Goal: Task Accomplishment & Management: Complete application form

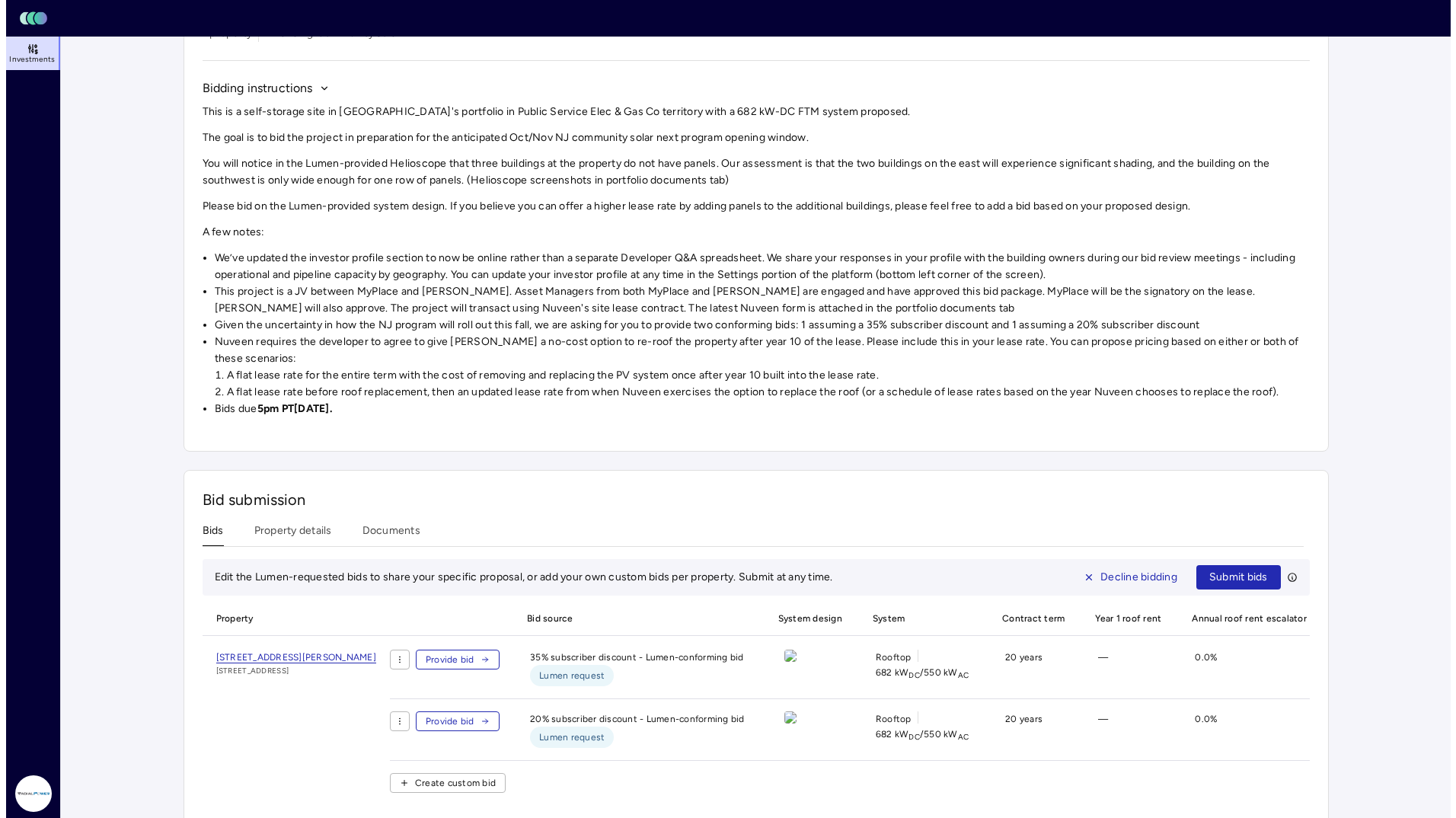
scroll to position [155, 0]
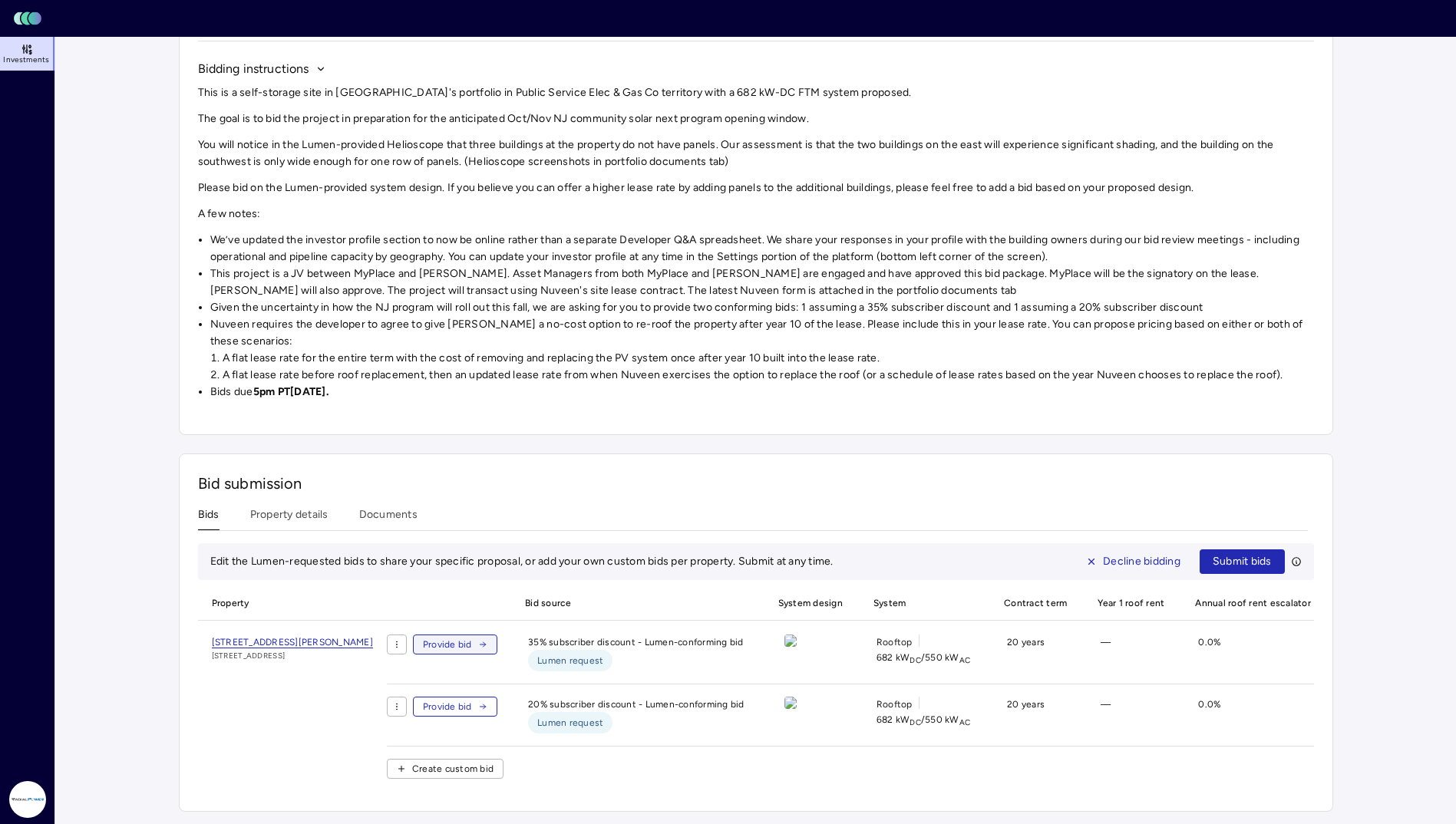
click at [472, 637] on span "Provide bid" at bounding box center [447, 645] width 49 height 16
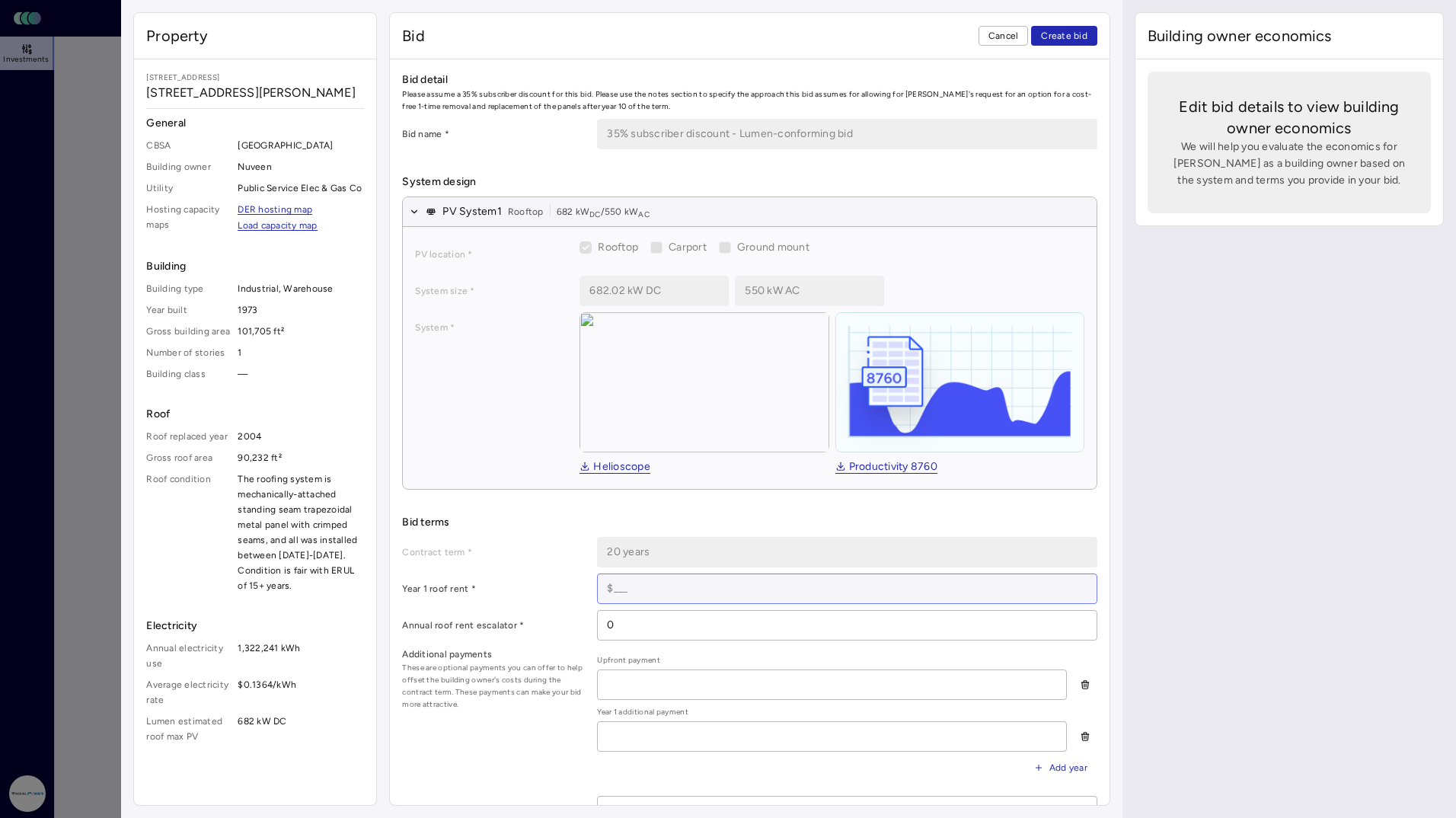
click at [668, 590] on input at bounding box center [847, 588] width 498 height 29
paste input "$19,158"
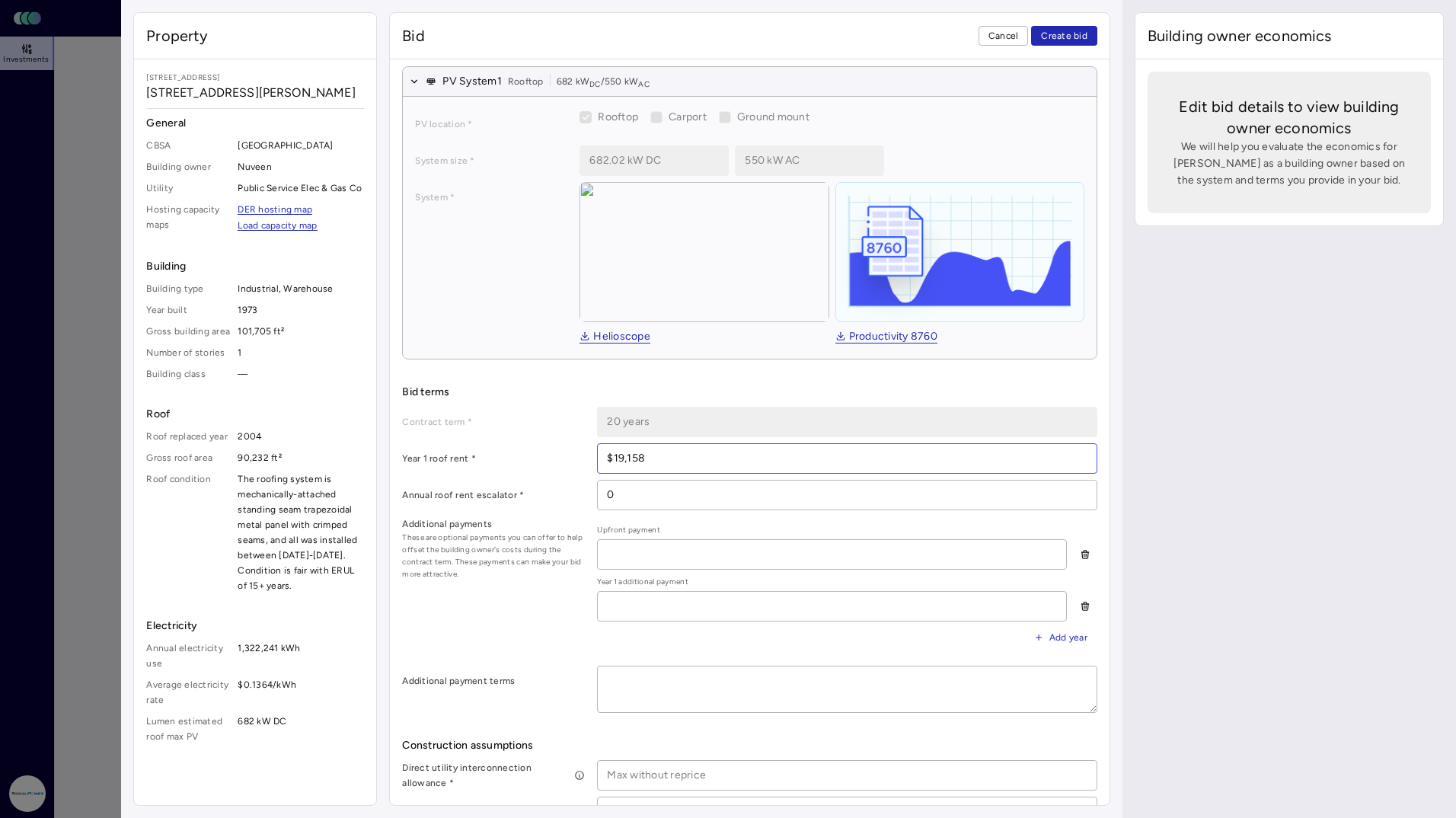
scroll to position [152, 0]
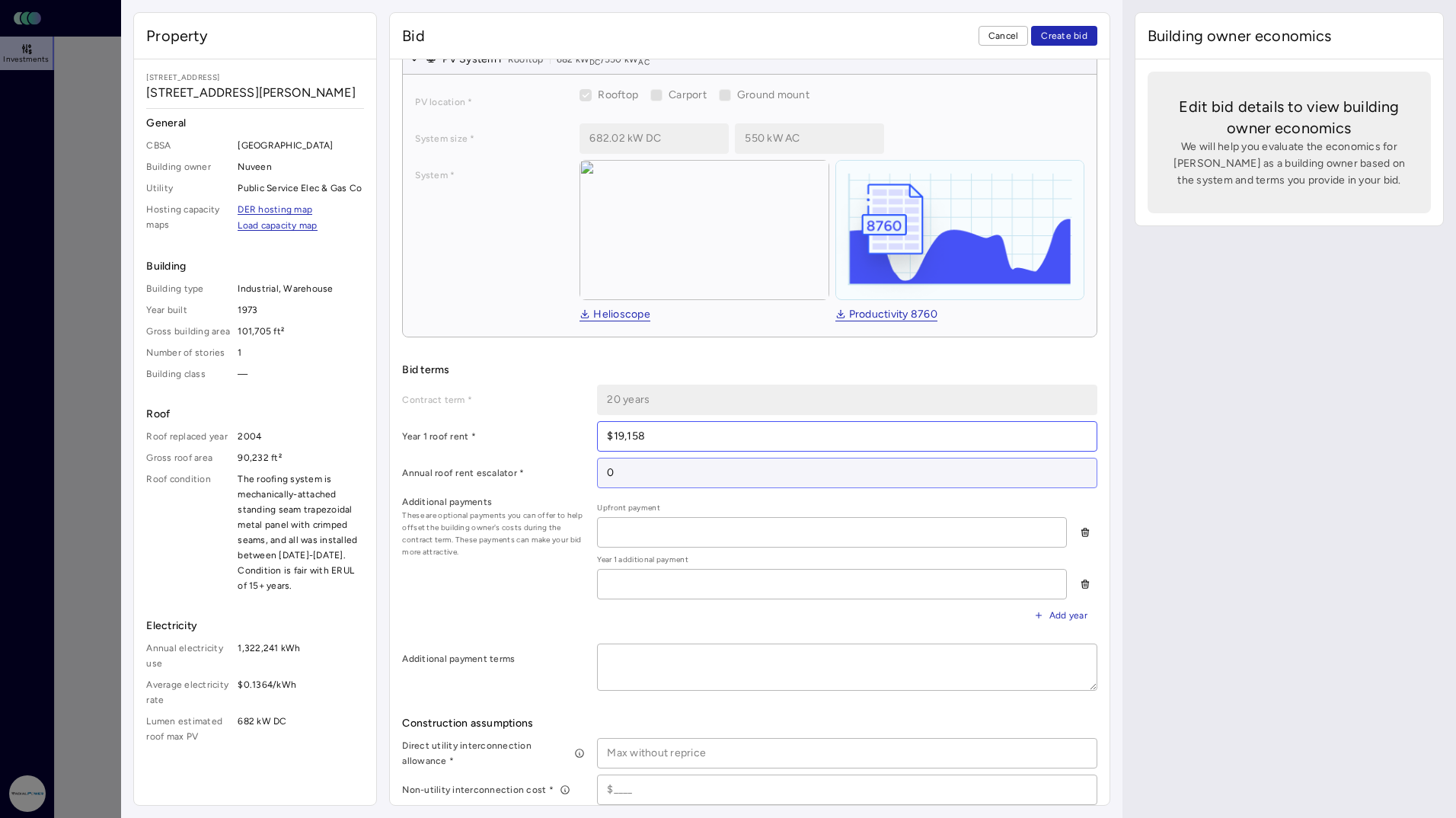
type input "$19,158"
click at [693, 468] on input "0" at bounding box center [847, 472] width 498 height 29
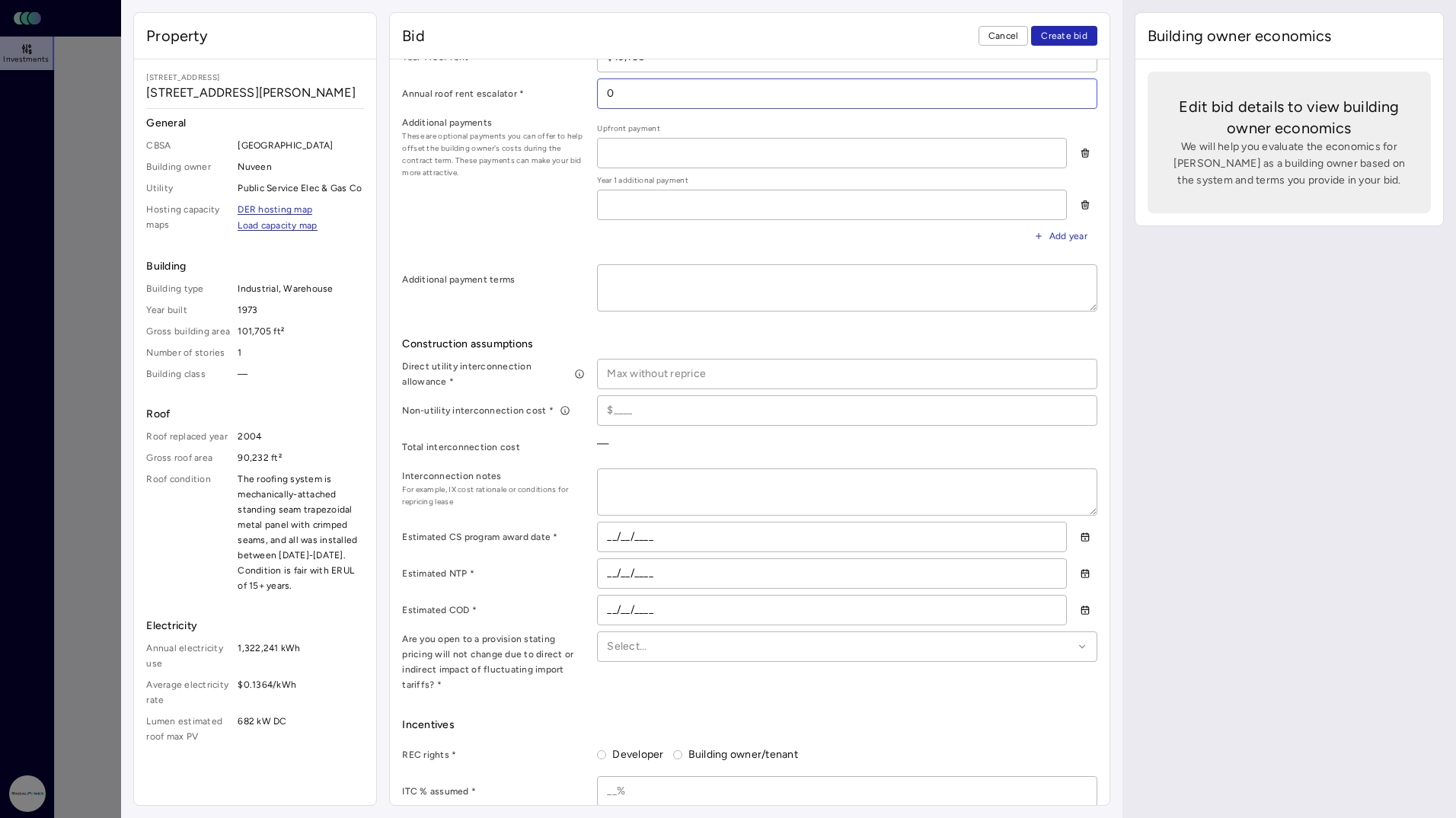
scroll to position [533, 0]
click at [686, 367] on input at bounding box center [847, 372] width 498 height 29
type input "$200,000"
type input "$1"
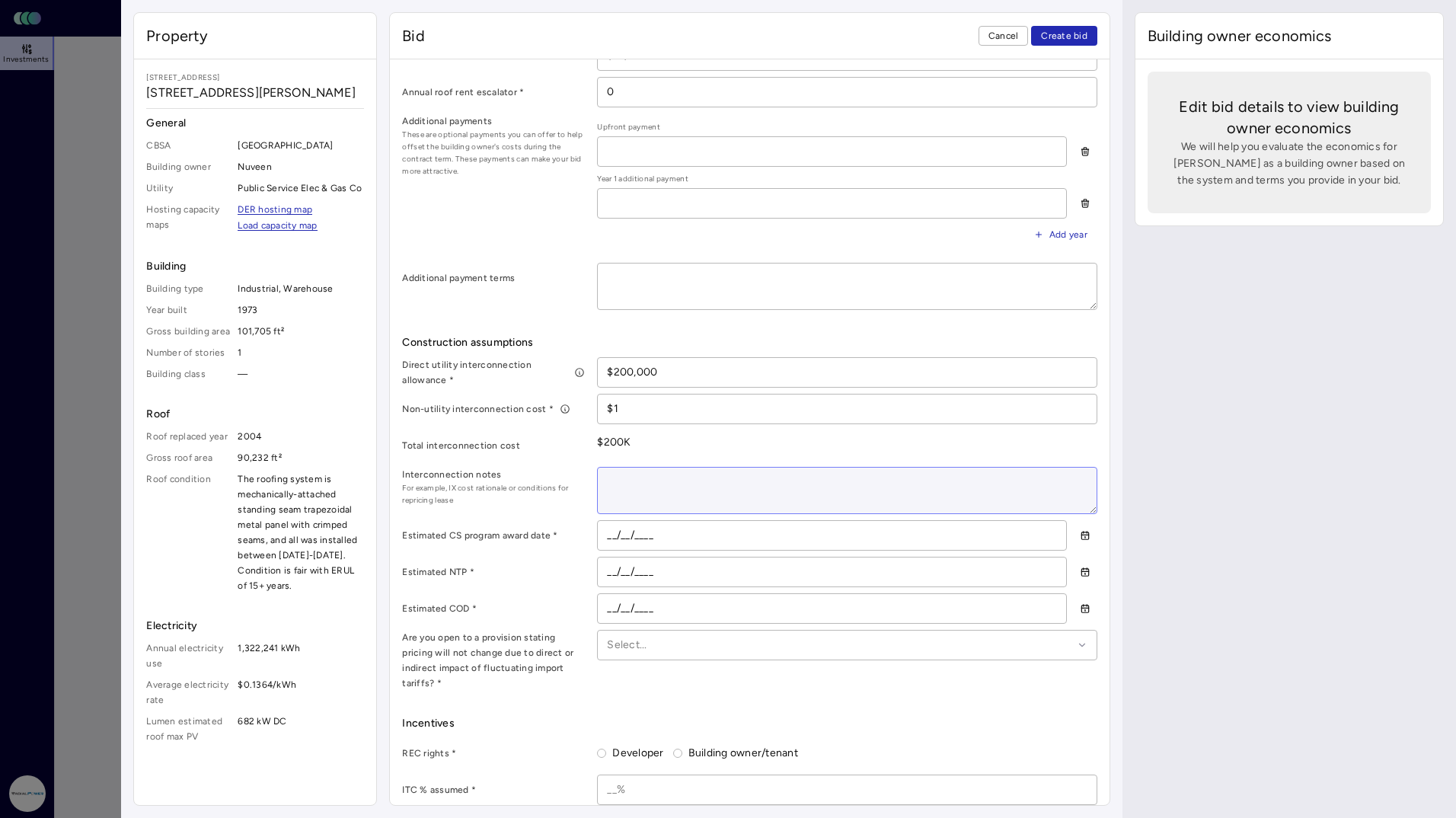
click at [758, 475] on textarea at bounding box center [847, 490] width 498 height 46
type textarea "x"
type textarea "B"
type textarea "x"
type textarea "Ba"
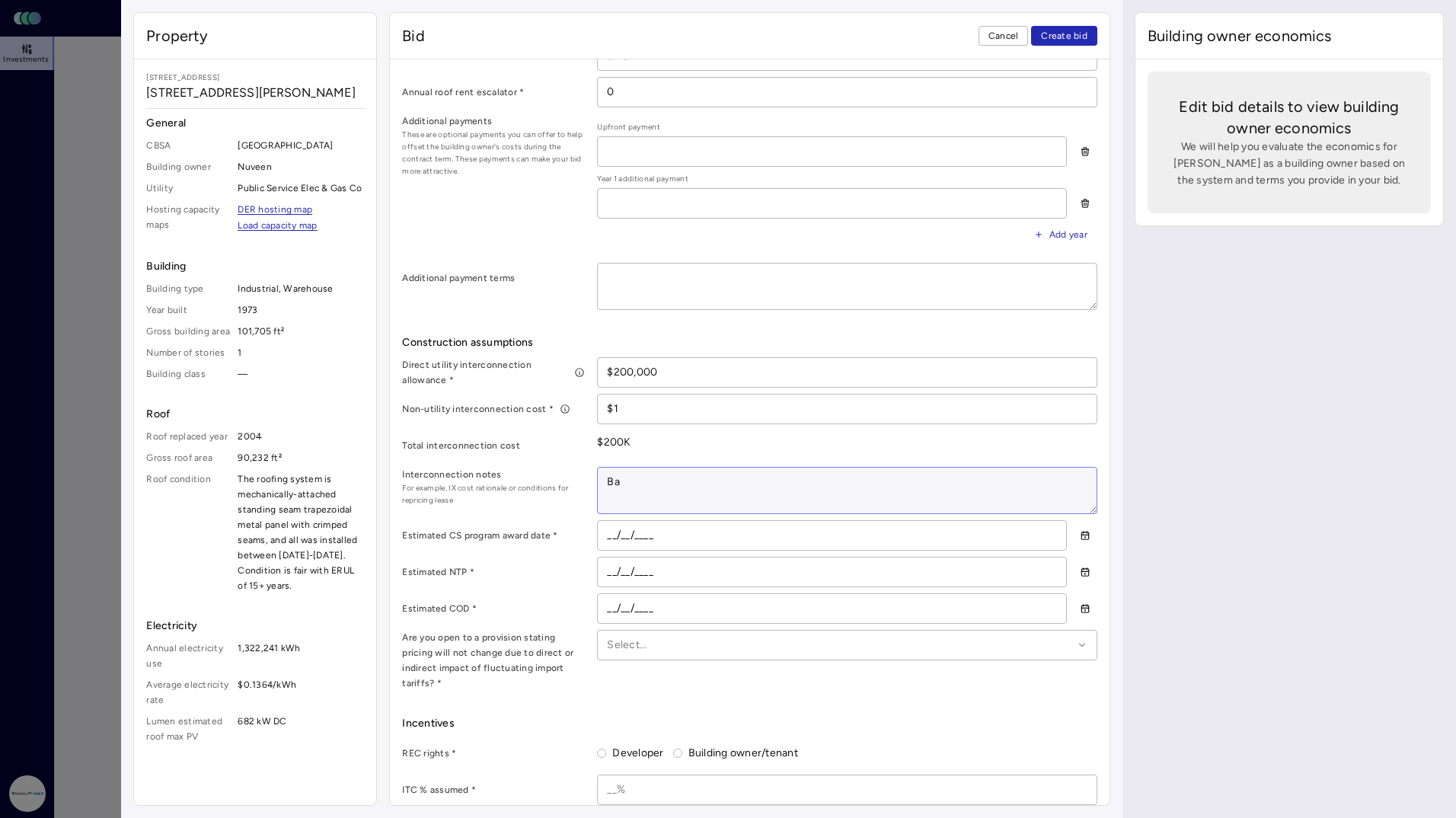
type textarea "x"
type textarea "Bas"
type textarea "x"
type textarea "Based"
type textarea "x"
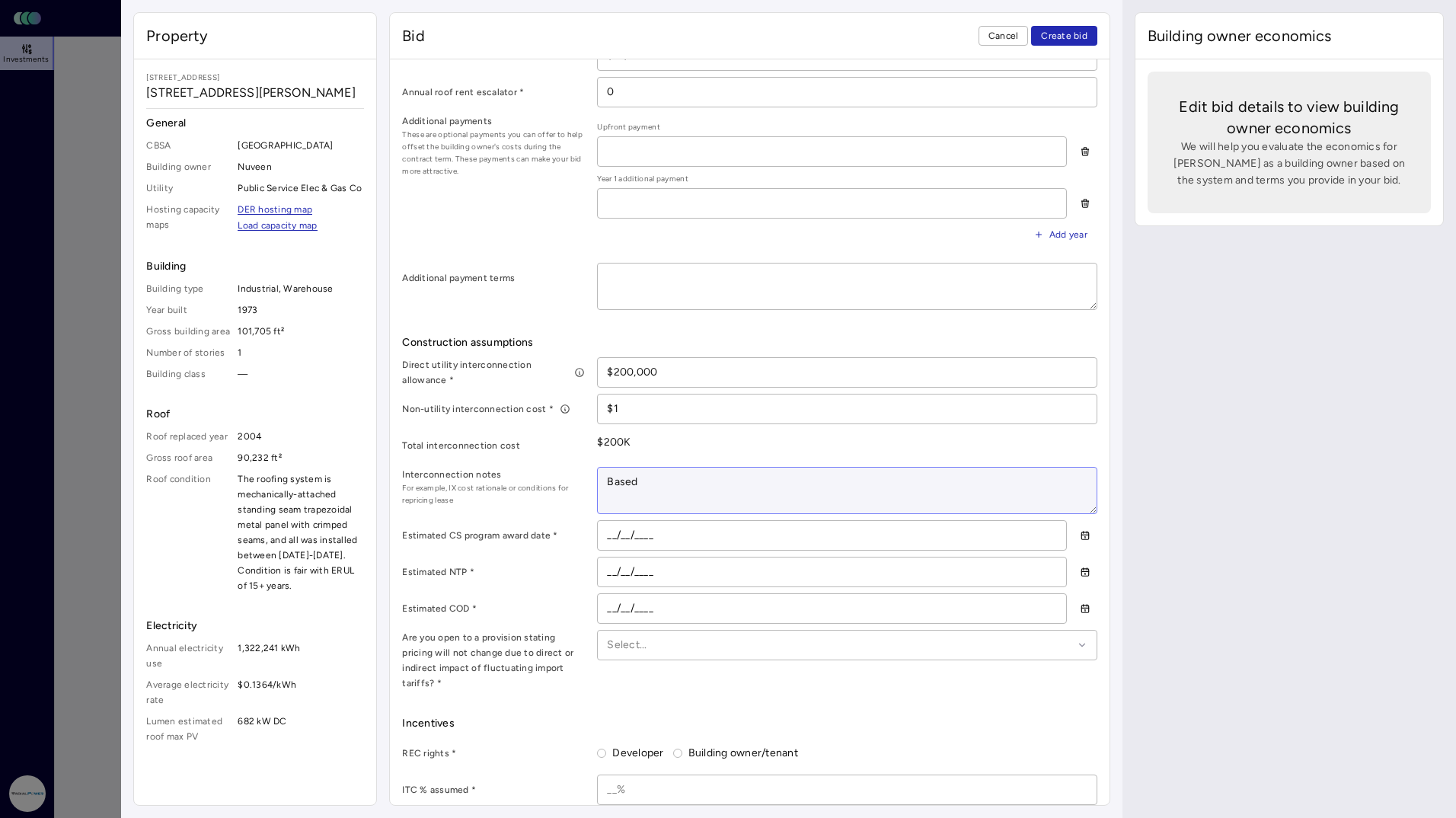
type textarea "Based"
type textarea "x"
type textarea "Based o"
type textarea "x"
type textarea "Based on"
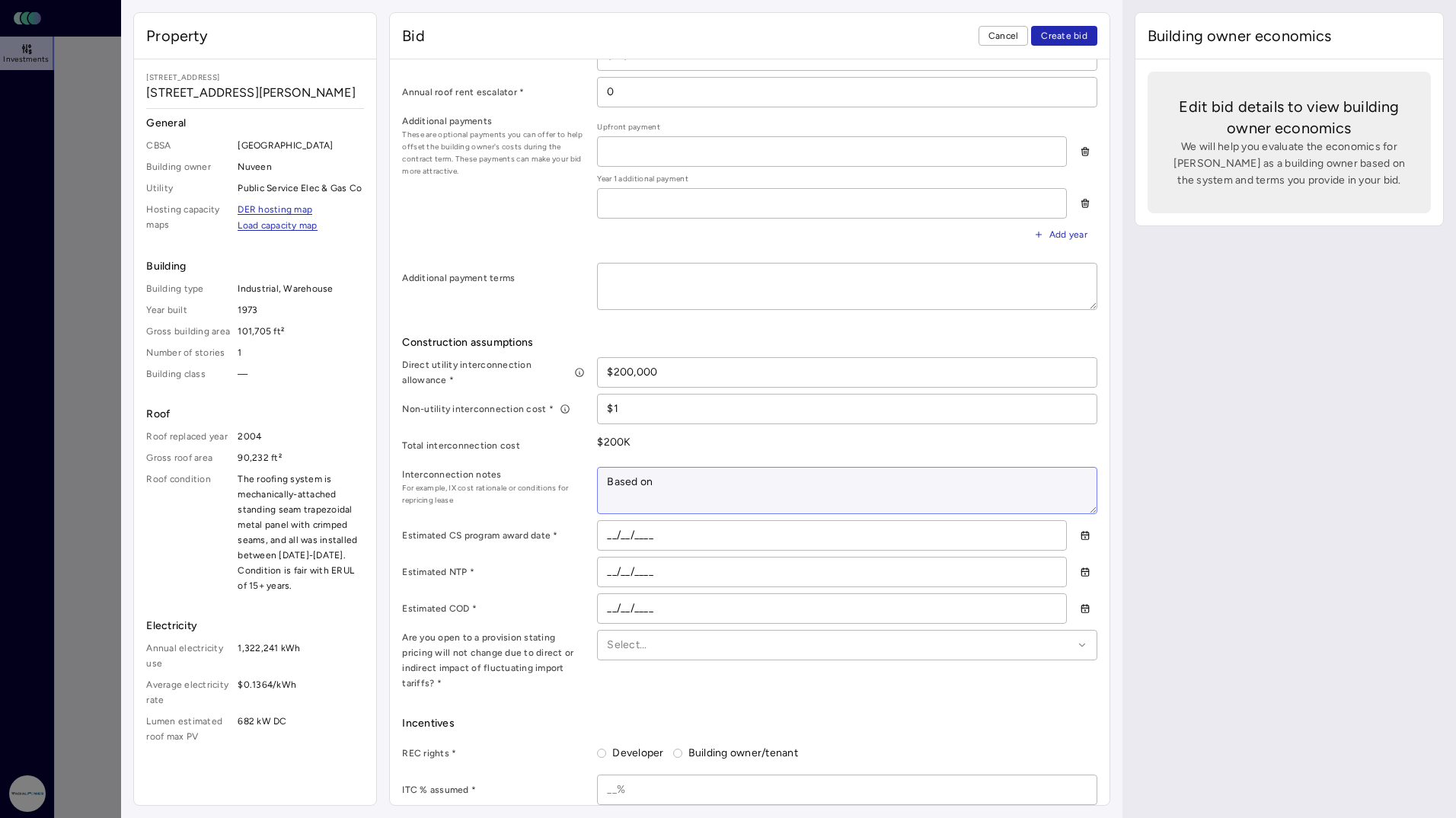
type textarea "x"
type textarea "Based on"
type textarea "x"
type textarea "Based on R"
type textarea "x"
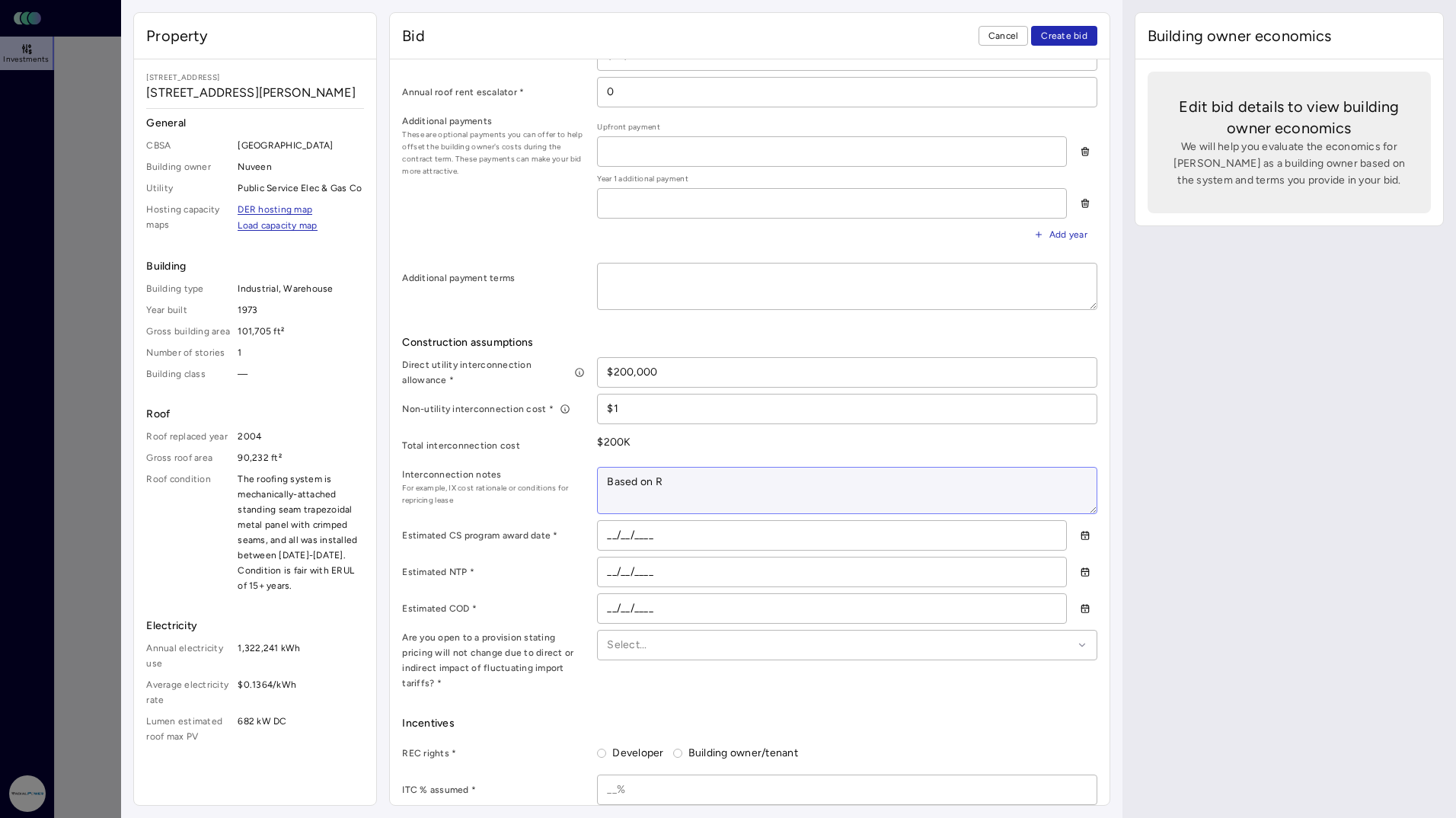
type textarea "Based on Ra"
type textarea "x"
type textarea "Based on Radi"
type textarea "x"
type textarea "Based on Radia"
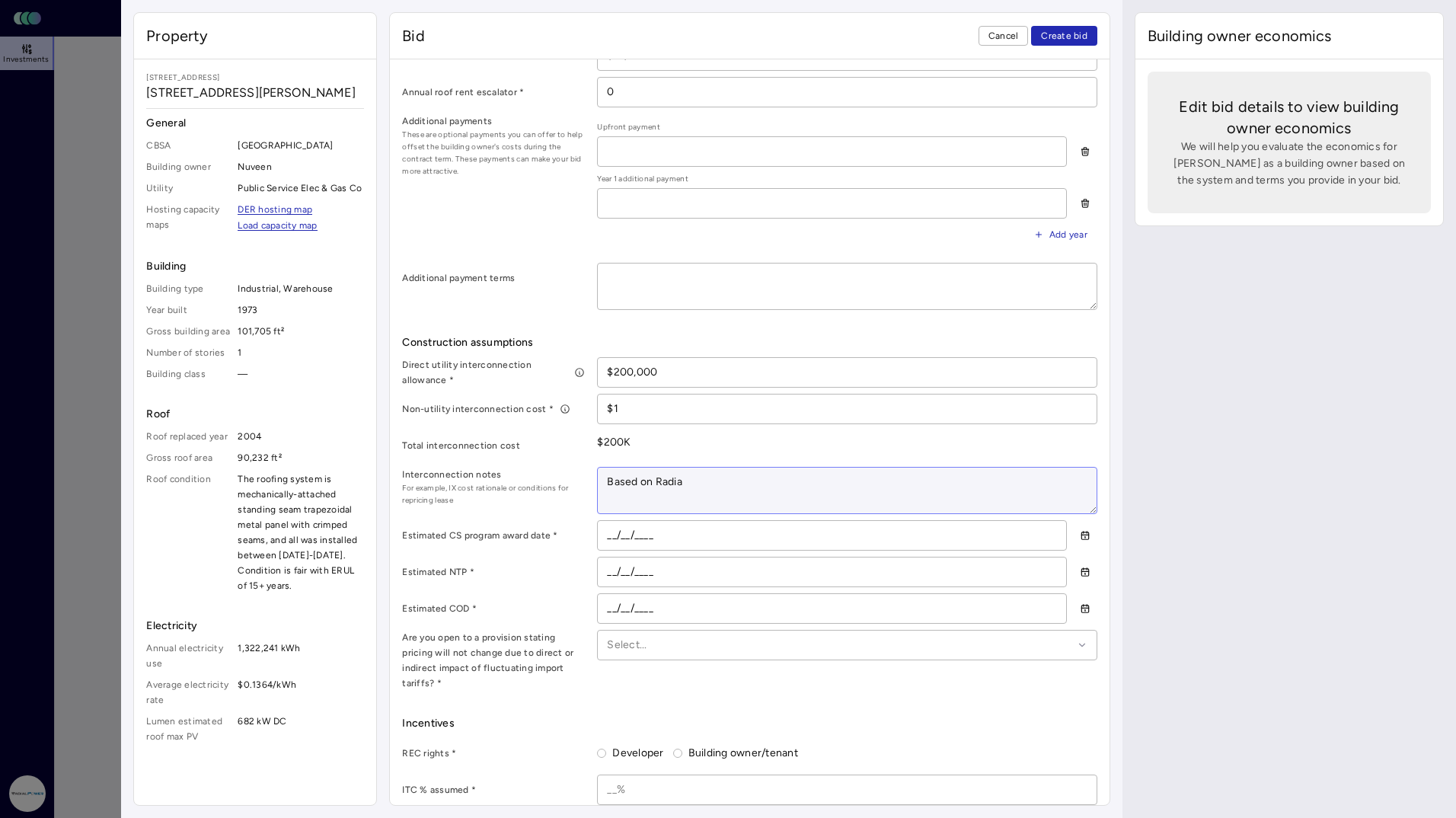
type textarea "x"
type textarea "Based on Radial"
type textarea "x"
type textarea "Based on Radial'"
type textarea "x"
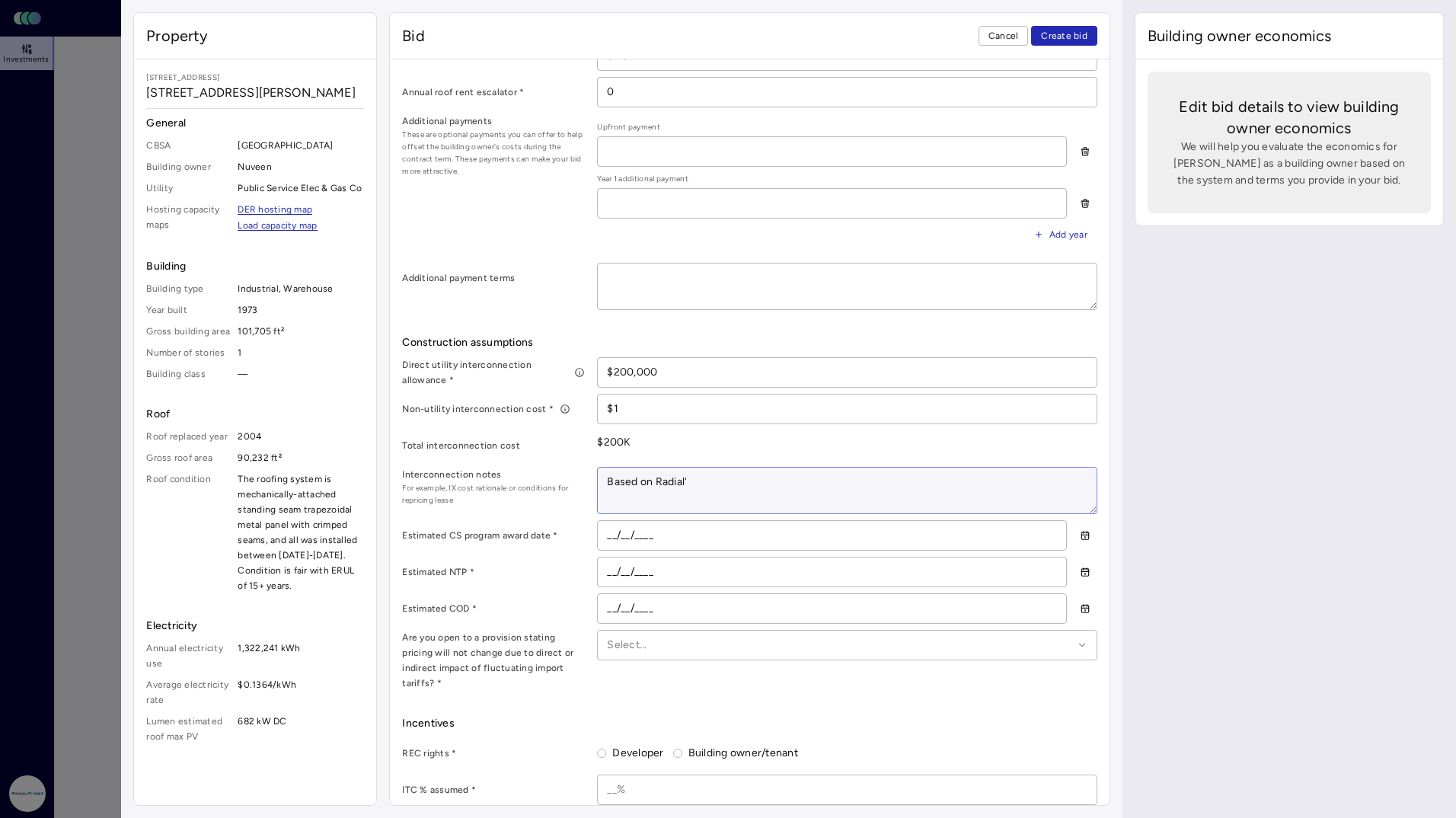
type textarea "Based on Radial's"
type textarea "x"
type textarea "Based on Radial's"
type textarea "x"
type textarea "Based on Radial's e"
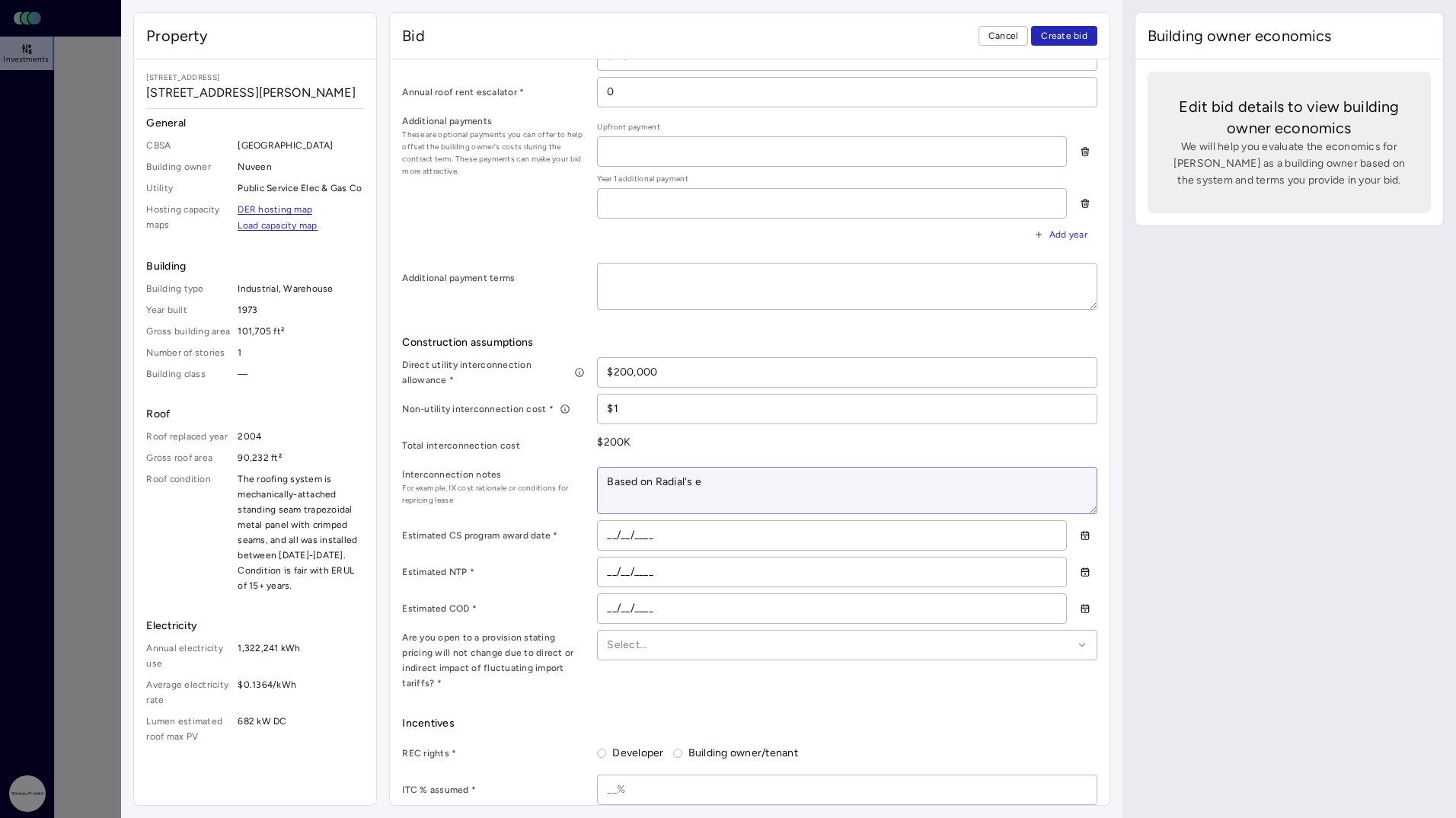
type textarea "x"
type textarea "Based on Radial's ex"
type textarea "x"
type textarea "Based on Radial's exp"
type textarea "x"
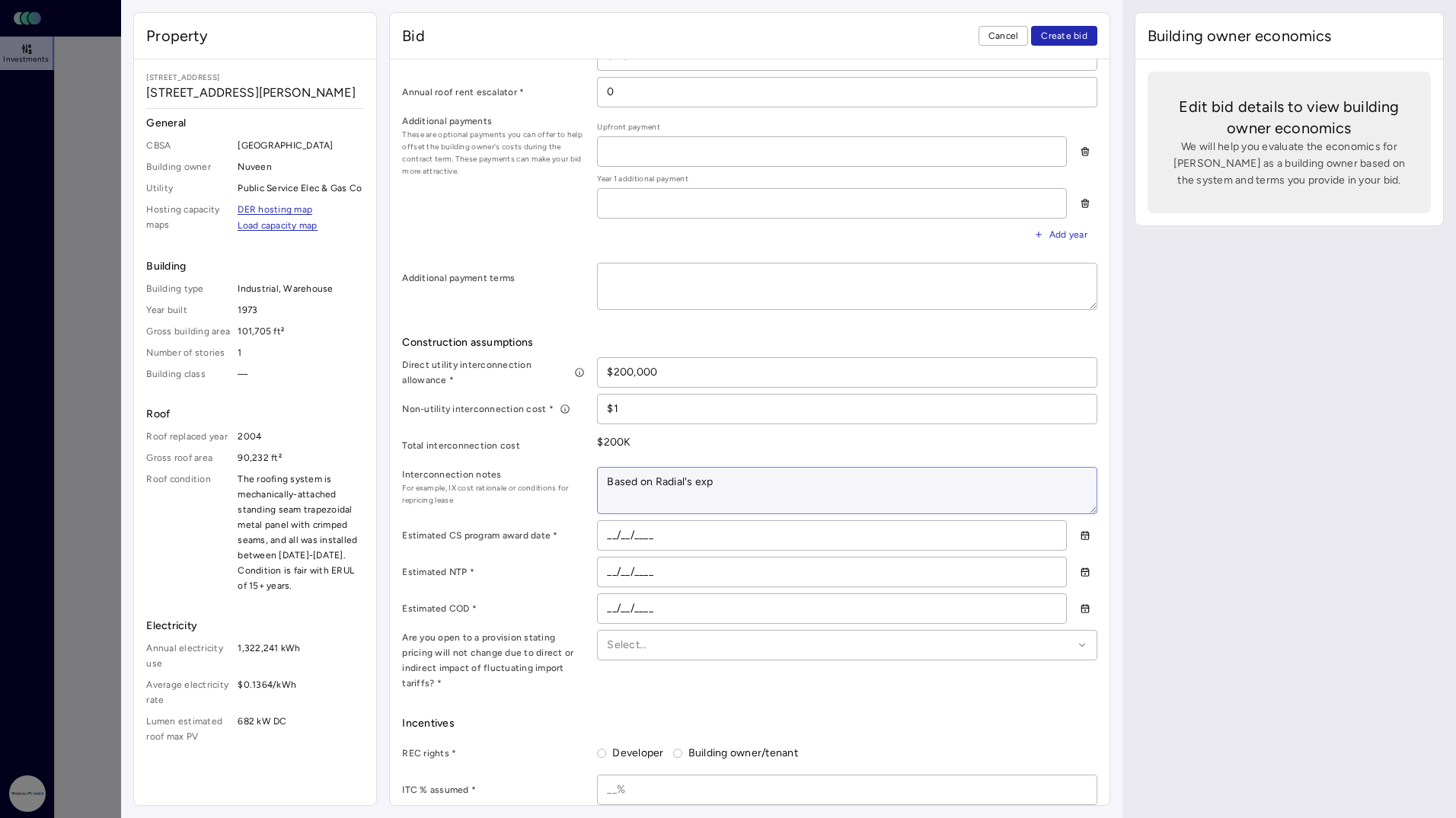
type textarea "Based on Radial's expe"
type textarea "x"
type textarea "Based on [PERSON_NAME]'s exper"
type textarea "x"
type textarea "Based on Radial's experi"
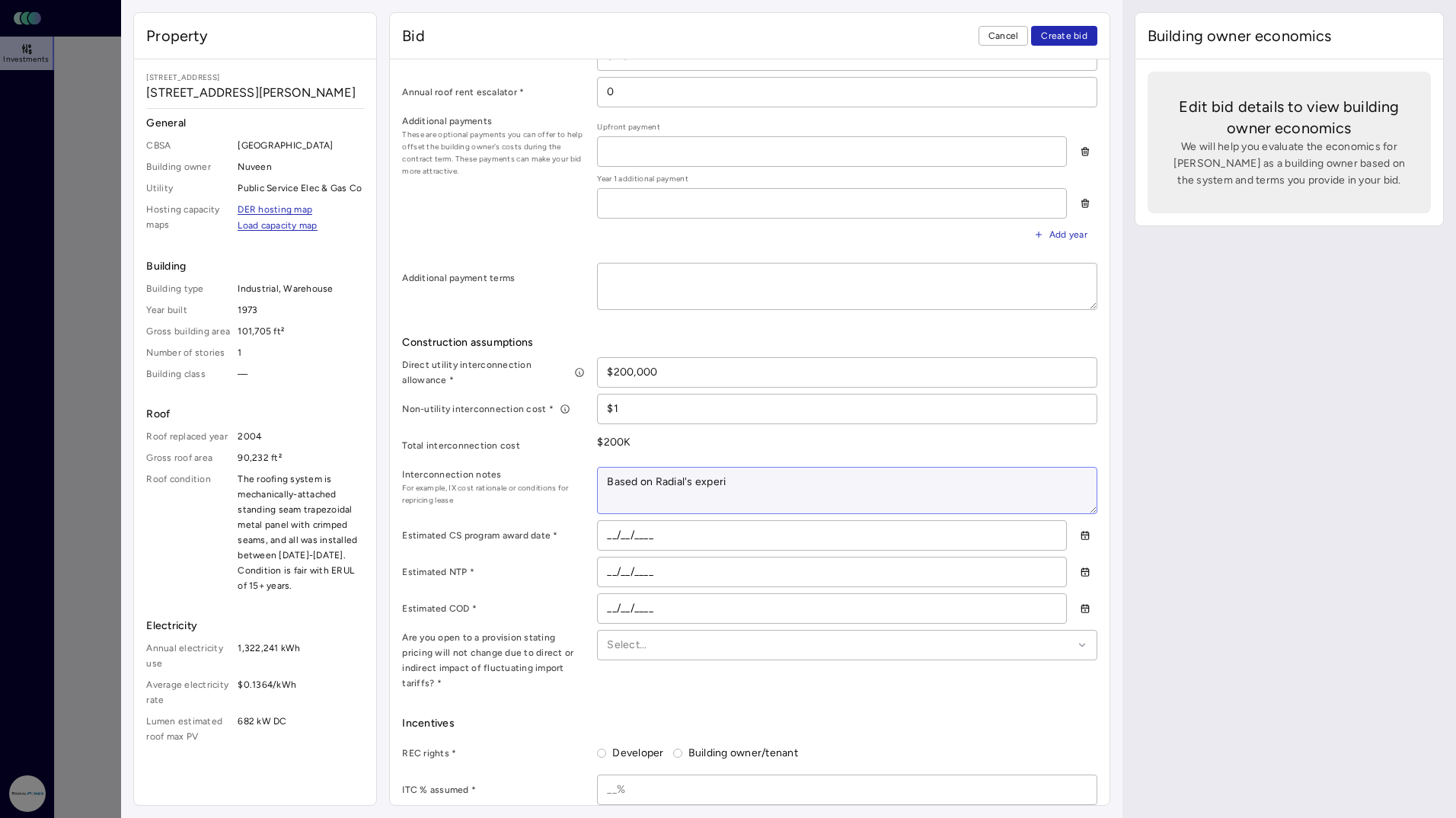
type textarea "x"
type textarea "Based on Radial's experie"
type textarea "x"
type textarea "Based on Radial's experiec"
type textarea "x"
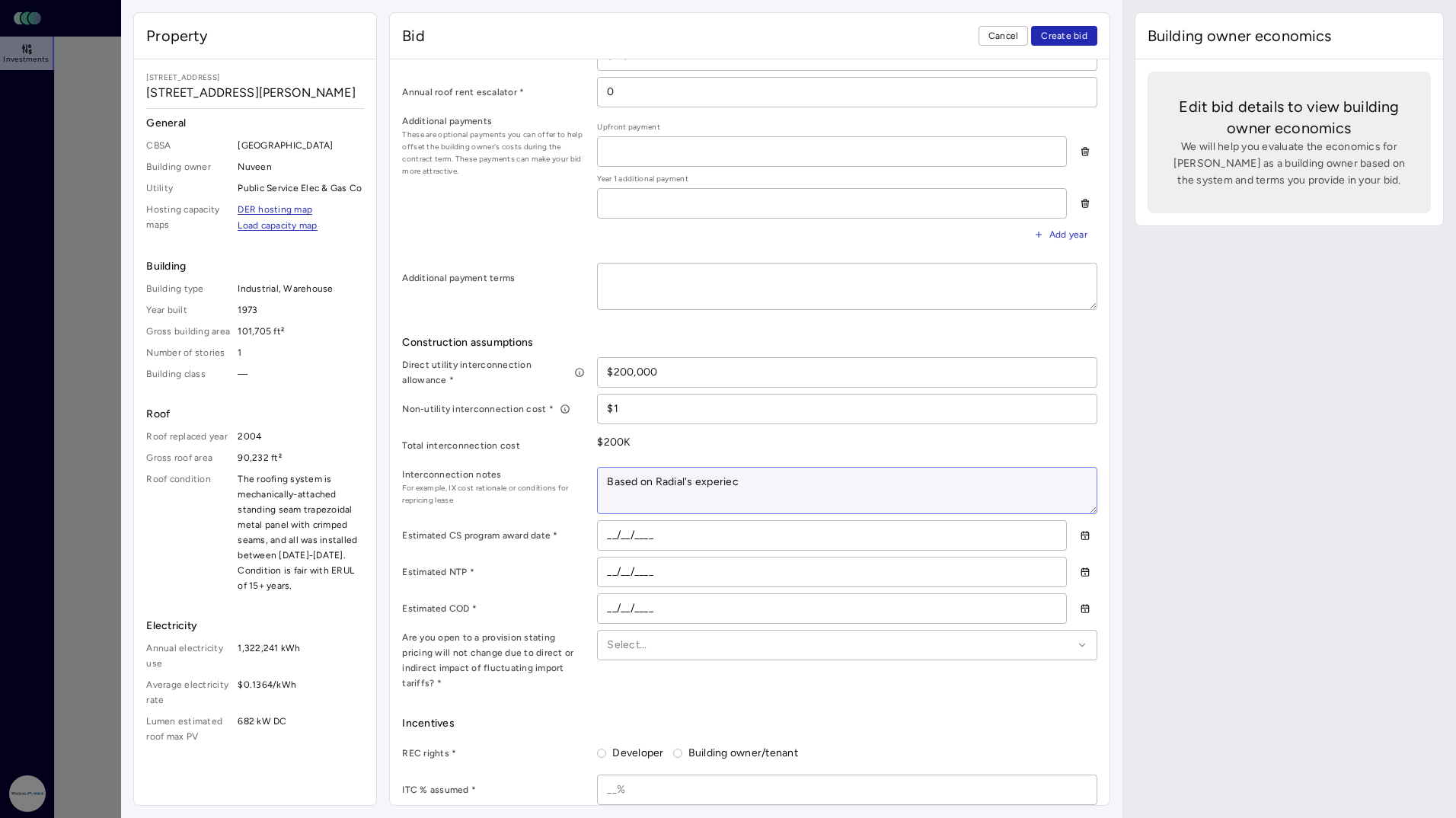
type textarea "Based on Radial's experie"
type textarea "x"
type textarea "Based on Radial's experien"
type textarea "x"
type textarea "Based on Radial's experienc"
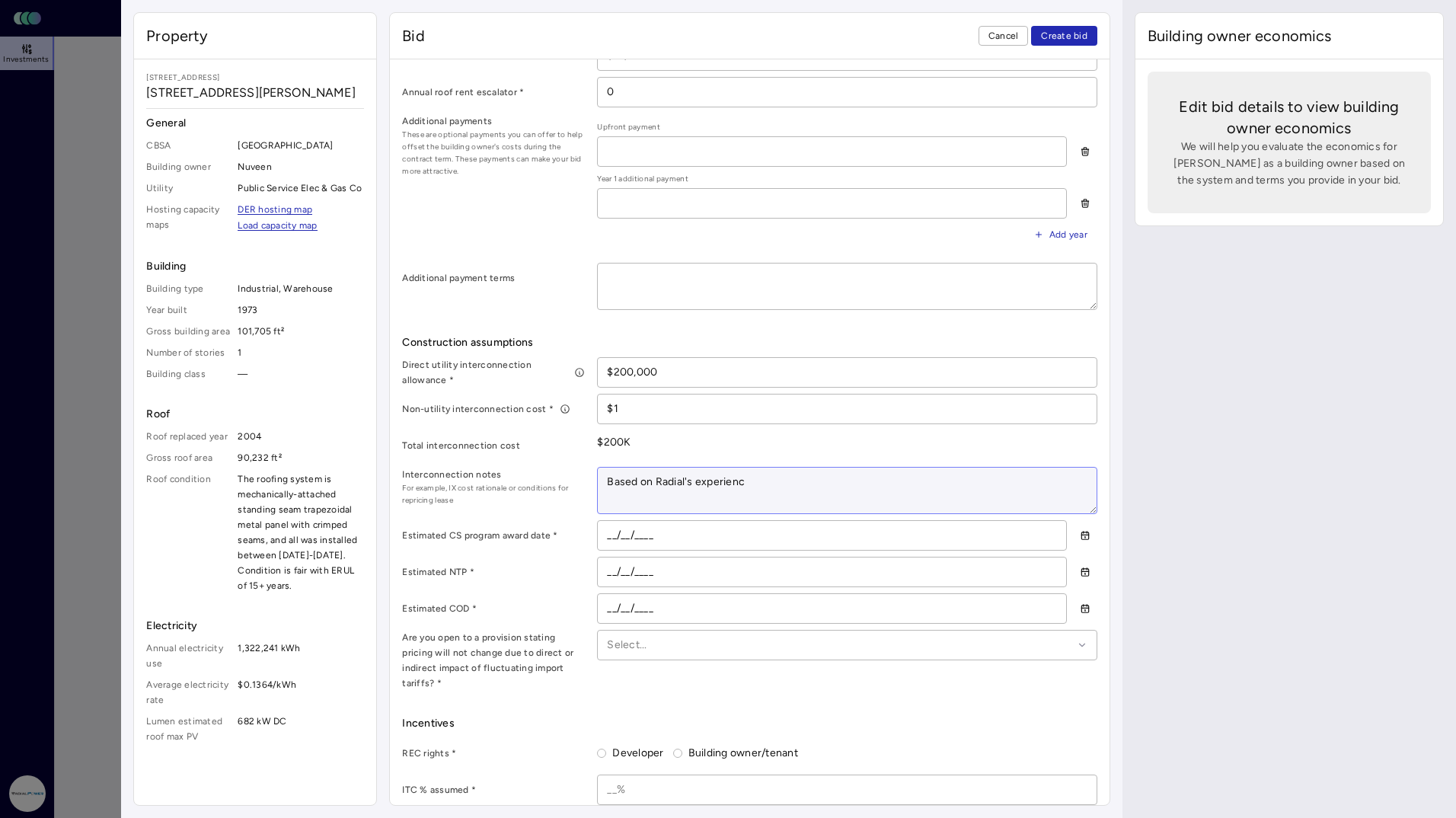
type textarea "x"
type textarea "Based on Radial's experience"
type textarea "x"
type textarea "Based on Radial's experience"
type textarea "x"
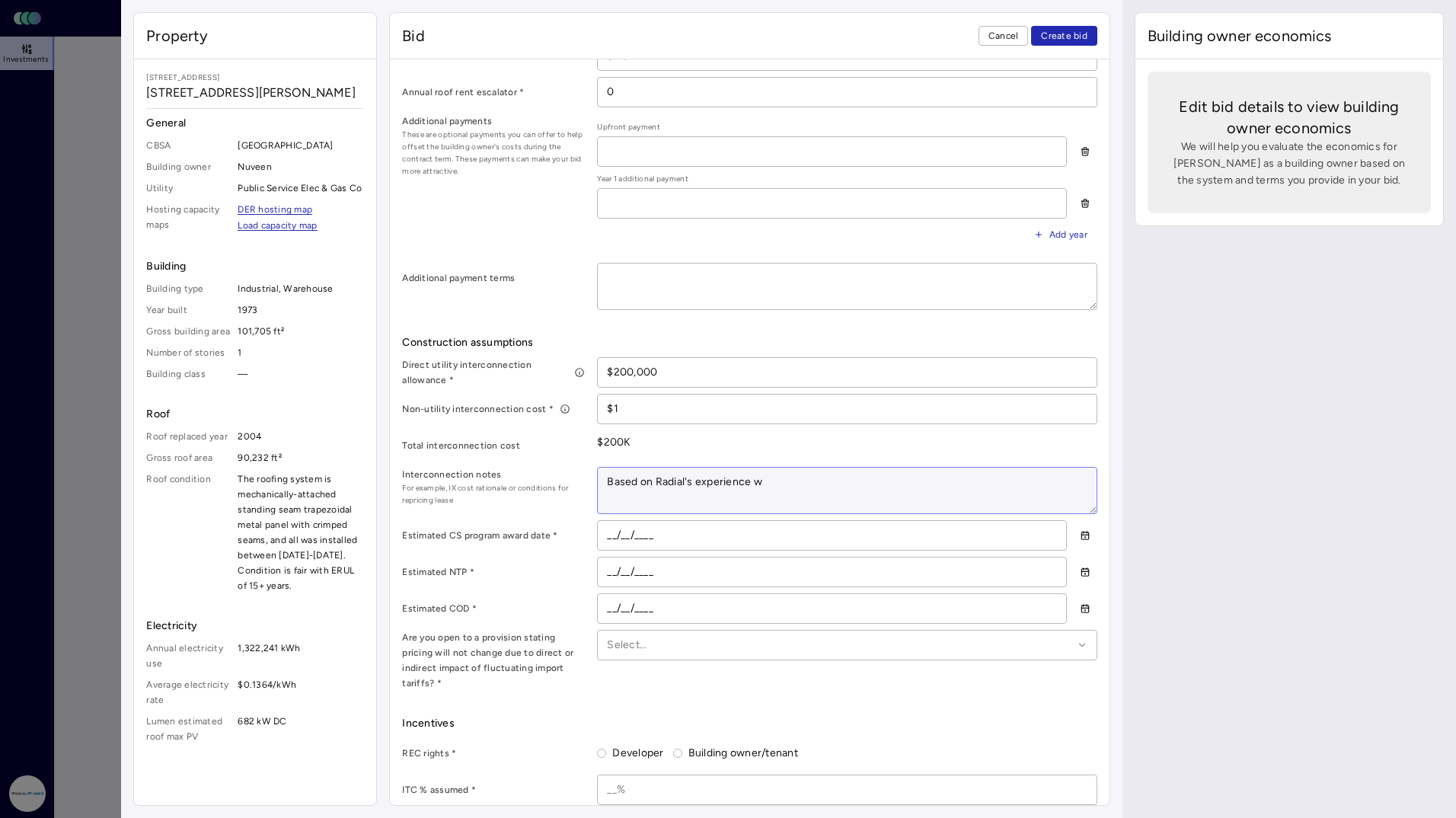
type textarea "Based on Radial's experience wi"
type textarea "x"
type textarea "Based on Radial's experience with"
type textarea "x"
type textarea "Based on Radial's experience with"
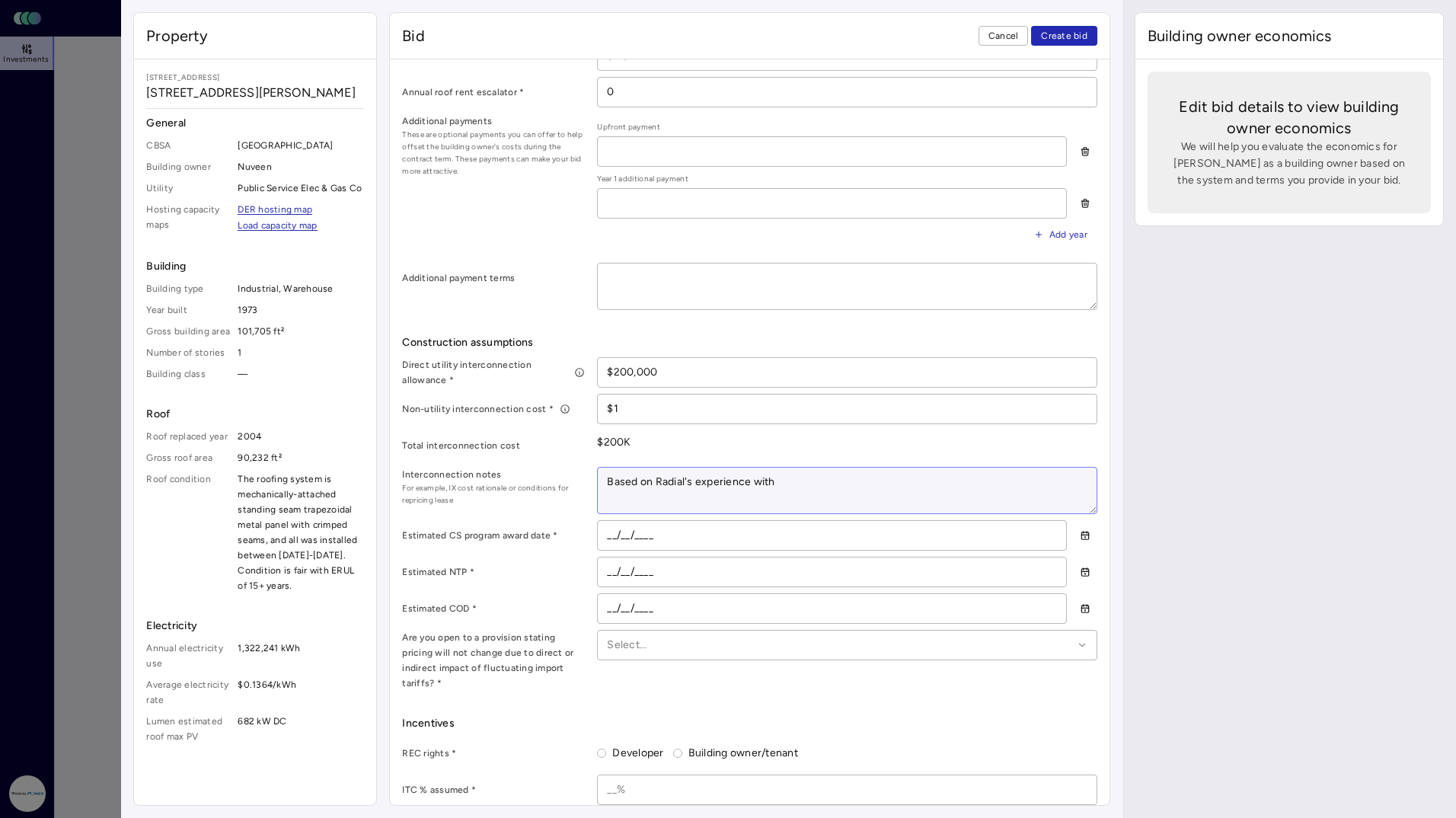
type textarea "x"
type textarea "Based on Radial's experience with sn"
type textarea "x"
type textarea "Based on Radial's experience with snm"
type textarea "x"
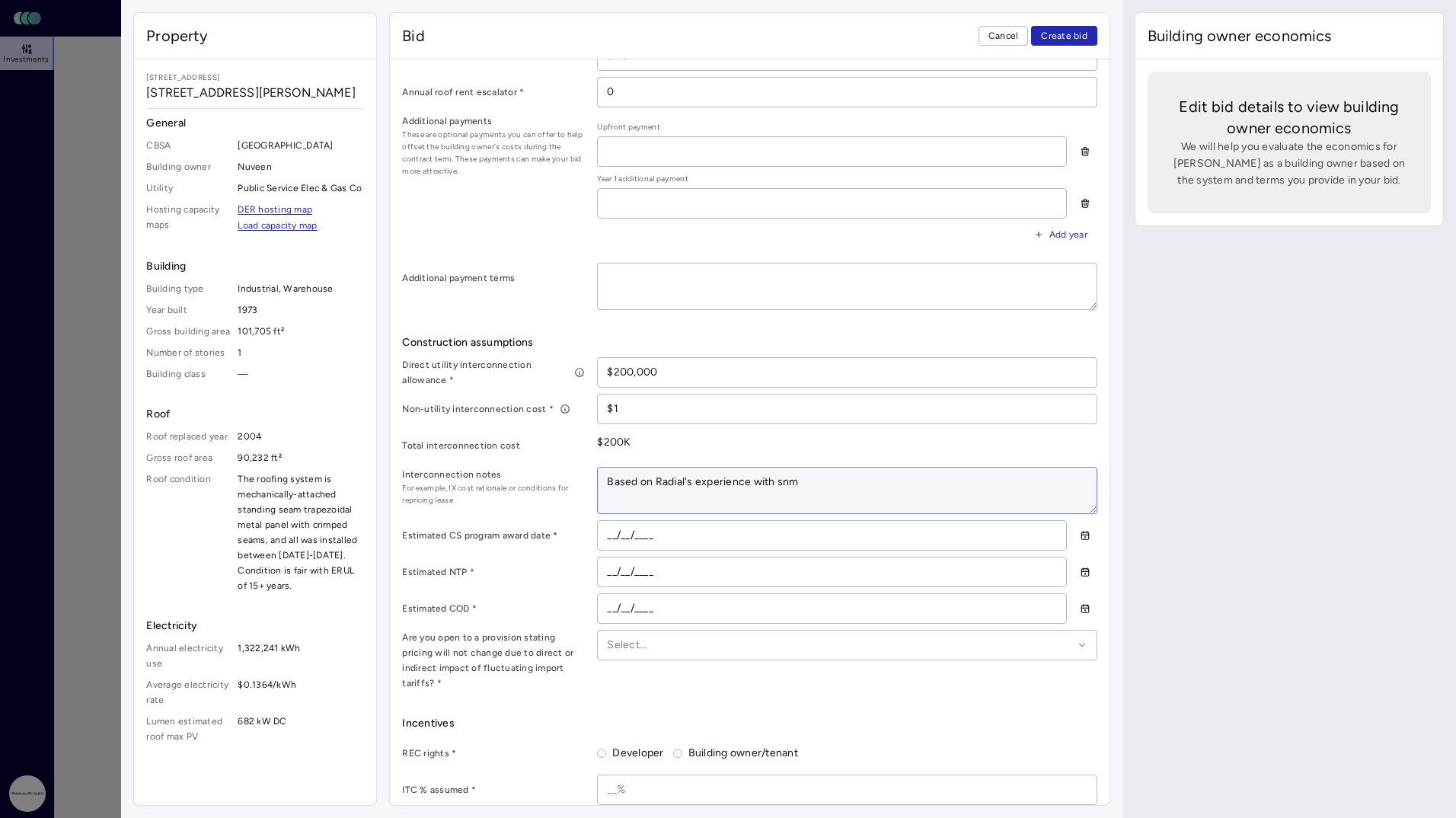
type textarea "Based on Radial's experience with snma"
type textarea "x"
type textarea "Based on Radial's experience with snm"
type textarea "x"
type textarea "Based on Radial's experience with sn"
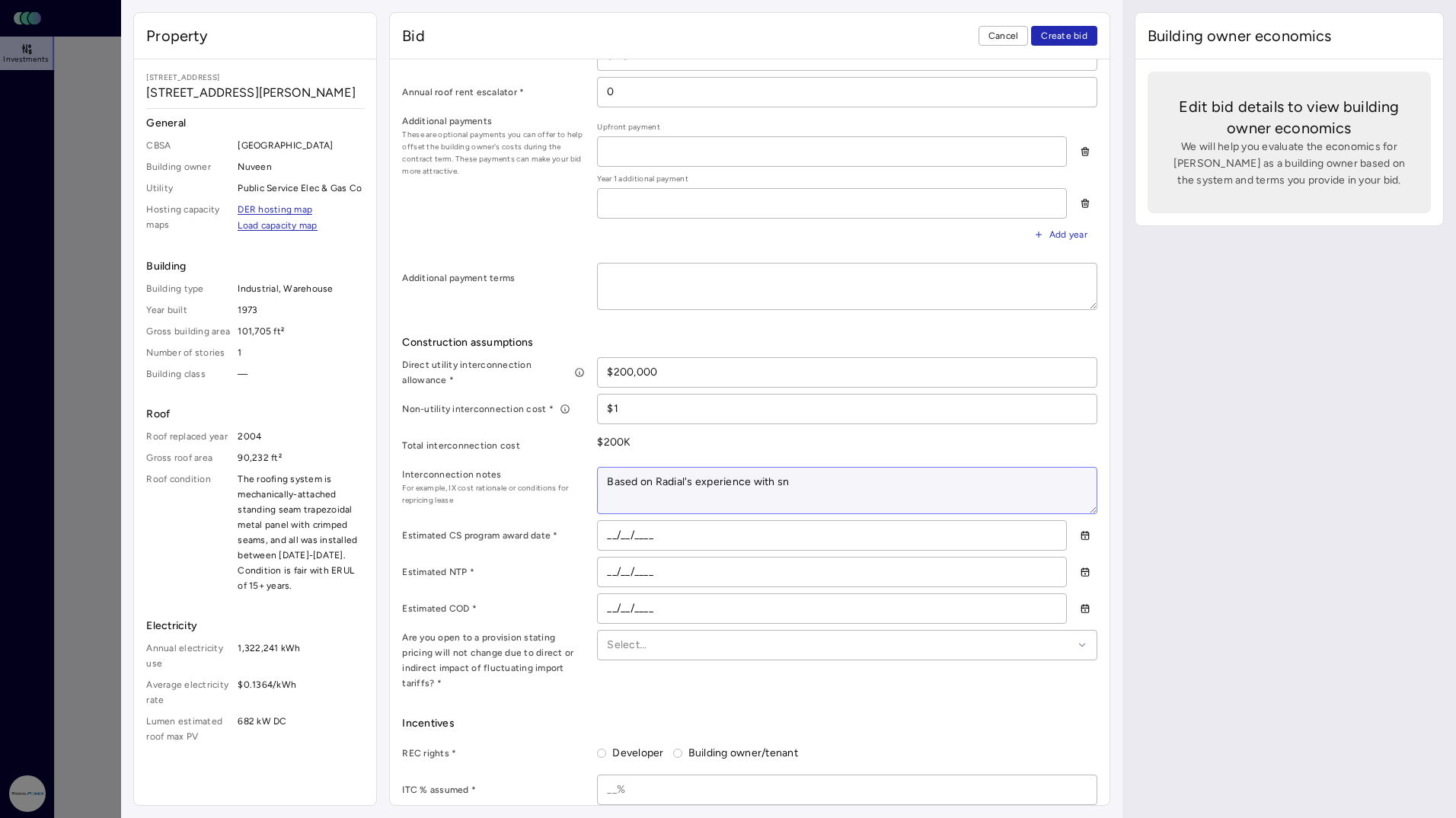
type textarea "x"
type textarea "Based on [PERSON_NAME]'s experience with s"
type textarea "x"
type textarea "Based on Radial's experience with sa"
type textarea "x"
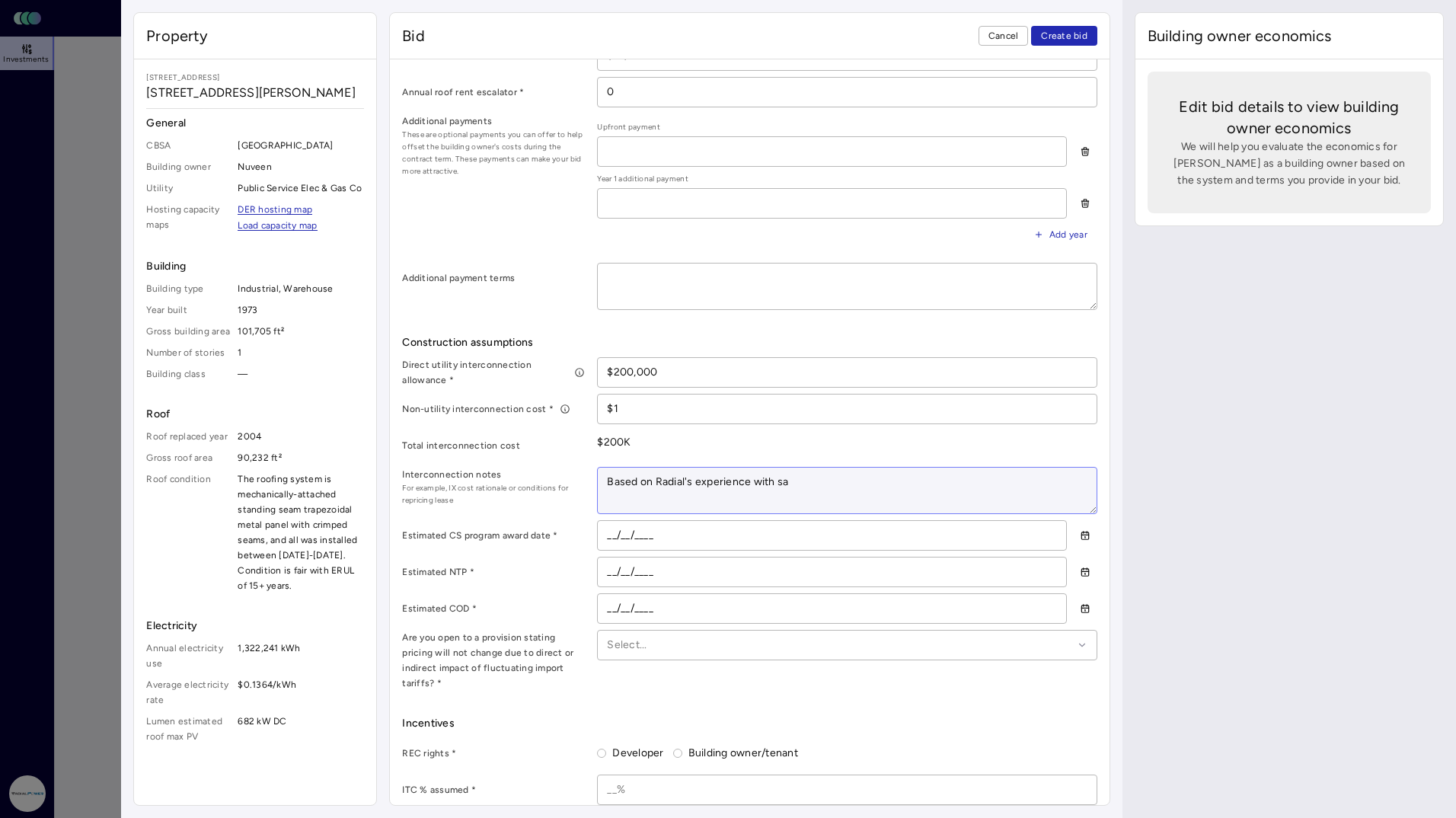
type textarea "Based on [PERSON_NAME]'s experience with s"
type textarea "x"
type textarea "Based on Radial's experience with sm"
type textarea "x"
type textarea "Based on Radial's experience with sma"
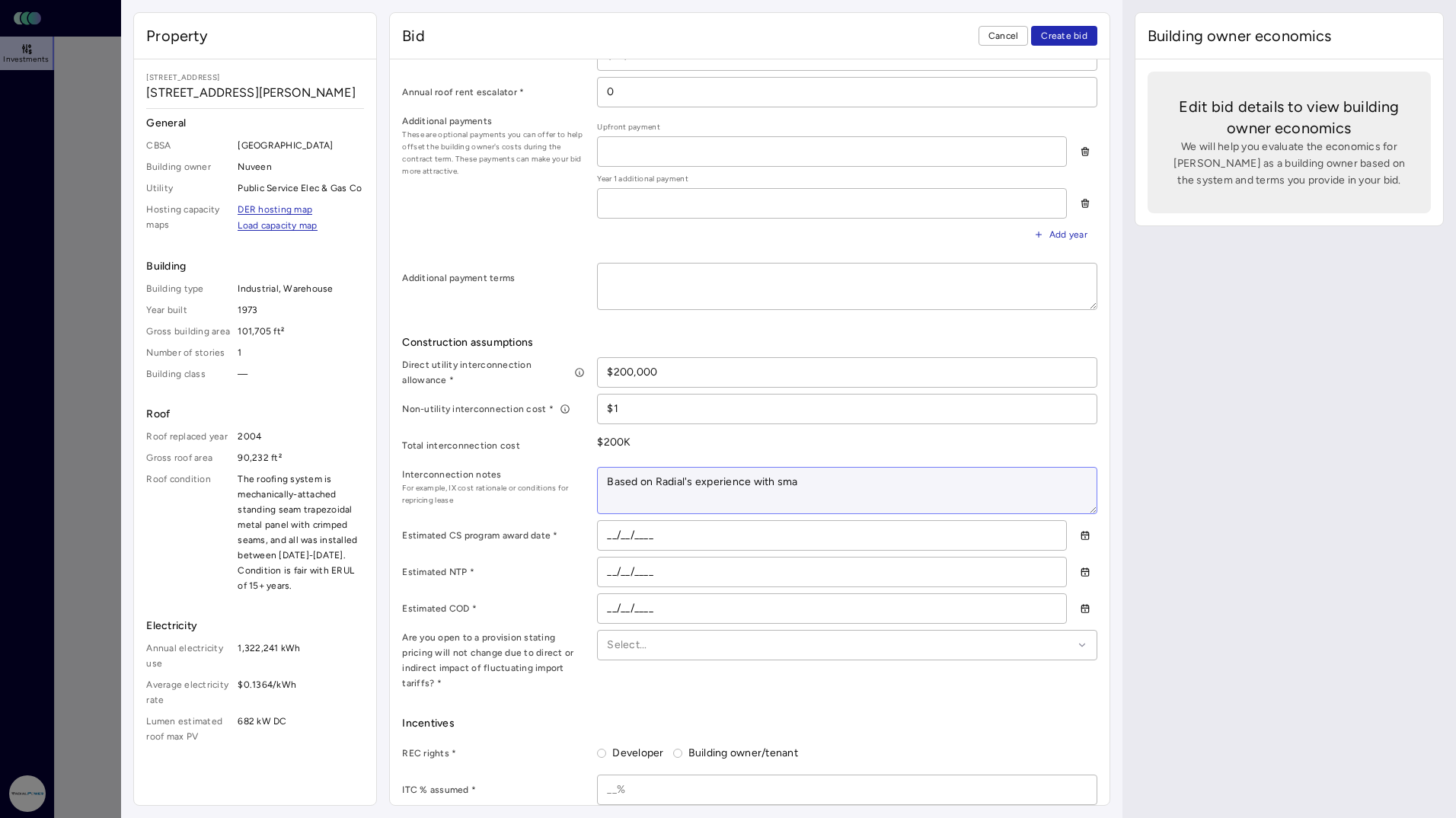
type textarea "x"
type textarea "Based on Radial's experience with smal"
type textarea "x"
type textarea "Based on Radial's experience with smalle"
type textarea "x"
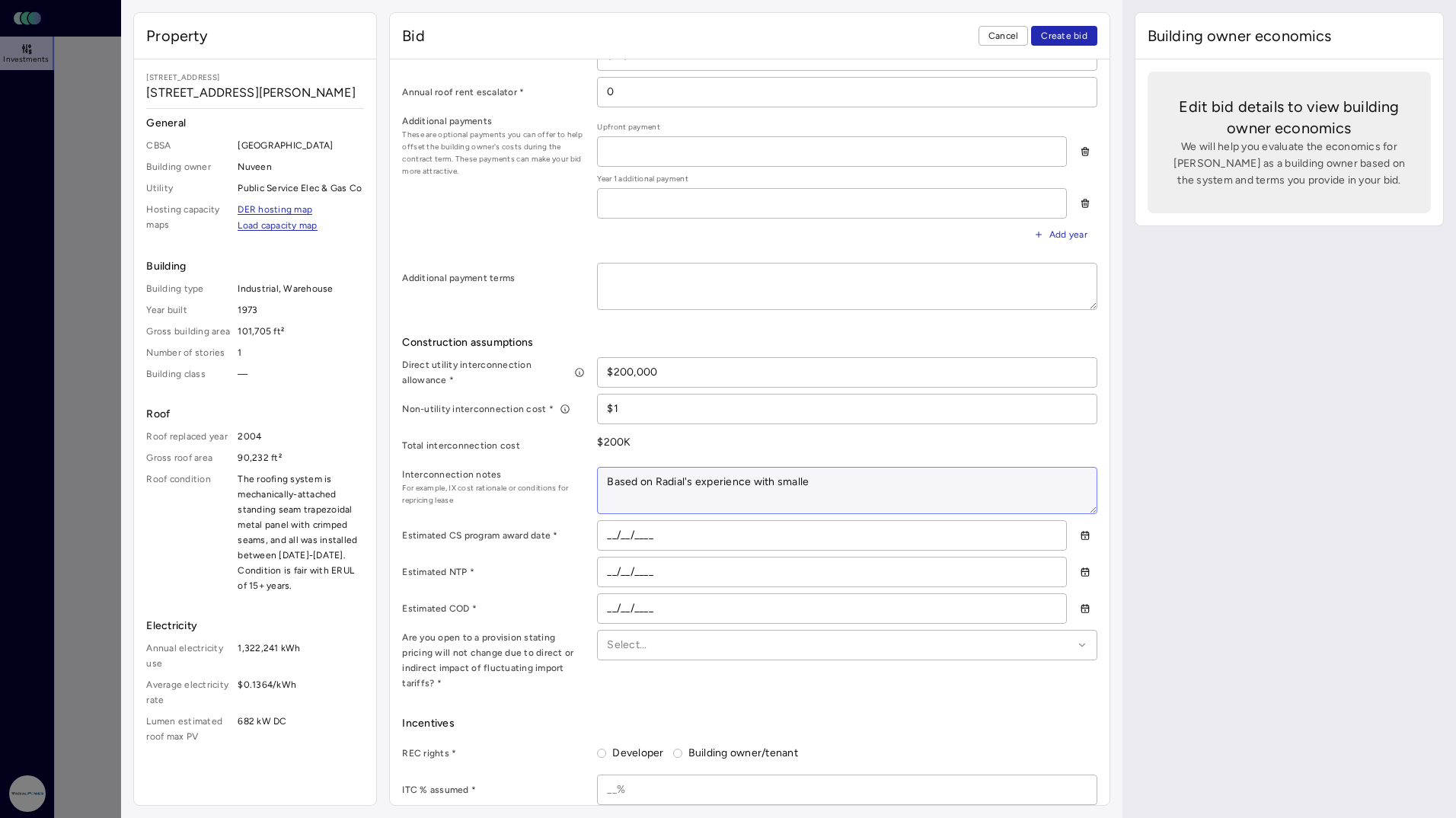
type textarea "Based on Radial's experience with smaller"
type textarea "x"
type textarea "Based on Radial's experience with smaller"
type textarea "x"
type textarea "B"
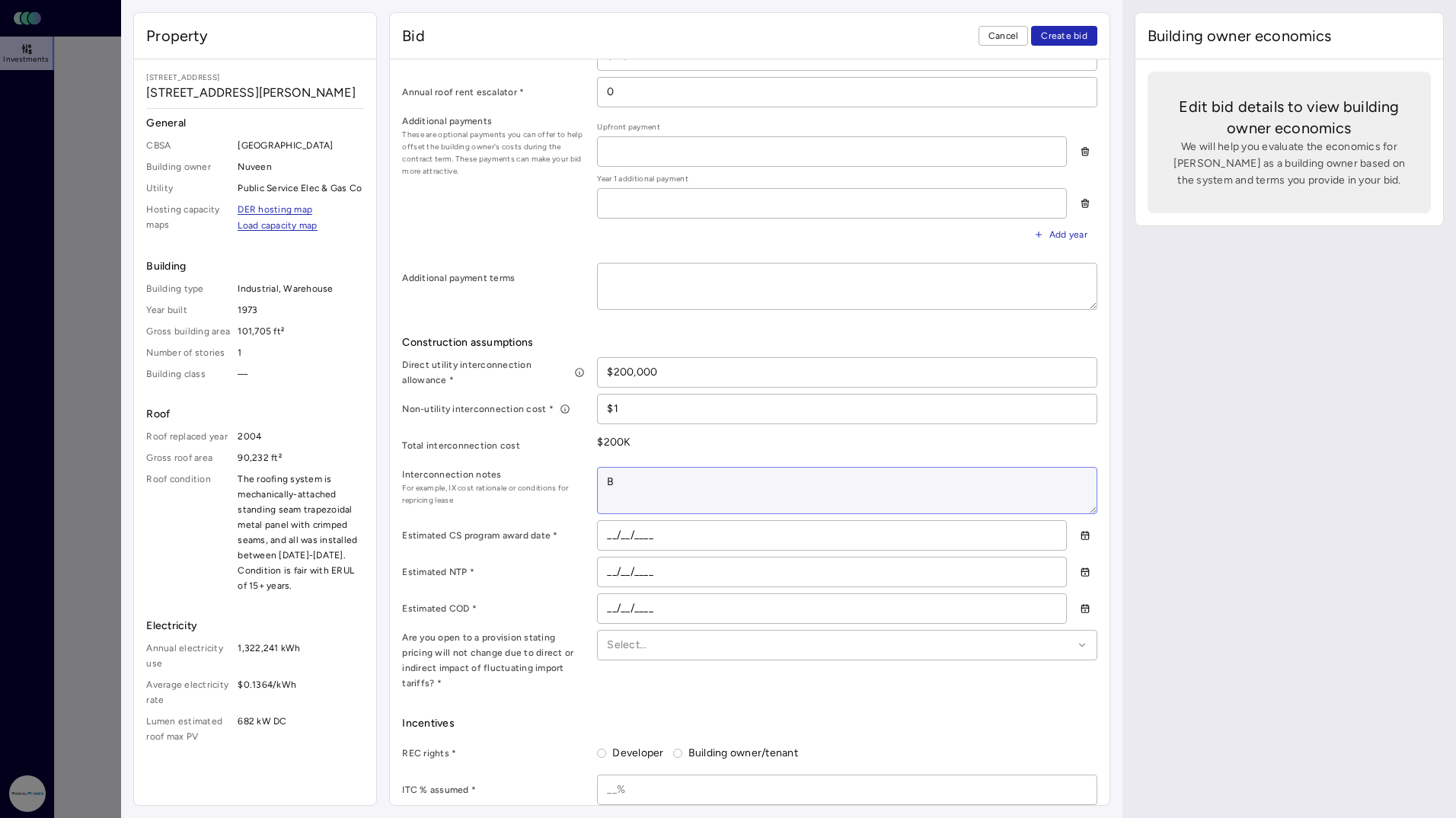
type textarea "x"
type textarea "Bas"
type textarea "x"
type textarea "Base"
type textarea "x"
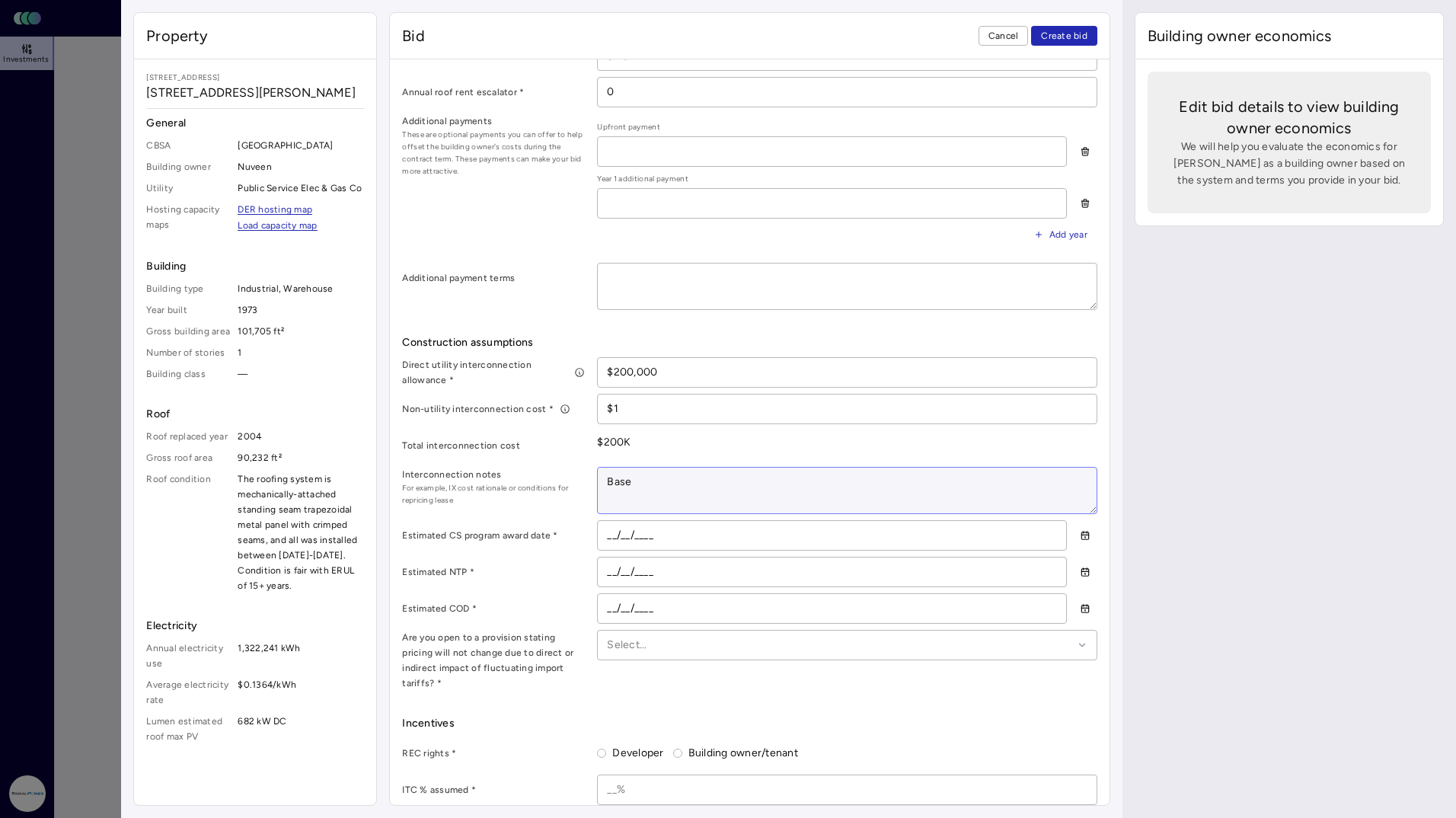
type textarea "Based"
type textarea "x"
type textarea "Based"
type textarea "x"
type textarea "Based o"
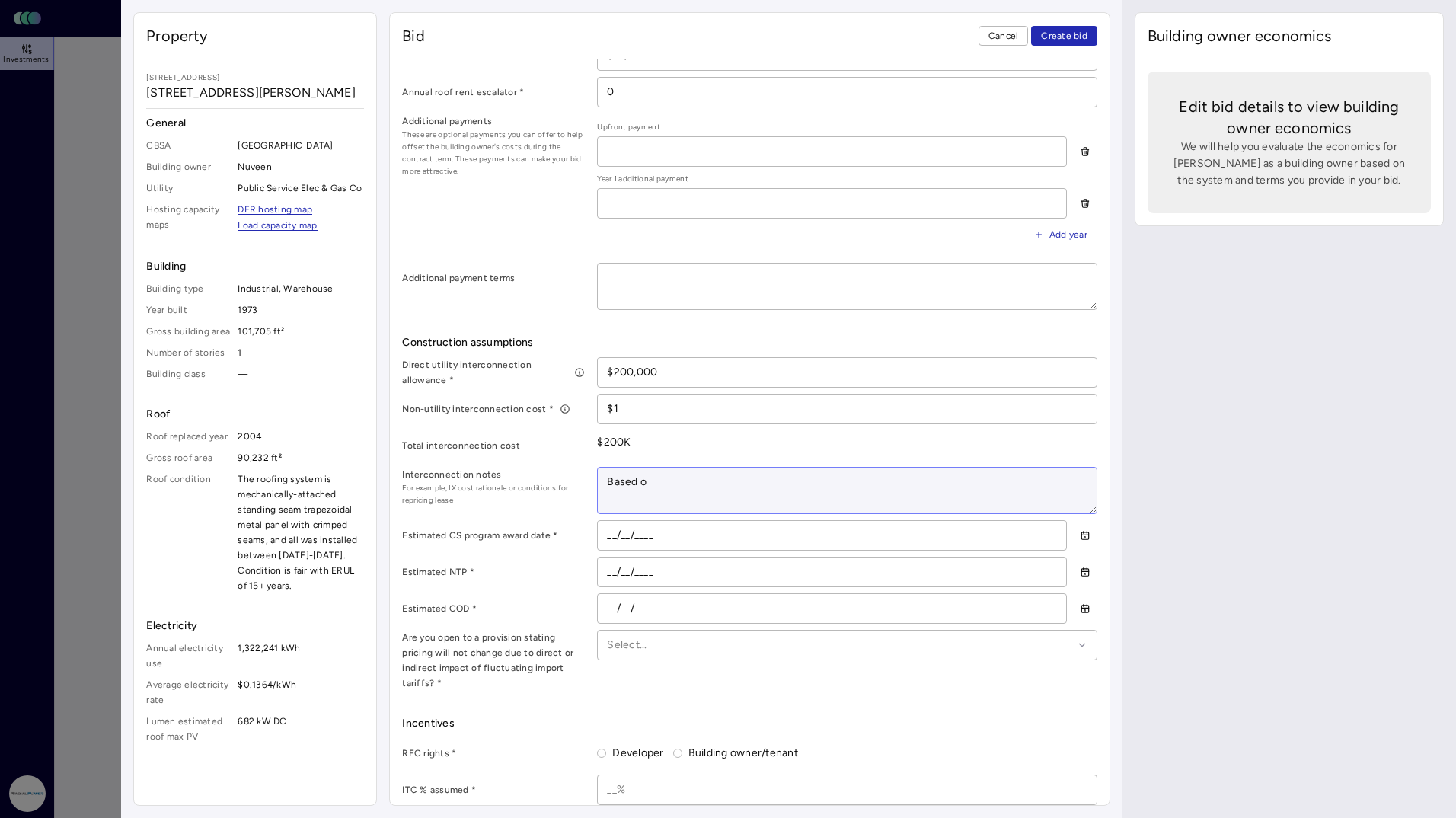
type textarea "x"
type textarea "Based on"
type textarea "x"
type textarea "Based on"
type textarea "x"
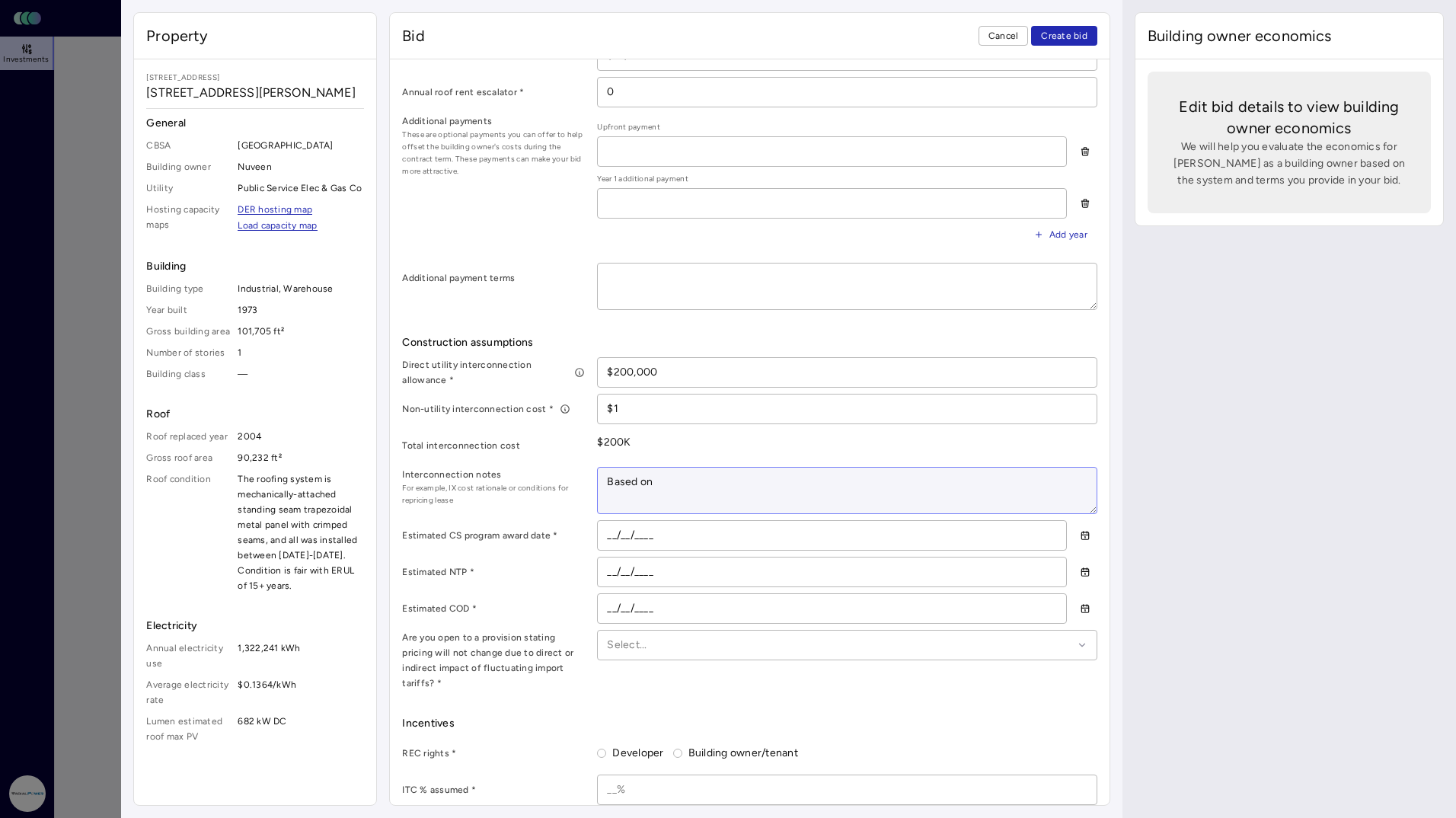
type textarea "Based on t"
type textarea "x"
type textarea "Based on ty"
type textarea "x"
type textarea "Based on typ"
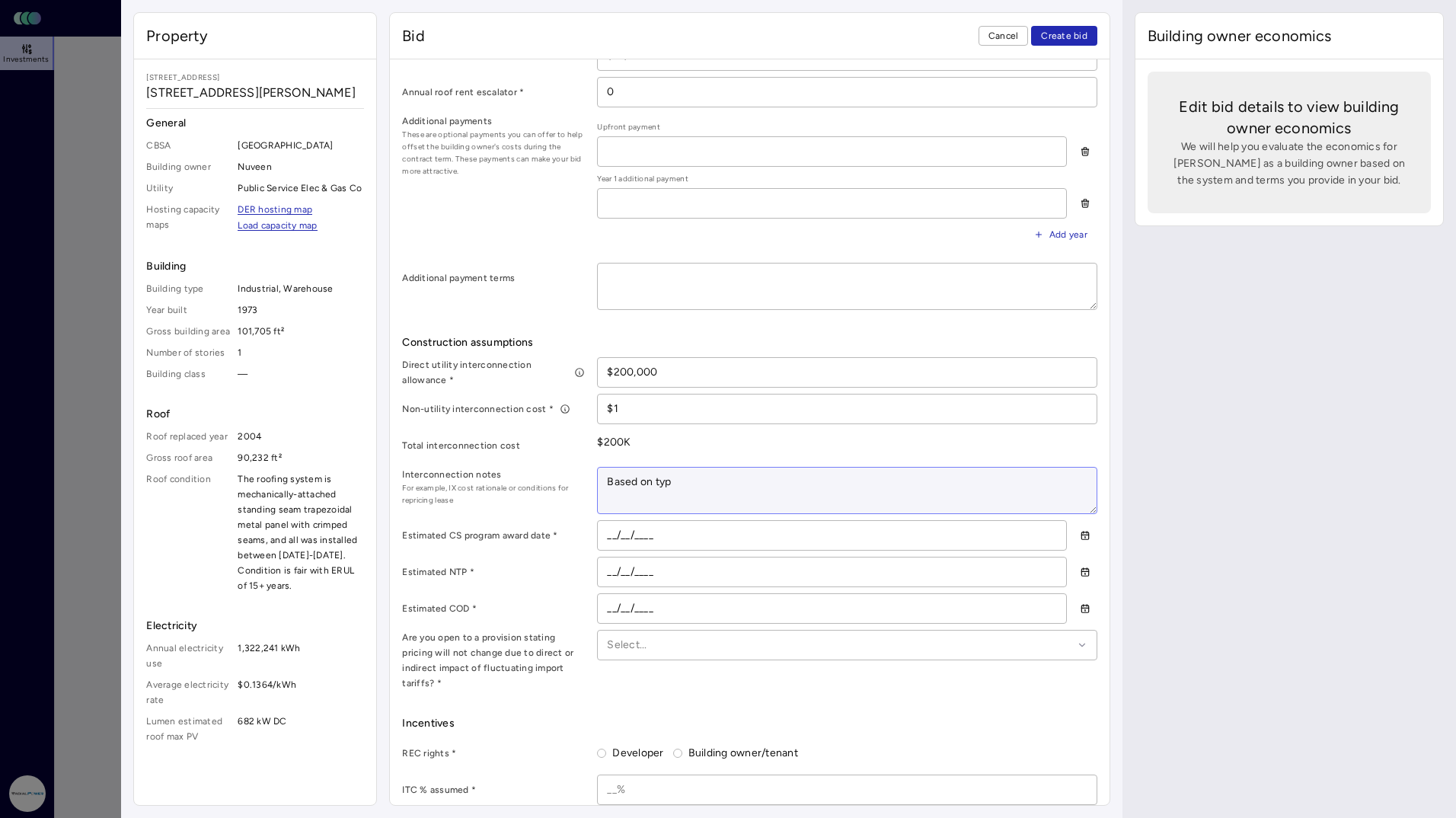
type textarea "x"
type textarea "Based on typi"
type textarea "x"
type textarea "Based on typ"
type textarea "x"
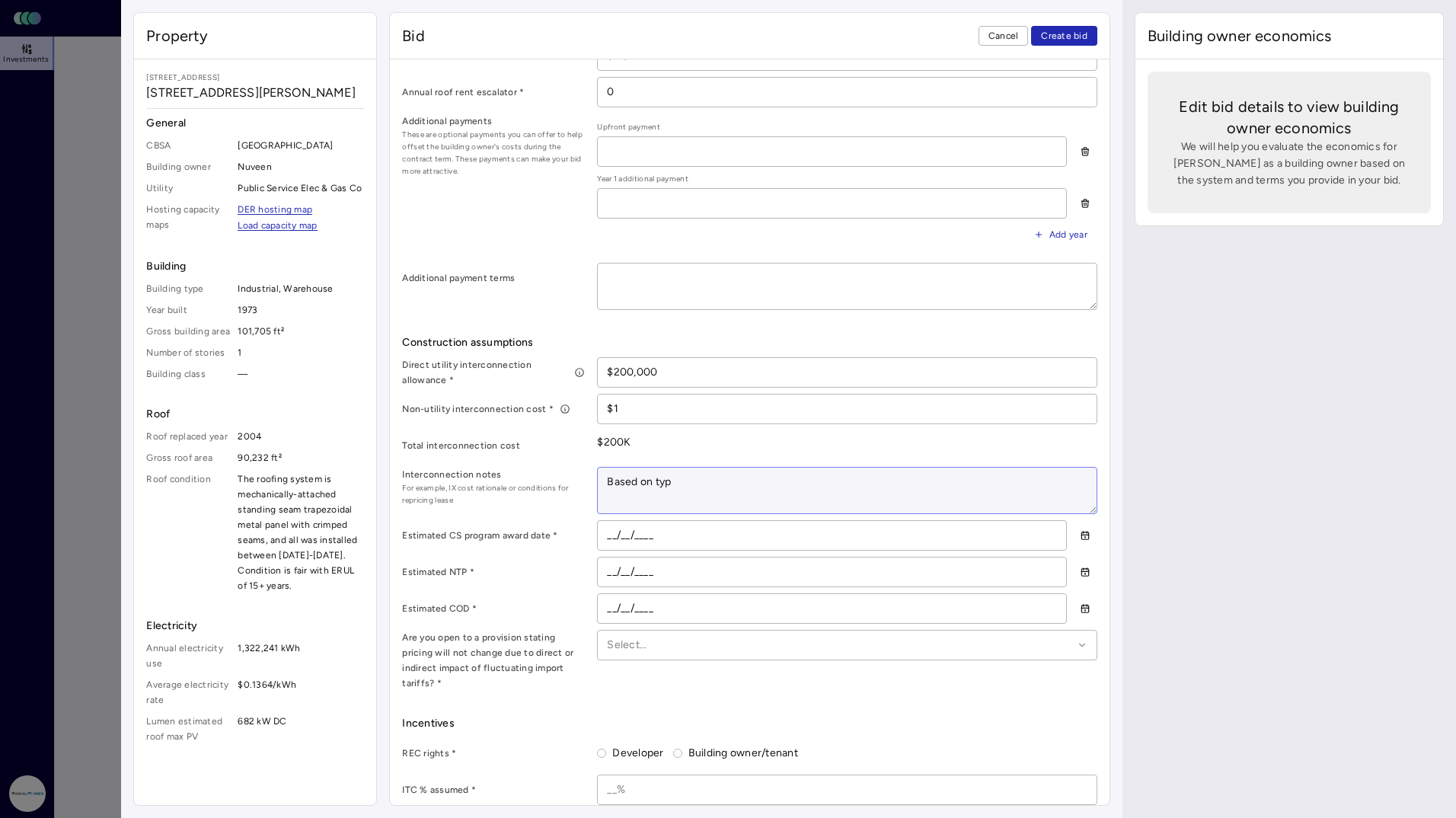
type textarea "Based on typi"
type textarea "x"
type textarea "Based on typica"
type textarea "x"
type textarea "Based on typical"
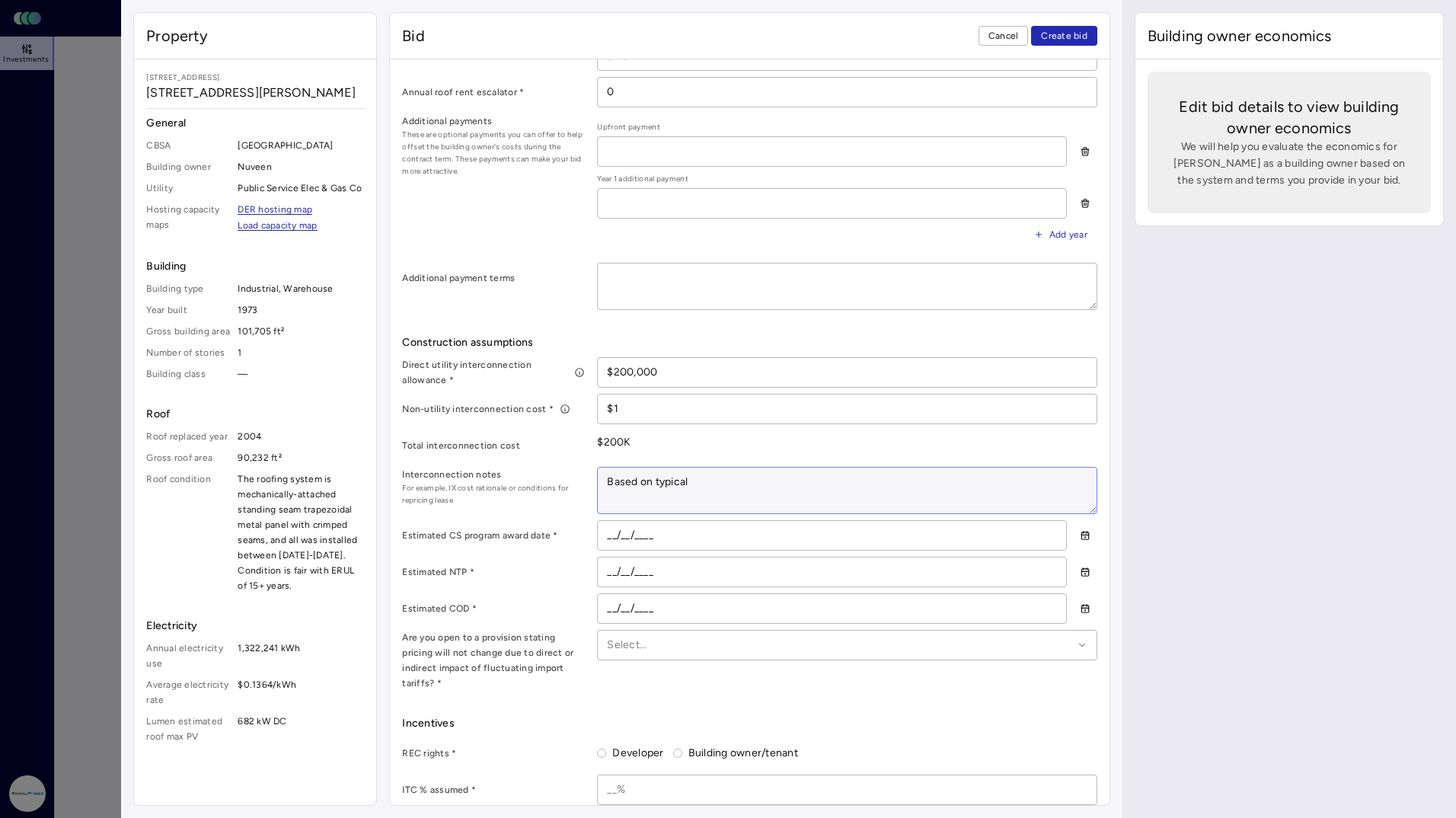
type textarea "x"
type textarea "Based on typical U"
type textarea "x"
type textarea "Based on typical UI"
type textarea "x"
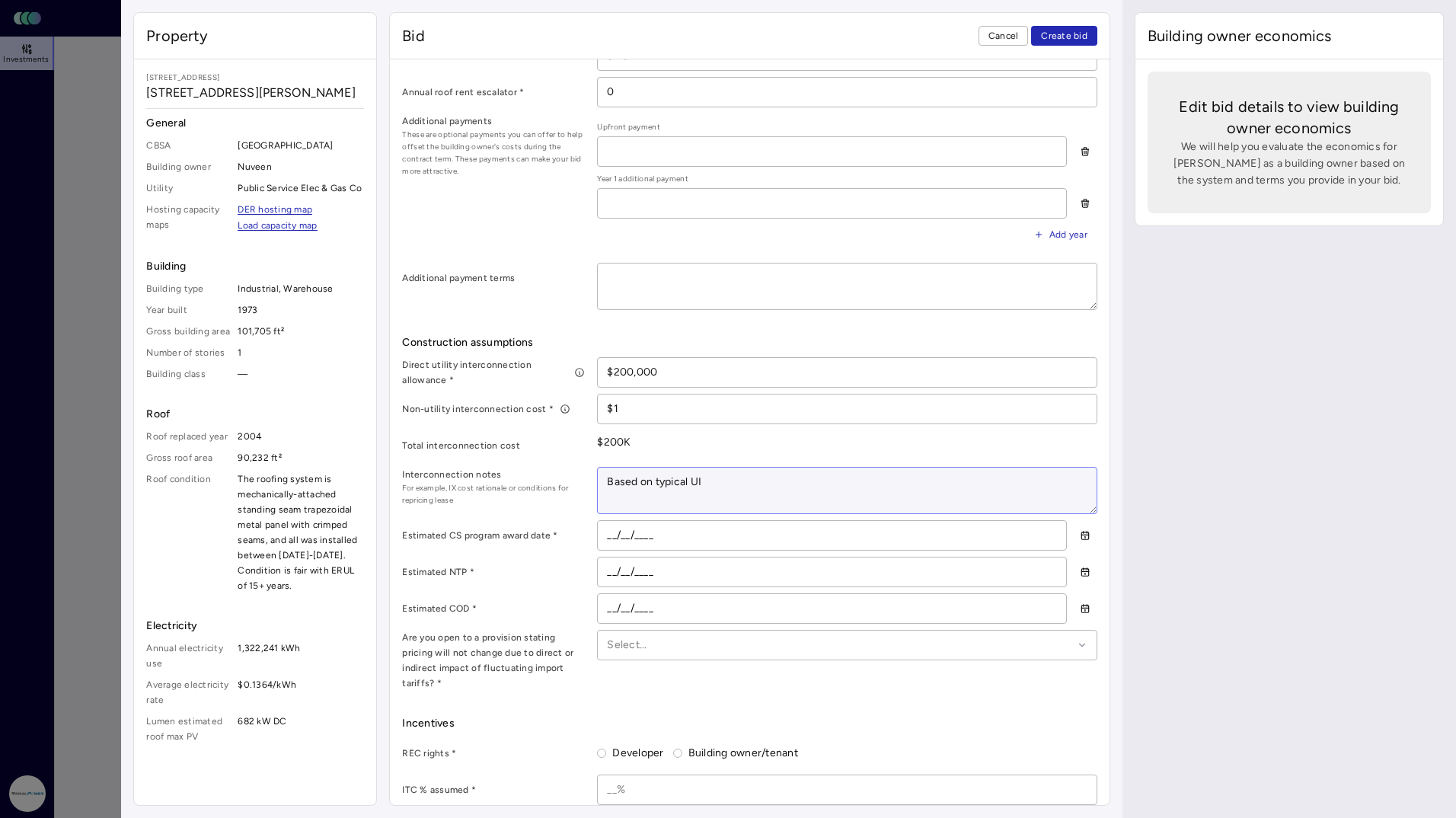
type textarea "Based on typical U"
type textarea "x"
type textarea "Based on typical"
type textarea "x"
type textarea "Based on typical I"
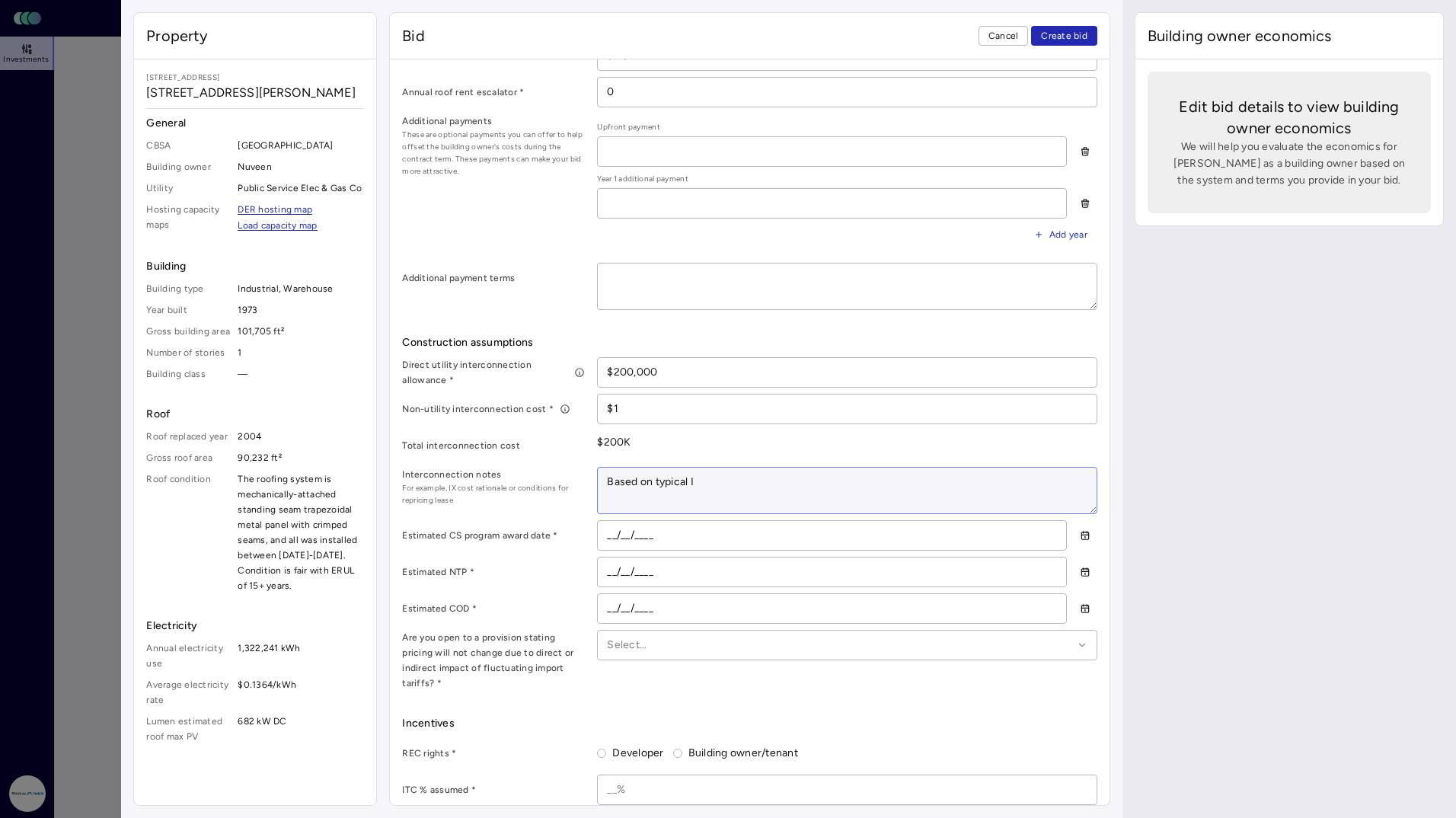
type textarea "x"
type textarea "Based on typical IX"
type textarea "x"
type textarea "Based on typical IX"
type textarea "x"
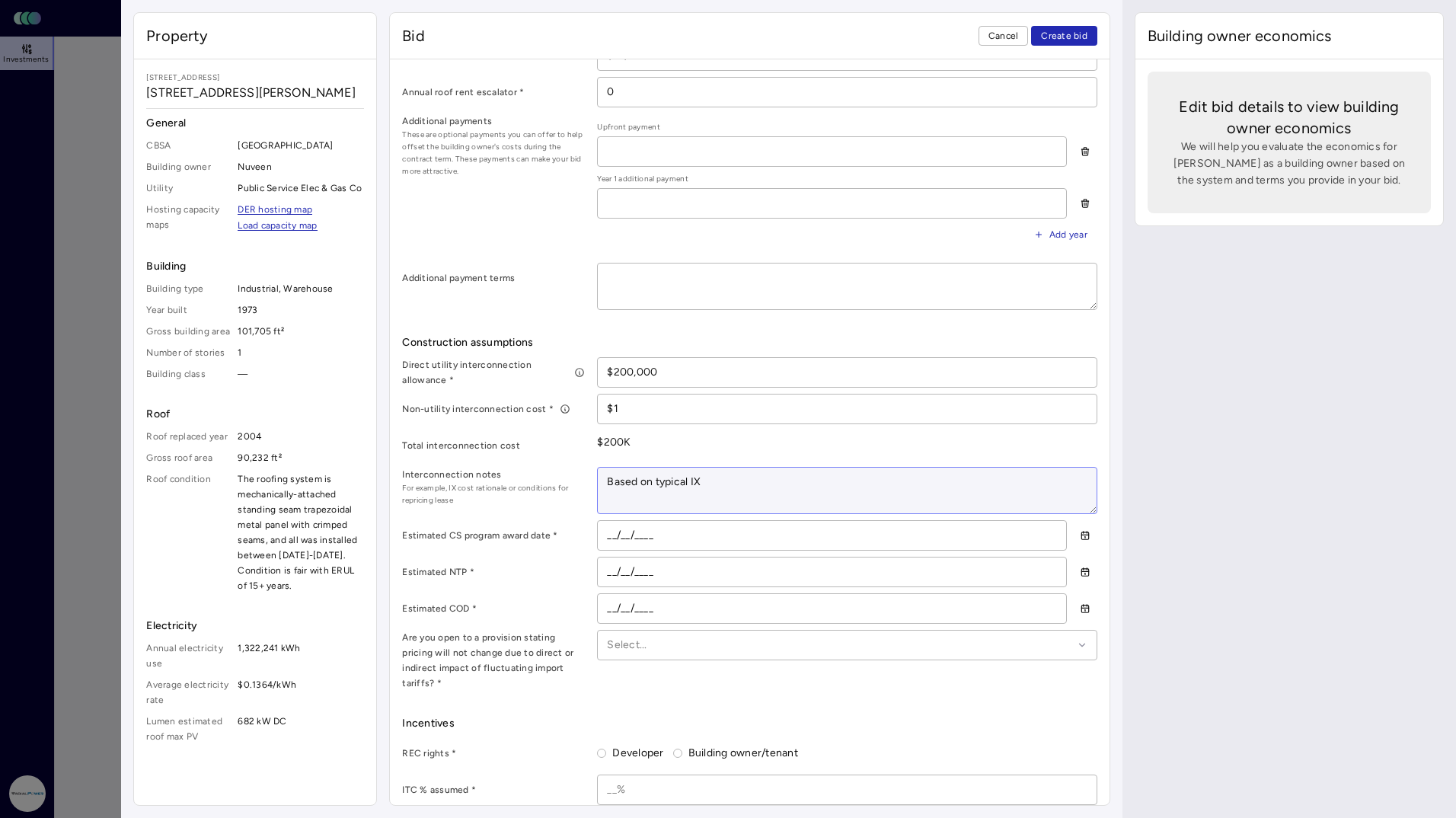
type textarea "Based on typical IX q"
type textarea "x"
type textarea "Based on typical IX qu"
type textarea "x"
type textarea "Based on typical IX quo"
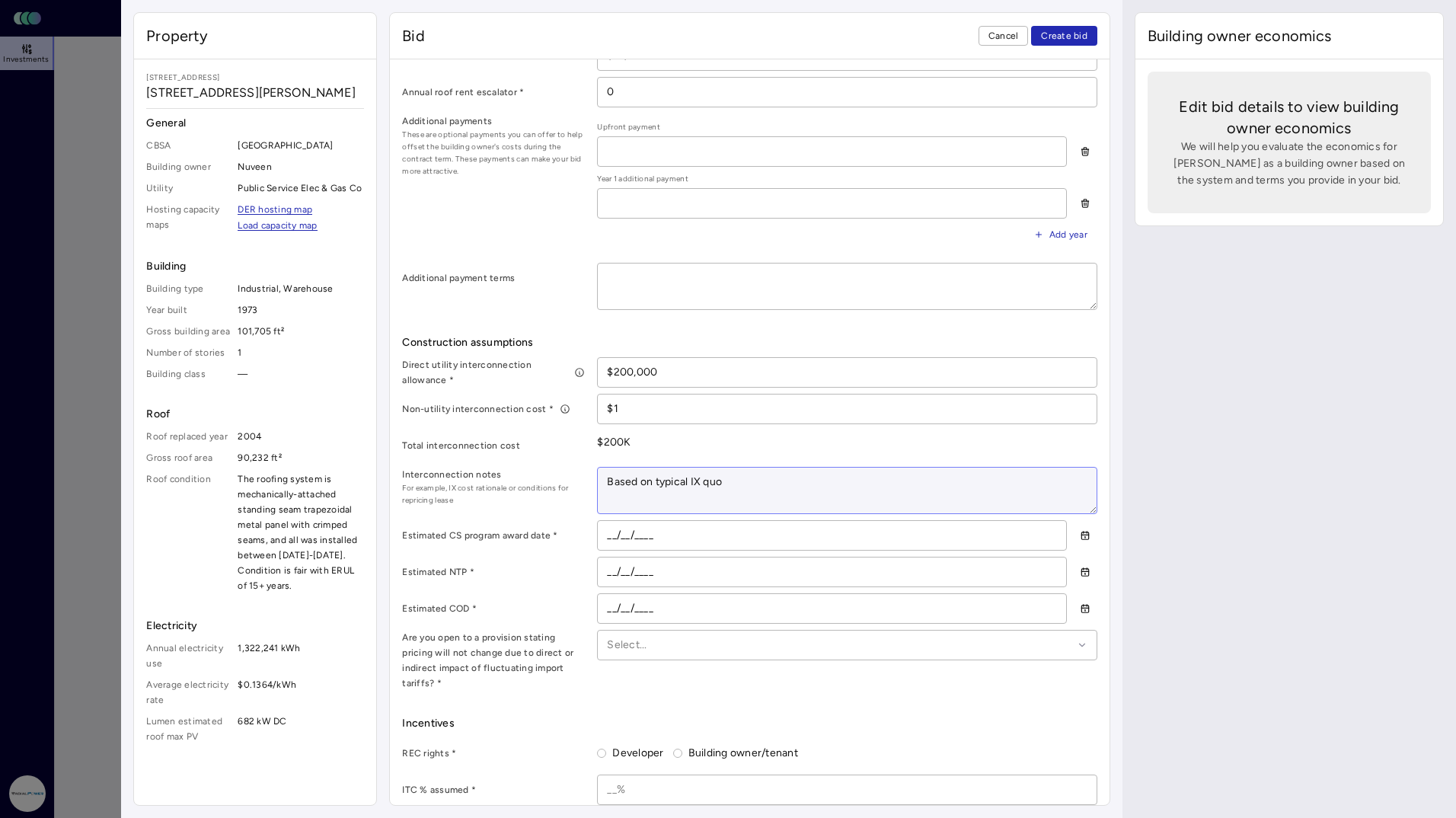
type textarea "x"
type textarea "Based on typical IX quot"
type textarea "x"
type textarea "Based on typical IX quote"
type textarea "x"
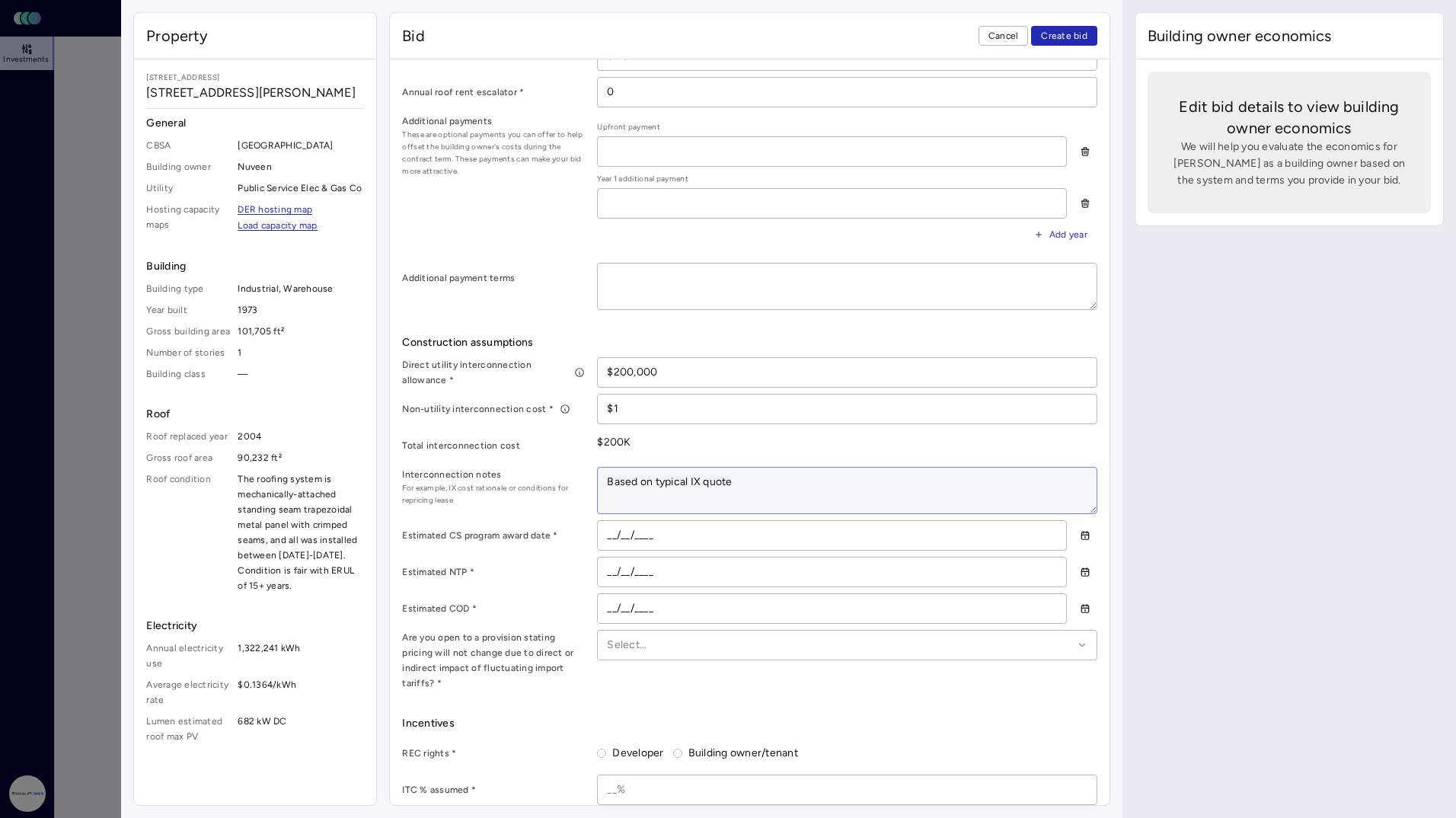
type textarea "Based on typical IX quote"
type textarea "x"
type textarea "Based on typical IX quote R"
type textarea "x"
type textarea "Based on typical IX quote [DEMOGRAPHIC_DATA]"
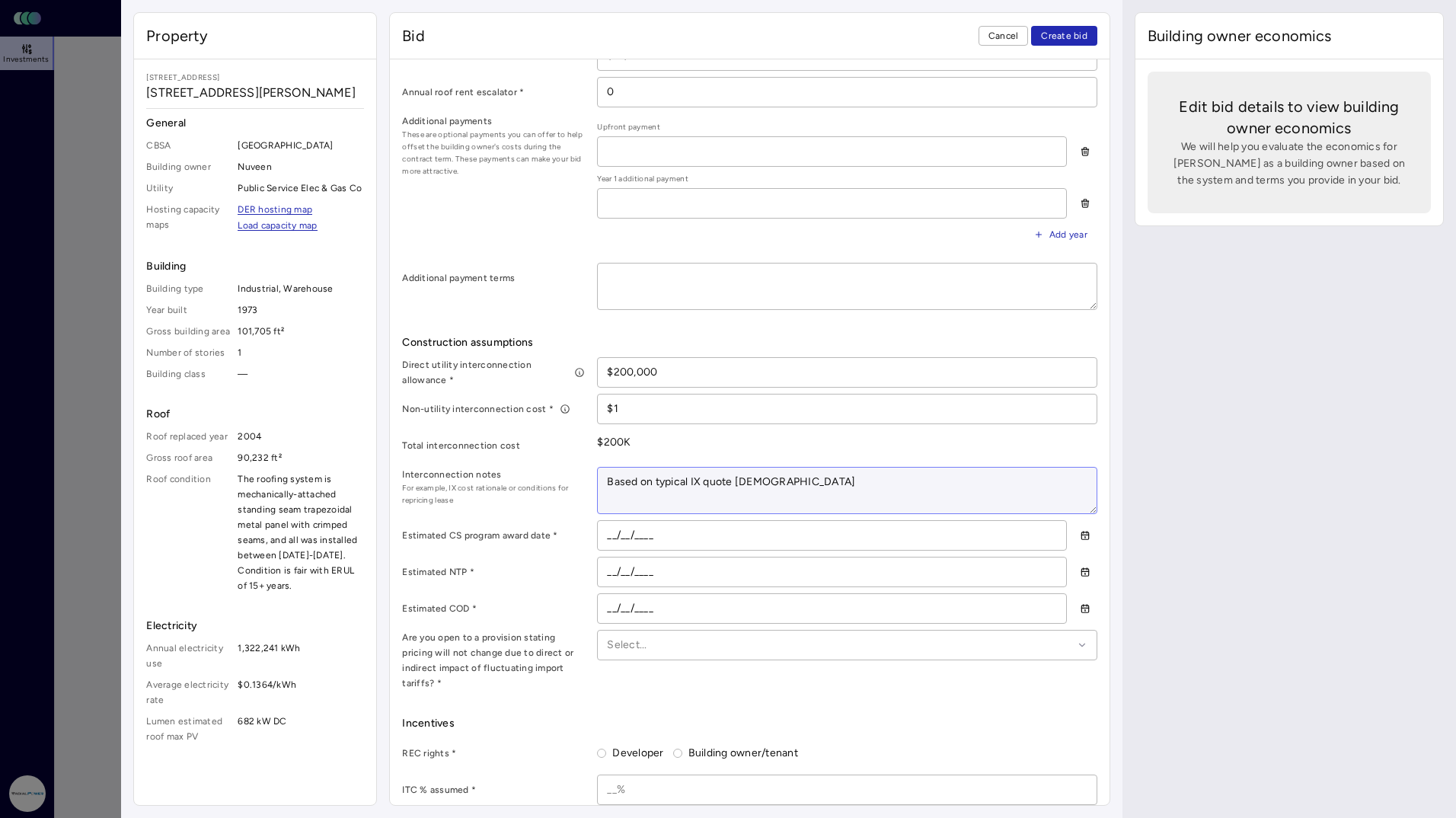
type textarea "x"
type textarea "Based on typical IX quote Rad"
type textarea "x"
type textarea "Based on typical IX quote Radi"
type textarea "x"
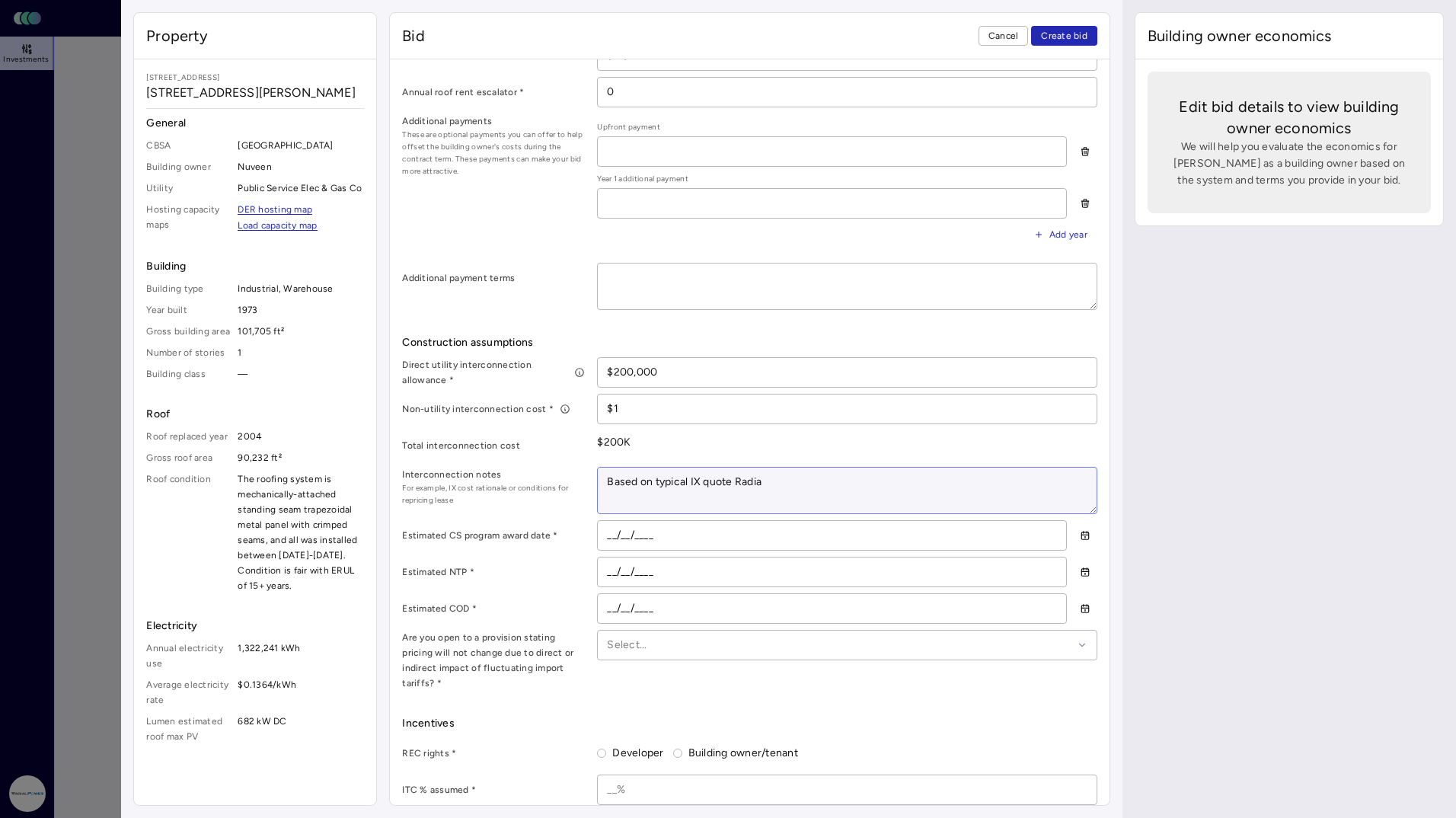
type textarea "Based on typical IX quote Radial"
type textarea "x"
type textarea "Based on typical IX quote Radial"
type textarea "x"
type textarea "Based on typical IX quote Radial h"
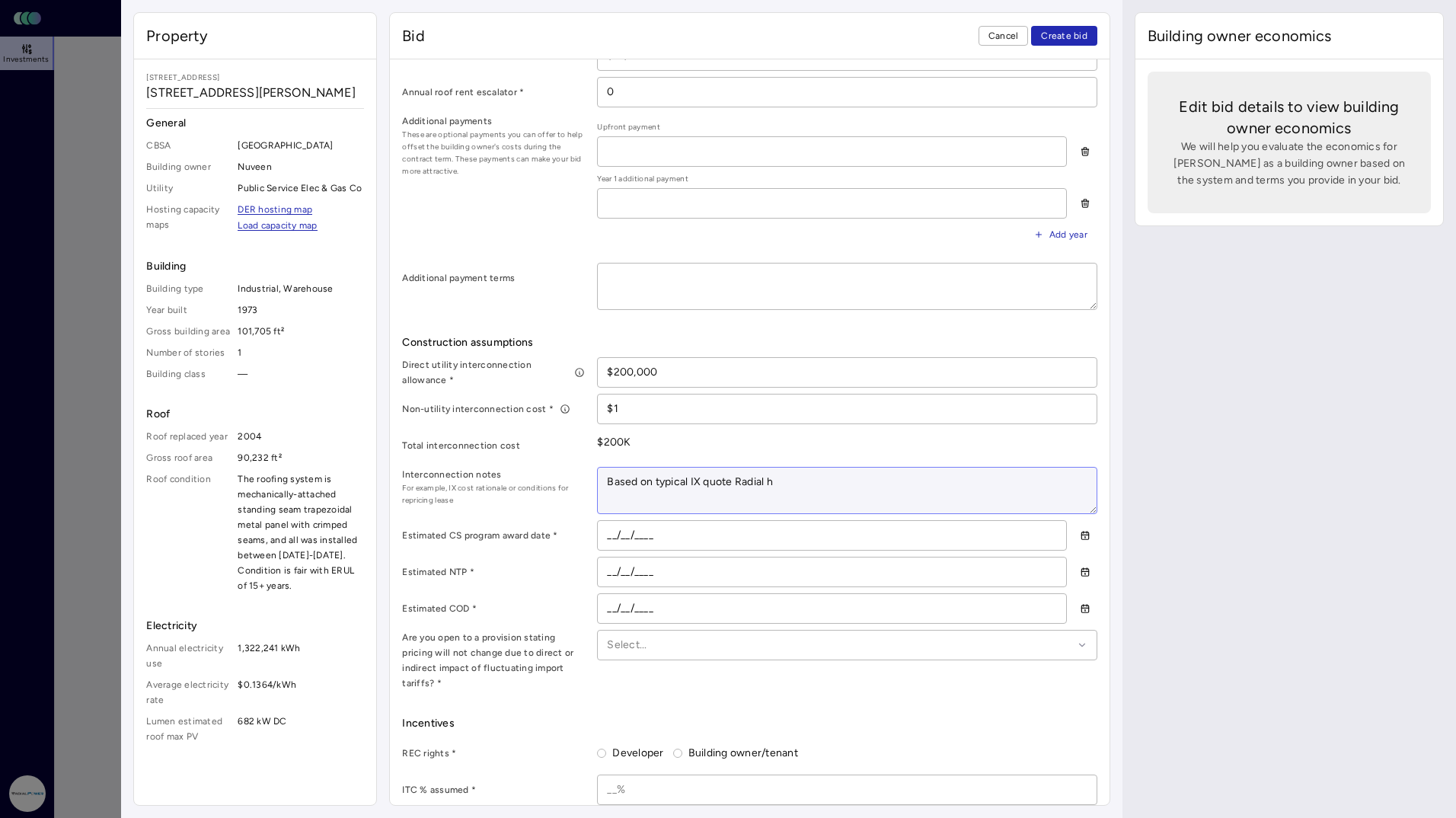
type textarea "x"
type textarea "Based on typical IX quote Radial ha"
type textarea "x"
type textarea "Based on typical IX quote Radial has"
type textarea "x"
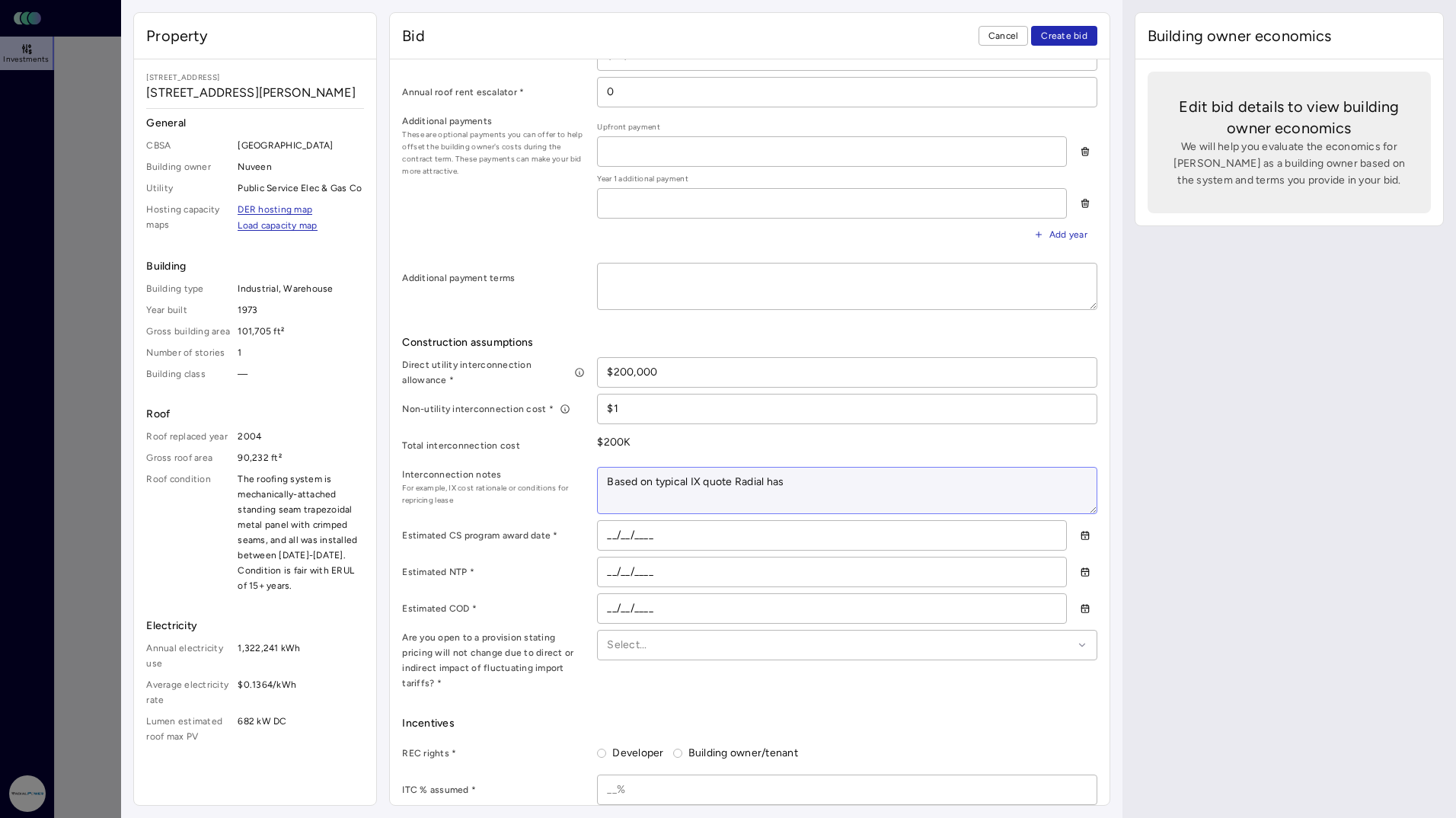
type textarea "Based on typical Nquote Radial has"
type textarea "x"
type textarea "Based on typical NJquote Radial has"
type textarea "x"
type textarea "Based on typical NJ quote Radial has"
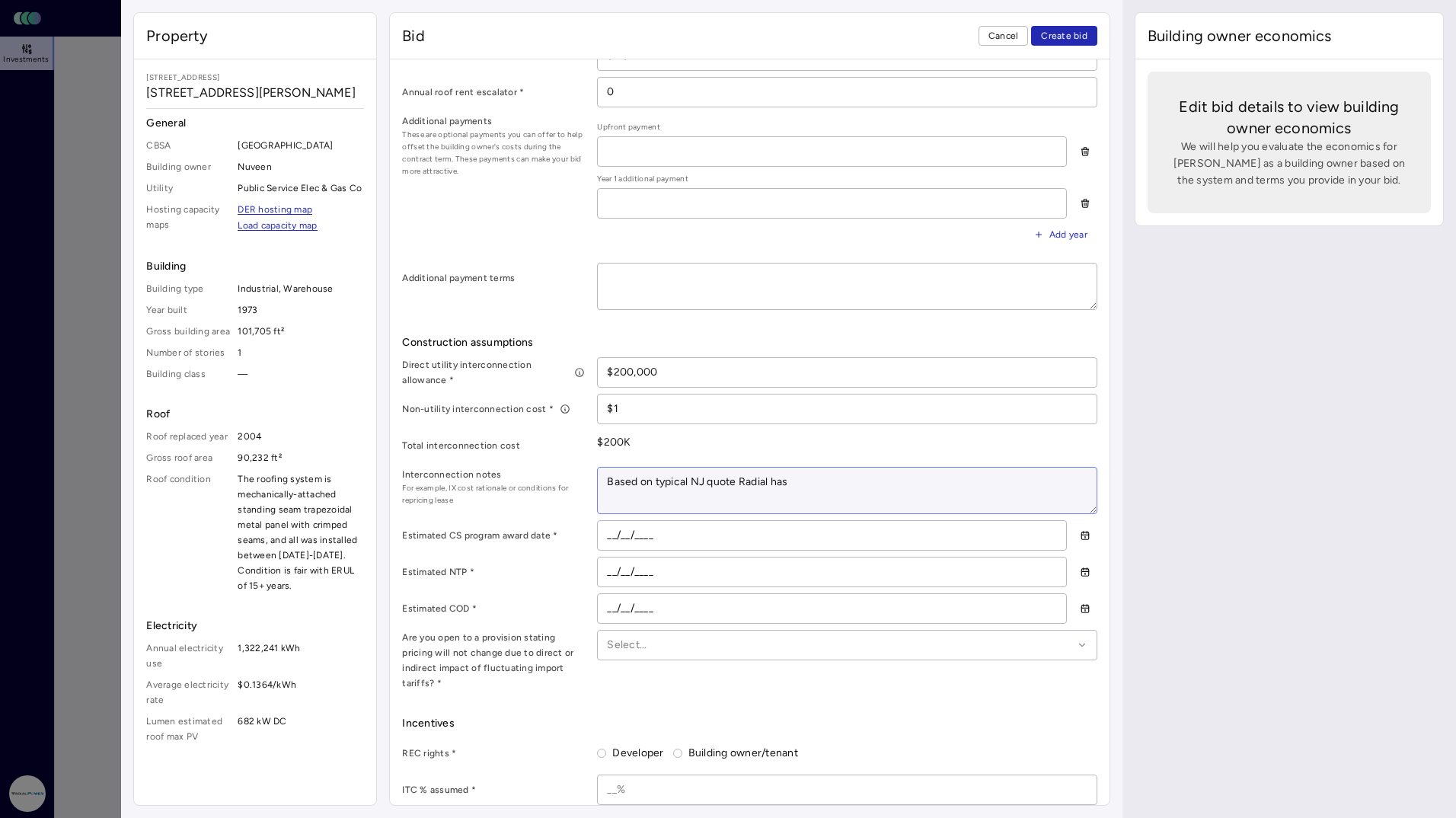
type textarea "x"
type textarea "Based on [GEOGRAPHIC_DATA]"
type textarea "x"
type textarea "Based on [GEOGRAPHIC_DATA]"
type textarea "x"
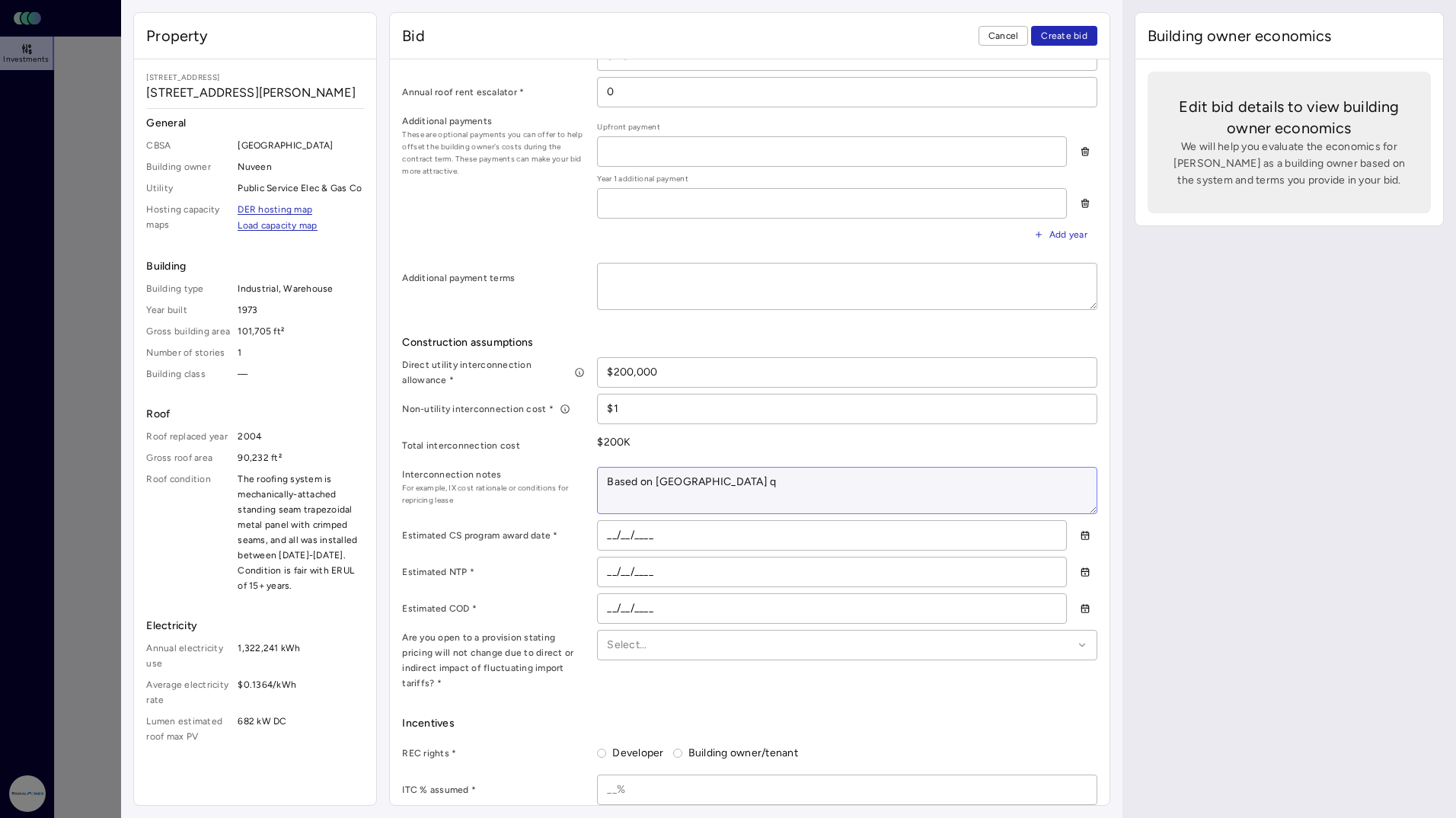
type textarea "Based on [GEOGRAPHIC_DATA] qu"
type textarea "x"
type textarea "Based on NJ quo"
type textarea "x"
type textarea "Based on NJ quot"
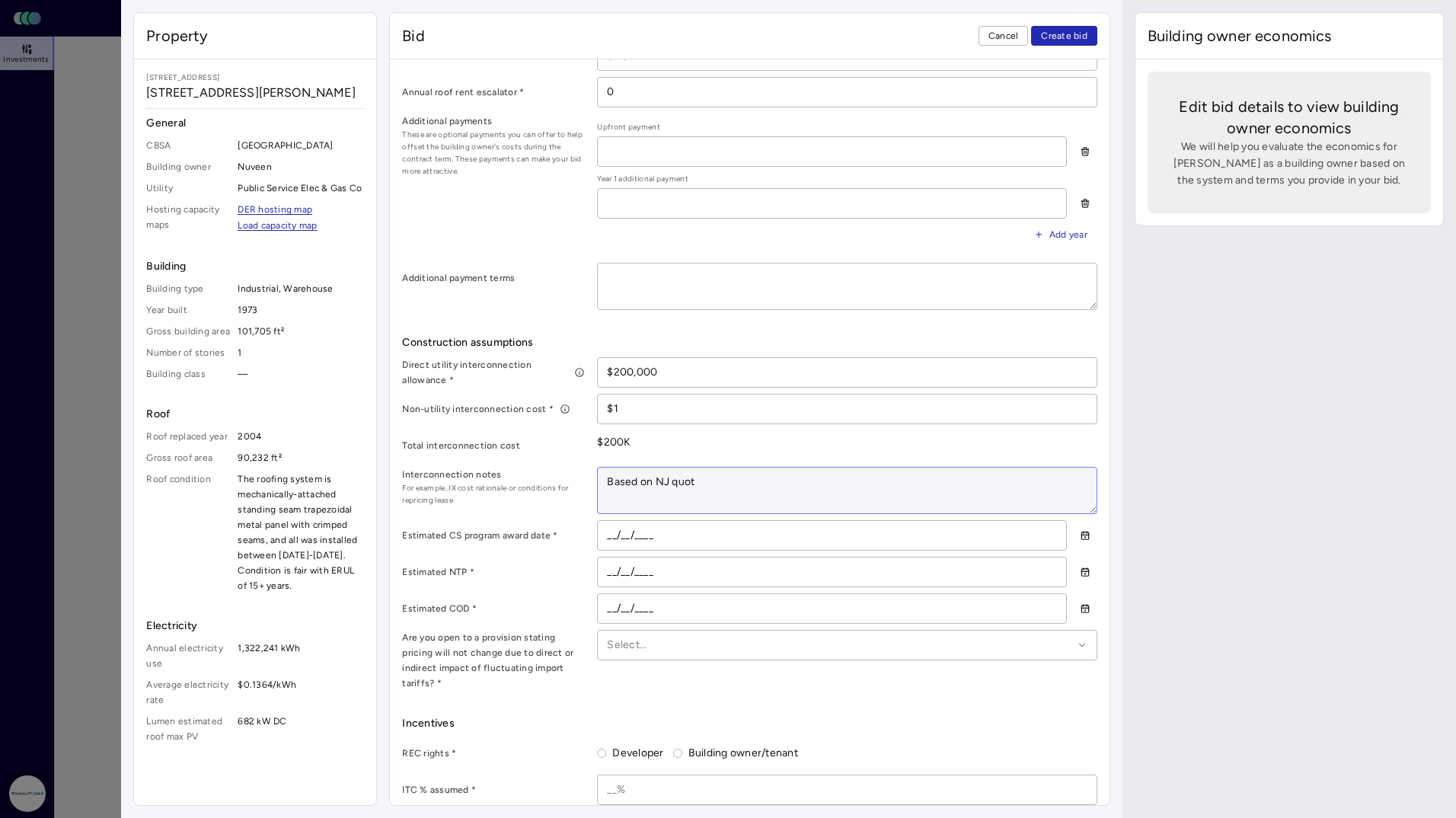
type textarea "x"
type textarea "Based on [GEOGRAPHIC_DATA] quote"
type textarea "x"
type textarea "Based on NJ quotes"
type textarea "x"
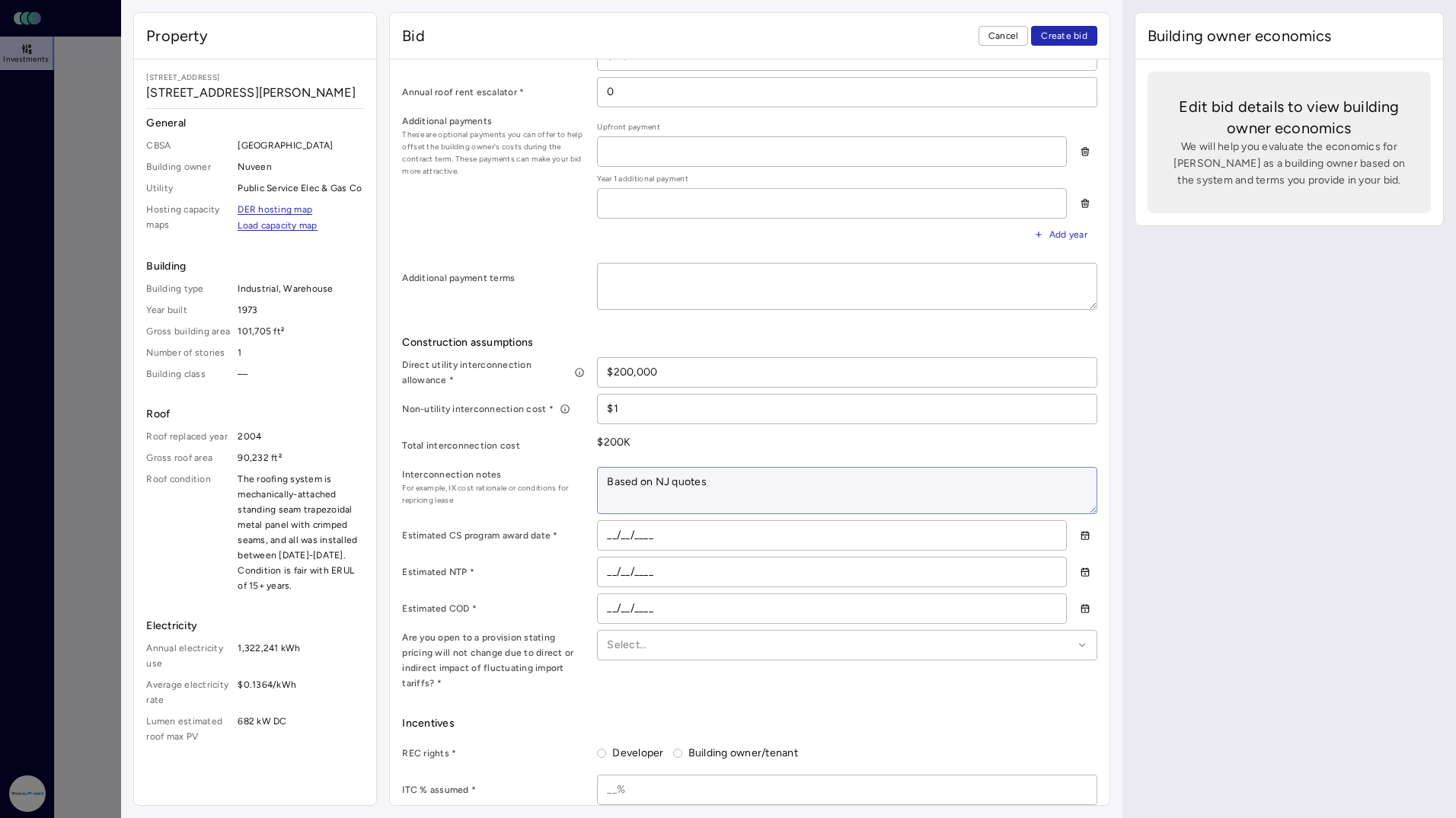
type textarea "Based on NJ quotes"
type textarea "x"
type textarea "Based on NJ quotes R"
type textarea "x"
type textarea "Based on NJ quotes Ra"
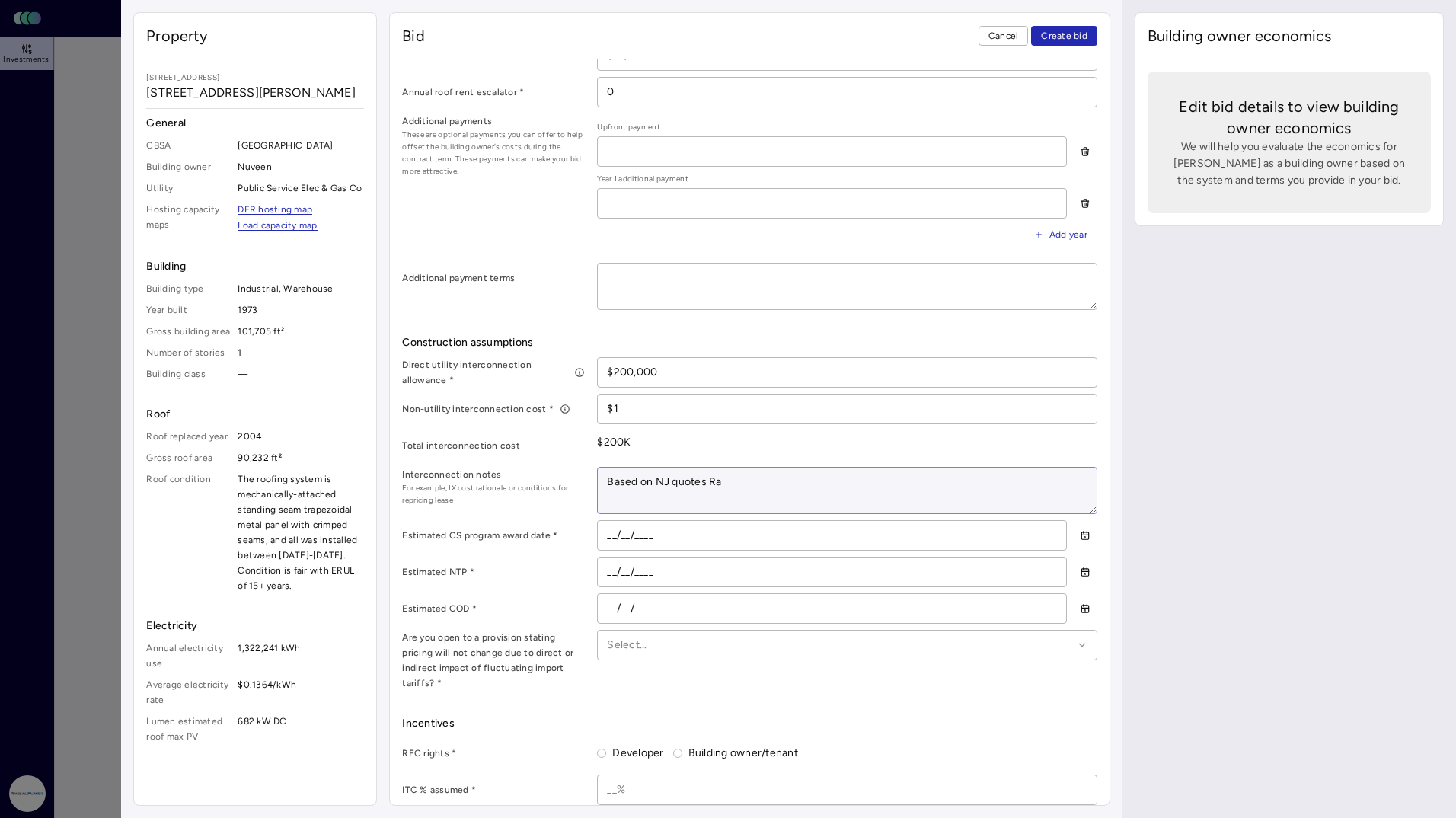
type textarea "x"
type textarea "Based on NJ quotes Rad"
type textarea "x"
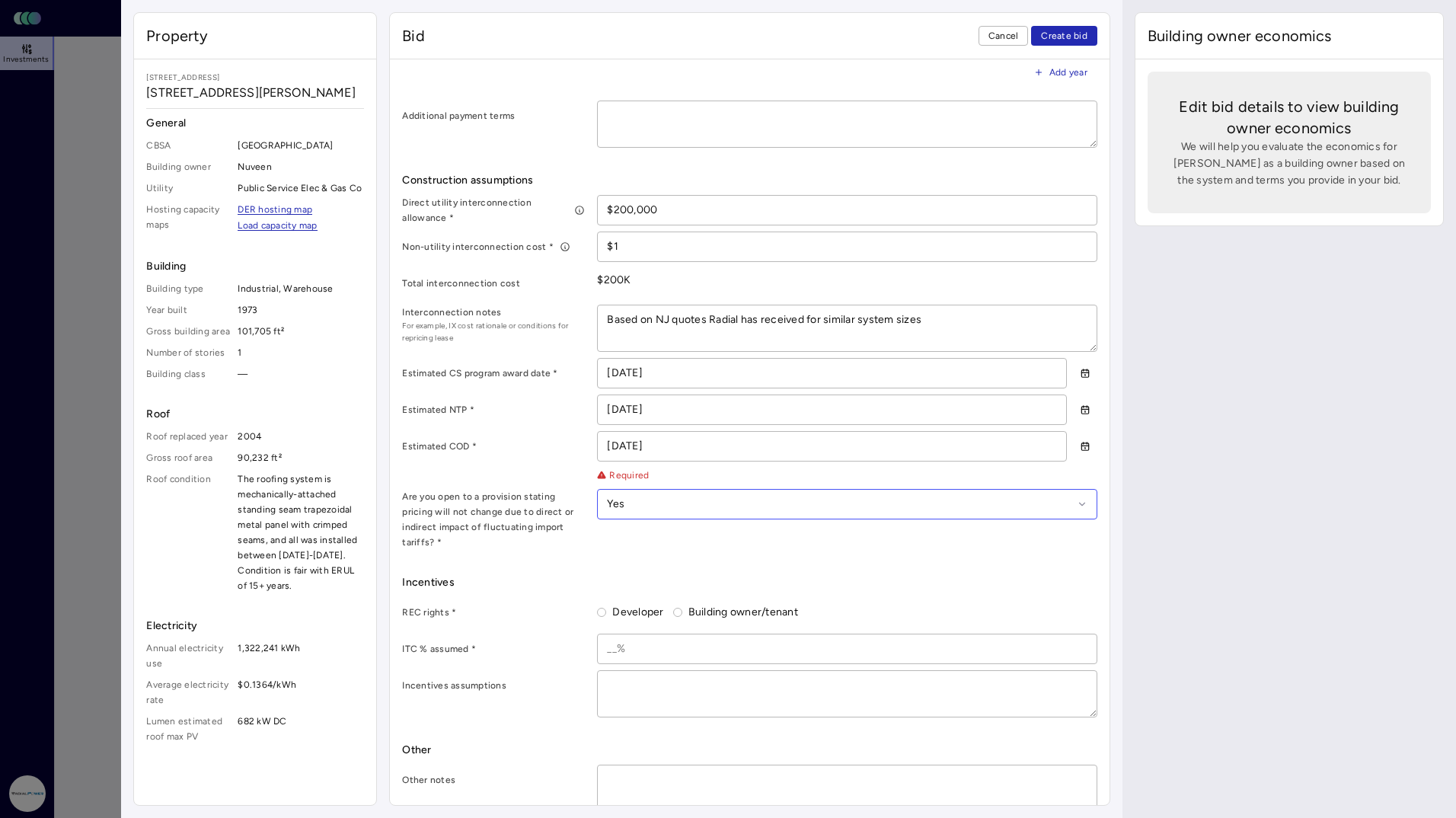
scroll to position [699, 0]
click at [601, 605] on button "Developer" at bounding box center [602, 609] width 9 height 9
click at [706, 632] on input at bounding box center [847, 646] width 498 height 29
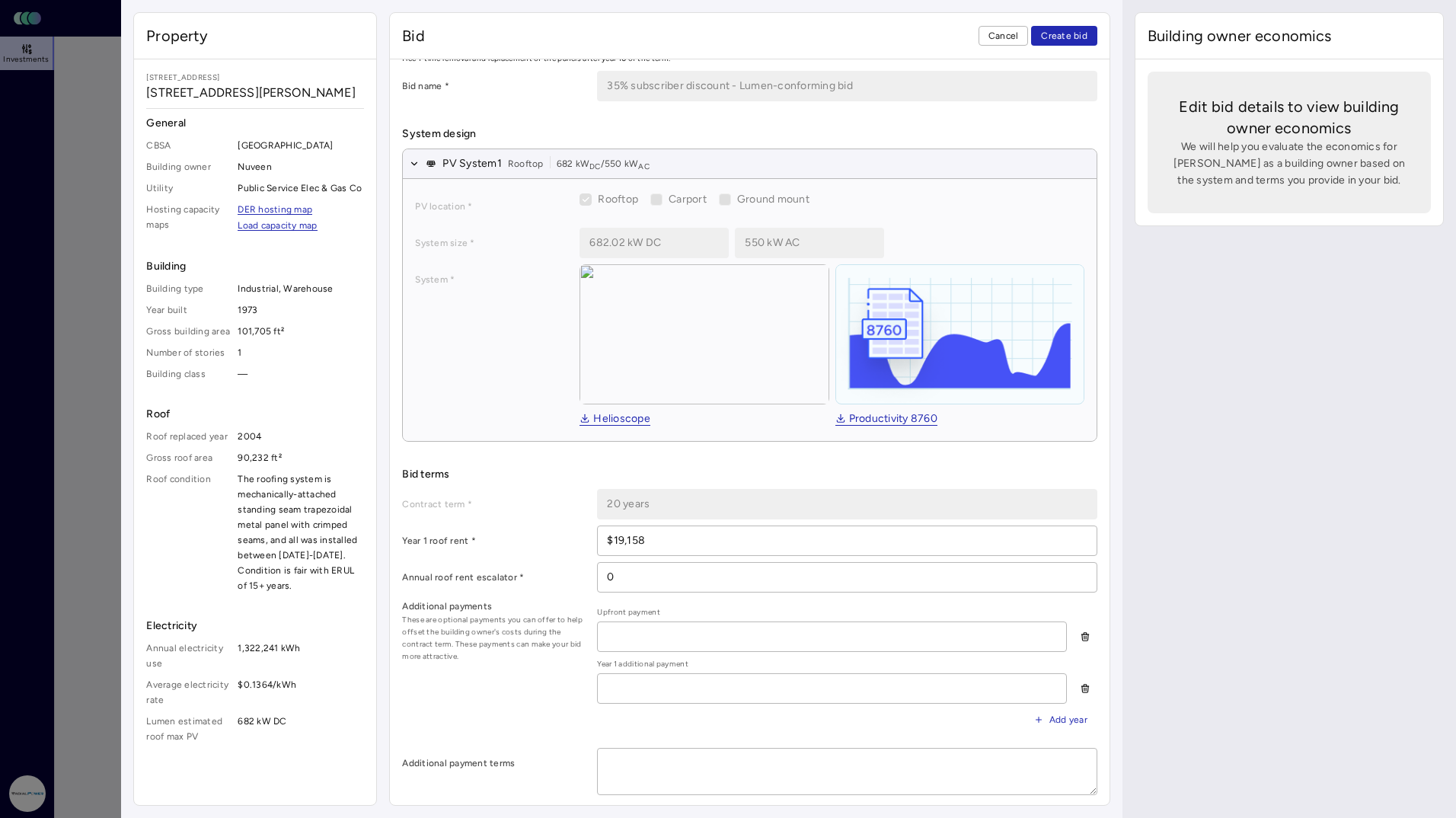
scroll to position [0, 0]
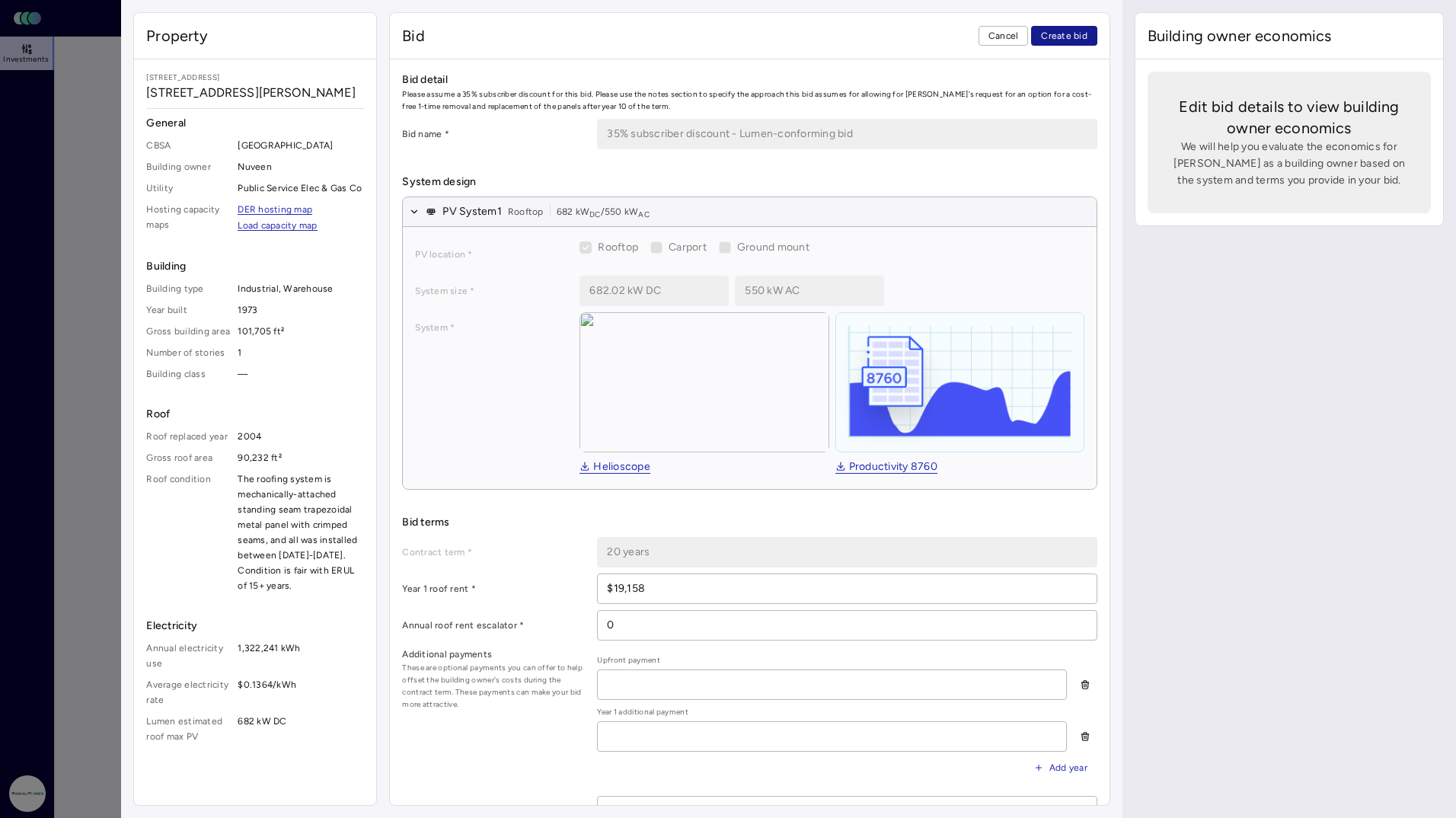
click at [1066, 36] on span "Create bid" at bounding box center [1064, 36] width 46 height 15
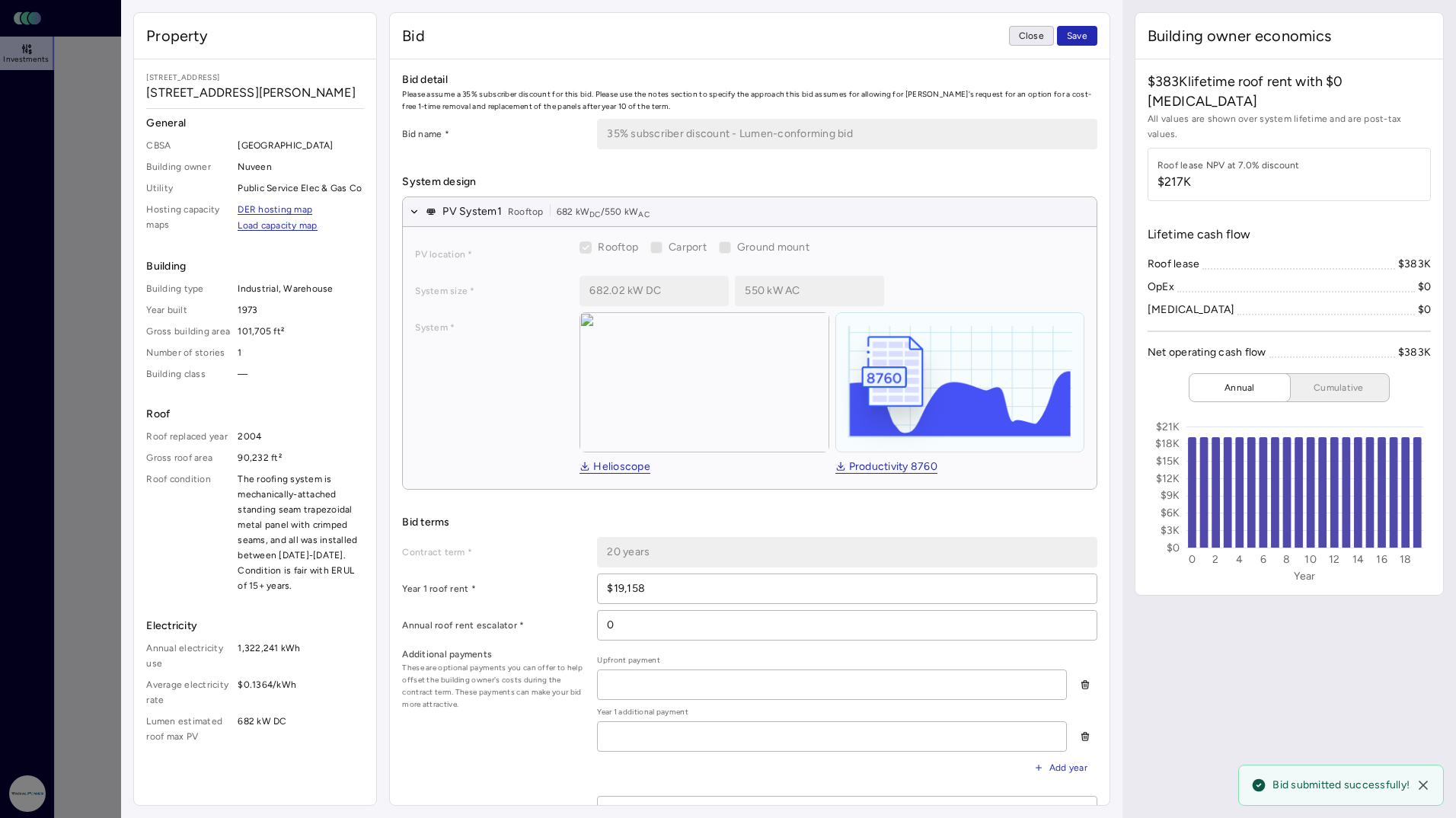
click at [1026, 40] on span "Close" at bounding box center [1032, 36] width 26 height 15
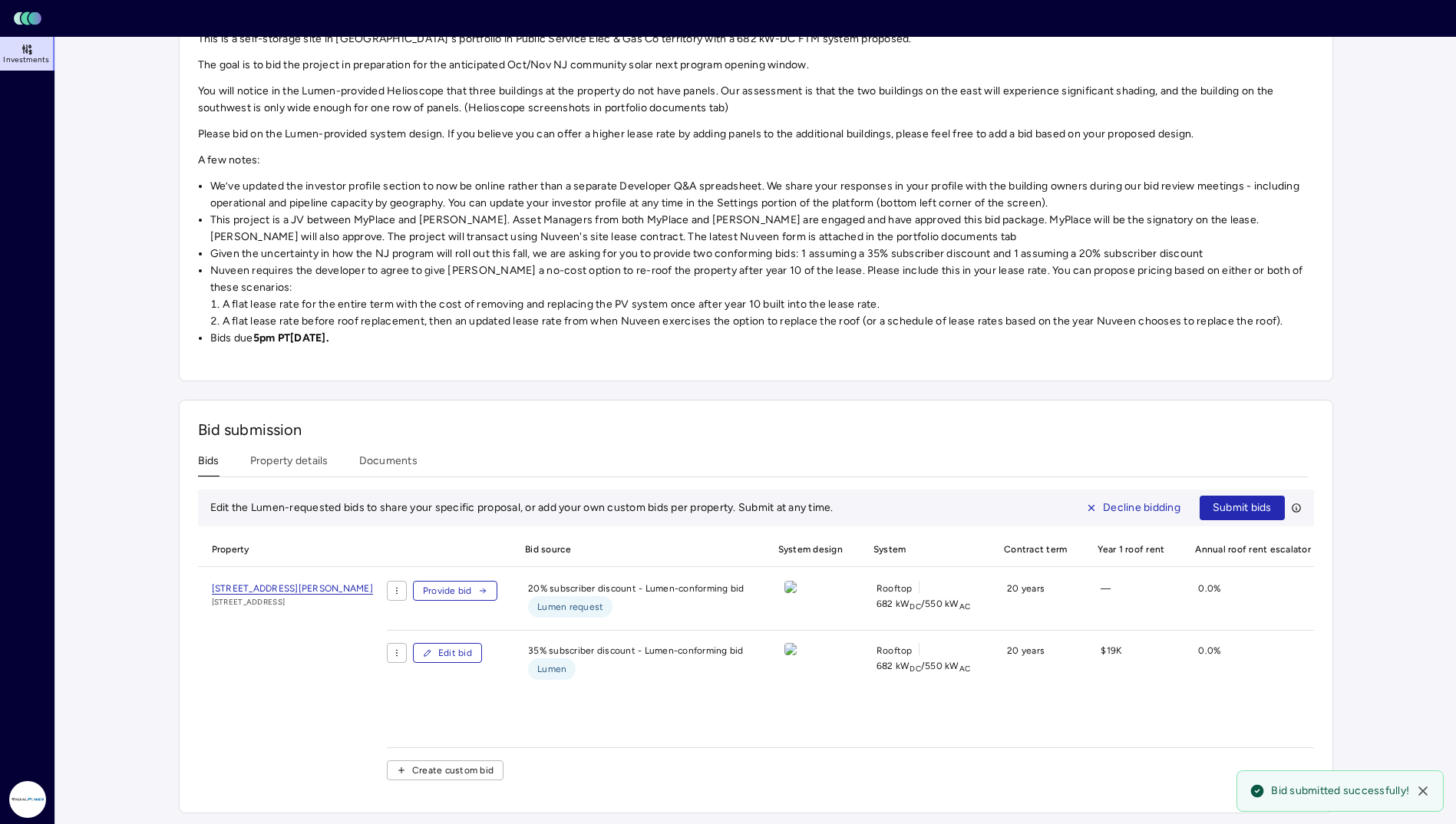
scroll to position [216, 0]
click at [450, 636] on html "Toggle Sidebar Lumen Energy Logo Investments Radial Power [PERSON_NAME] Investm…" at bounding box center [728, 314] width 1456 height 1021
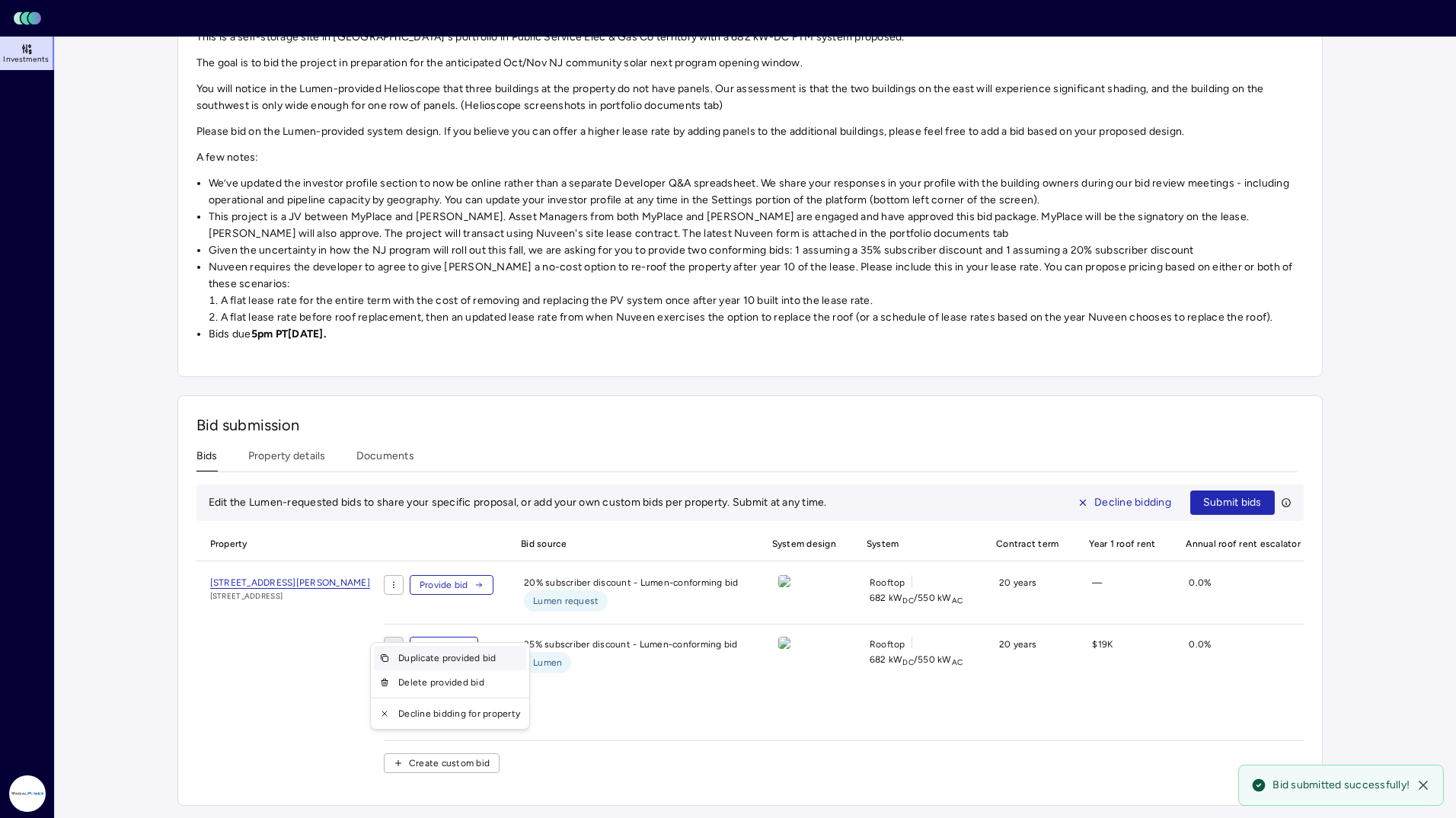
click at [451, 656] on div "Duplicate provided bid" at bounding box center [450, 659] width 152 height 25
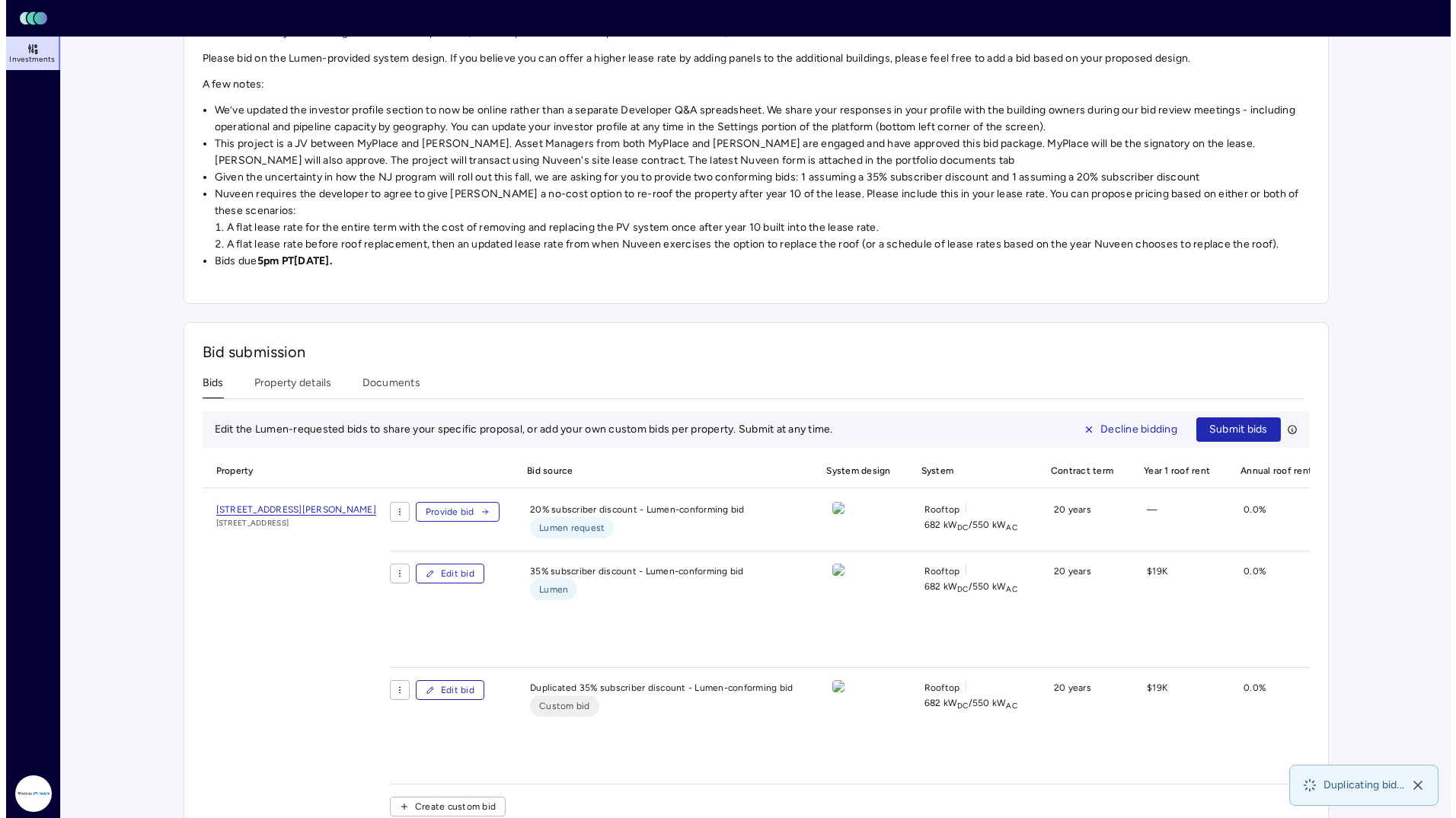
scroll to position [290, 0]
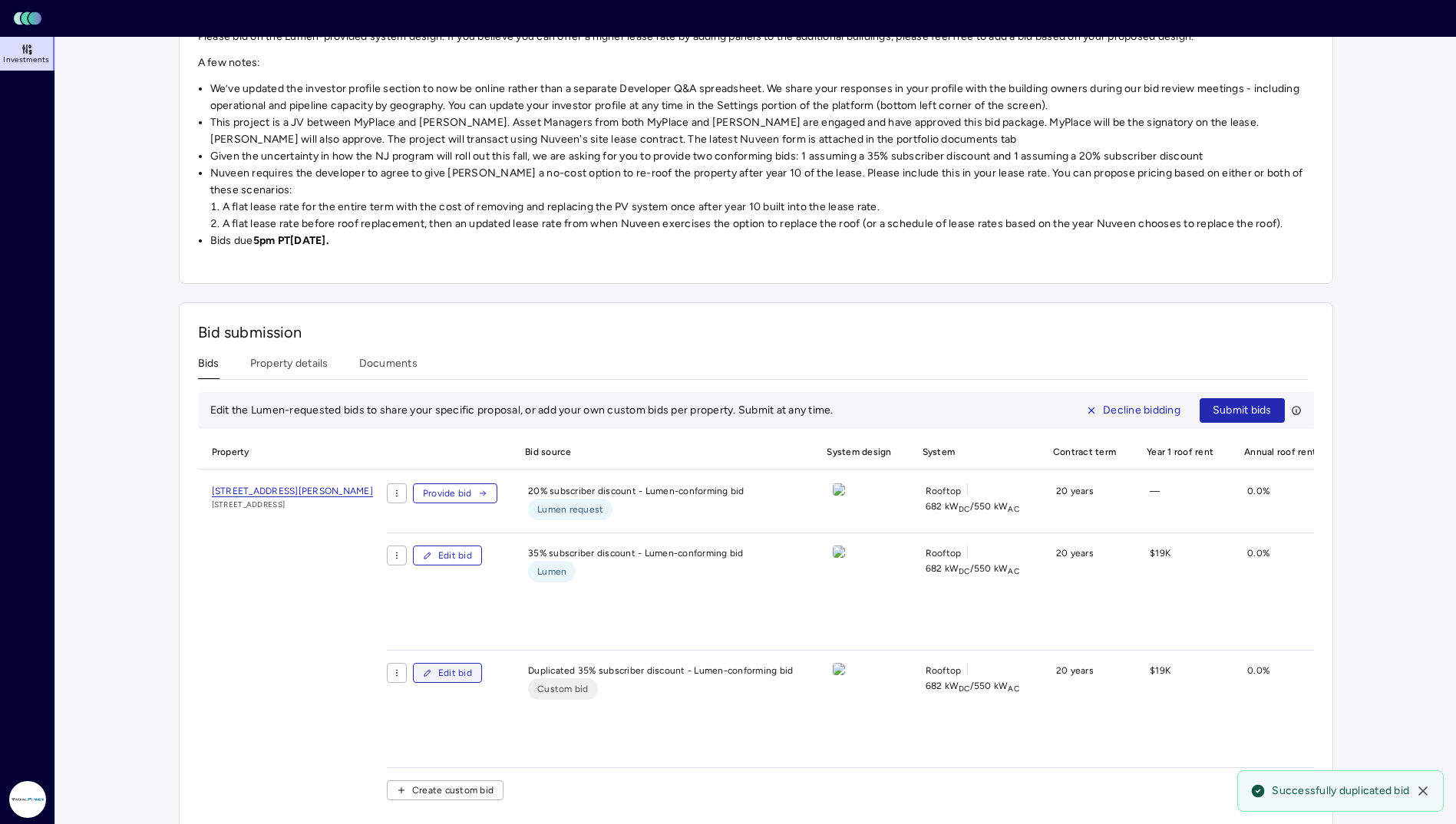
click at [472, 681] on span "Edit bid" at bounding box center [455, 673] width 33 height 16
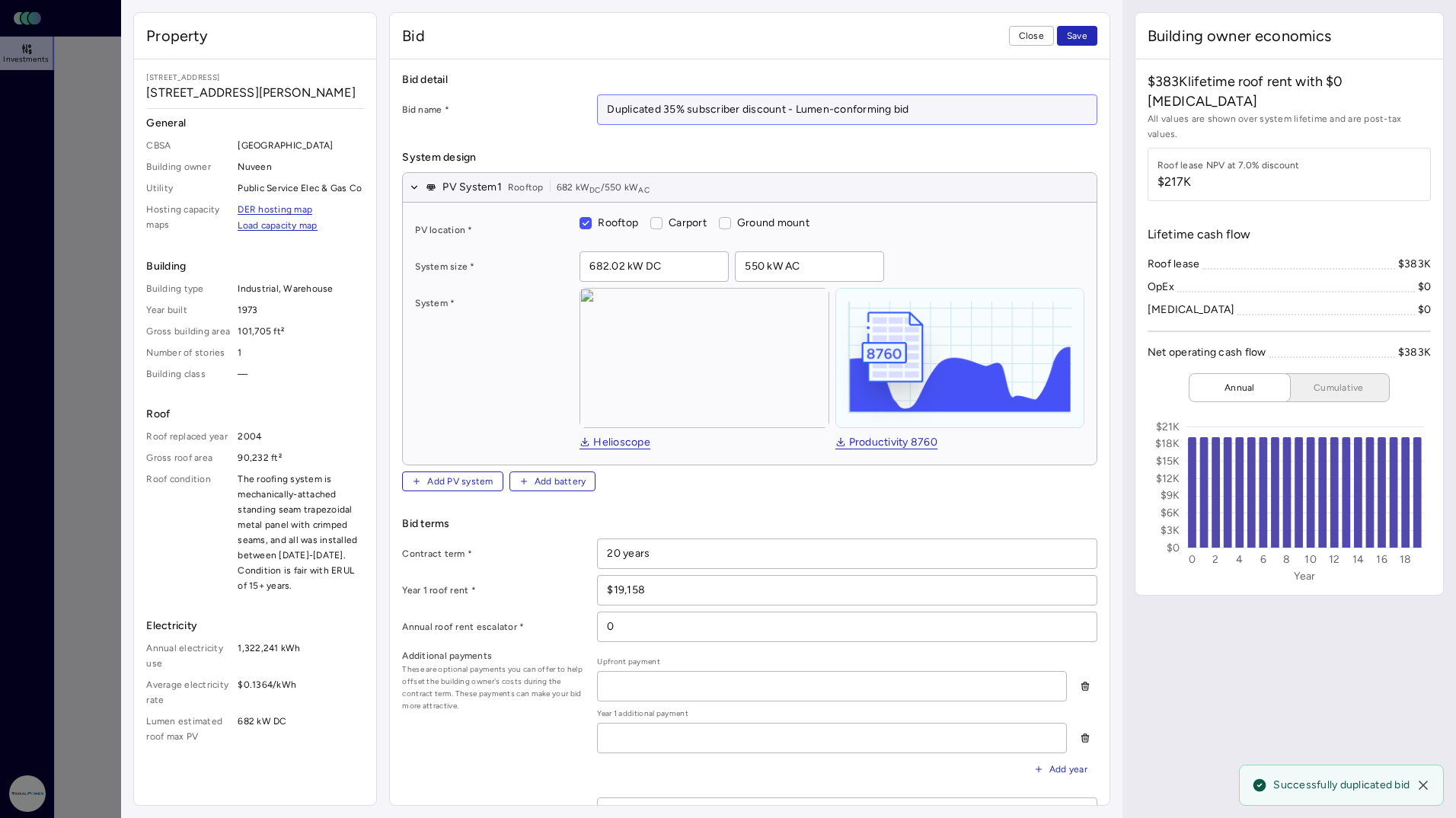
click at [933, 101] on input "Duplicated 35% subscriber discount - Lumen-conforming bid" at bounding box center [847, 109] width 498 height 29
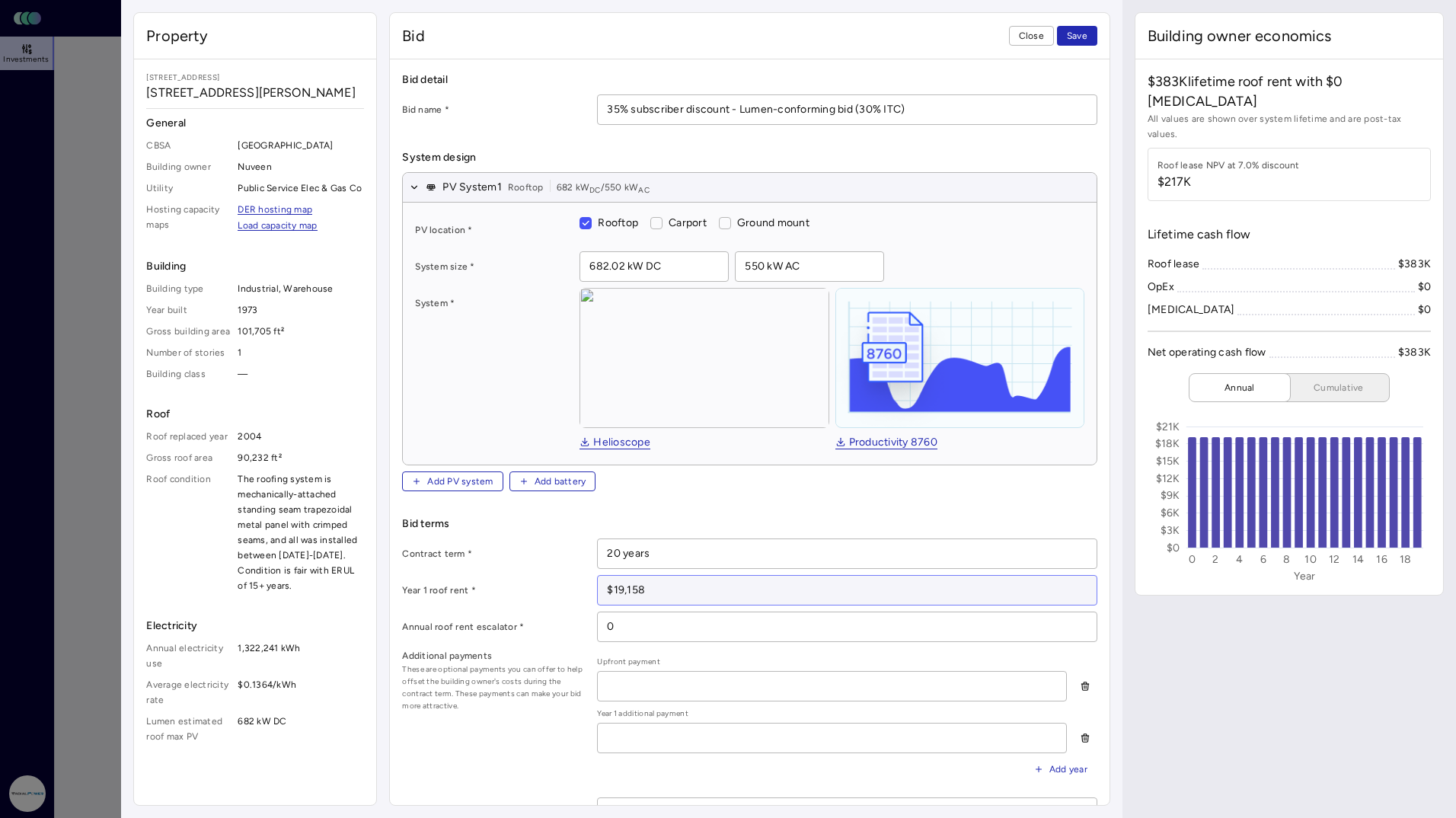
click at [726, 597] on input "$19,158" at bounding box center [847, 590] width 498 height 29
paste input "3,567"
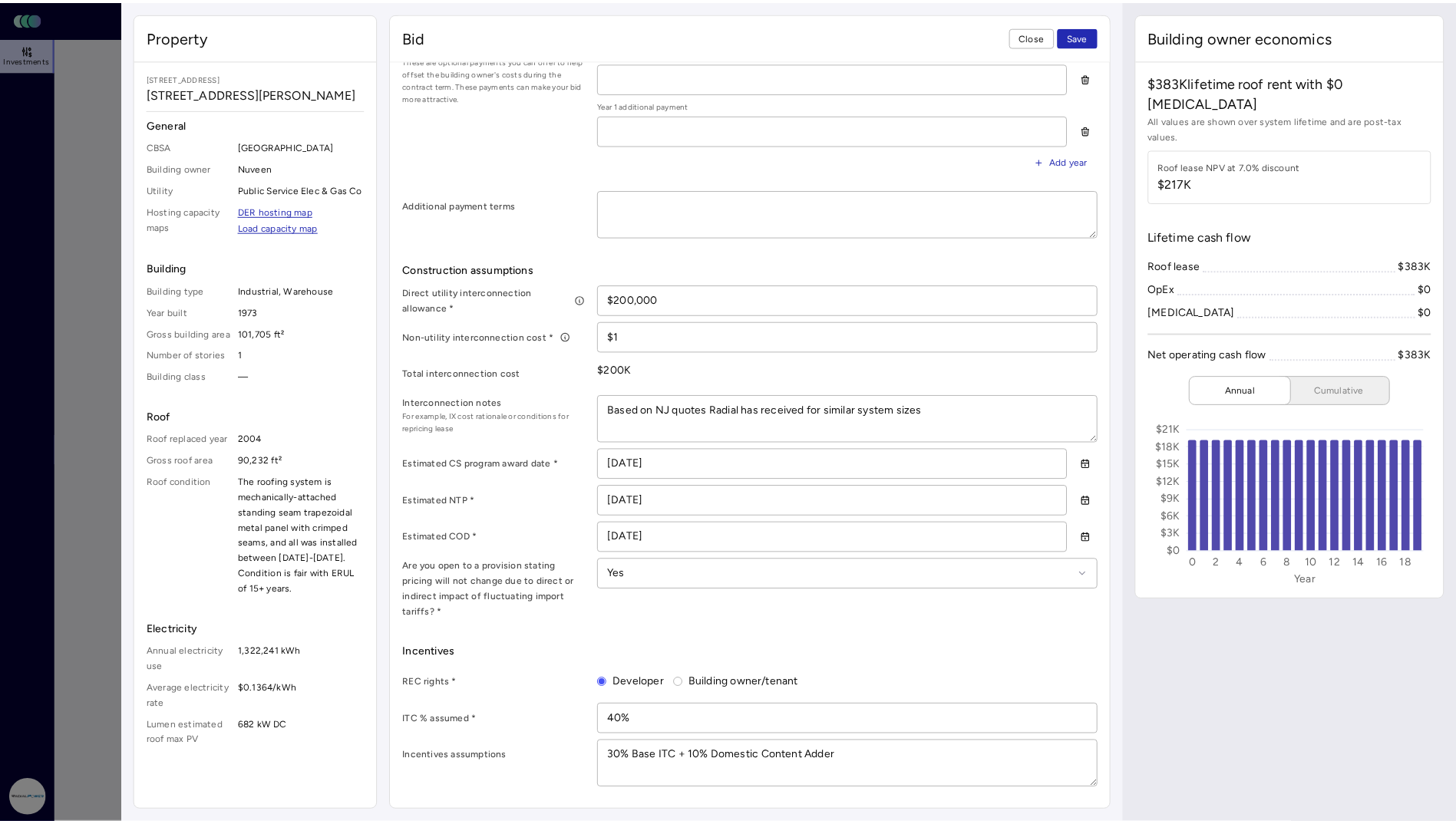
scroll to position [684, 0]
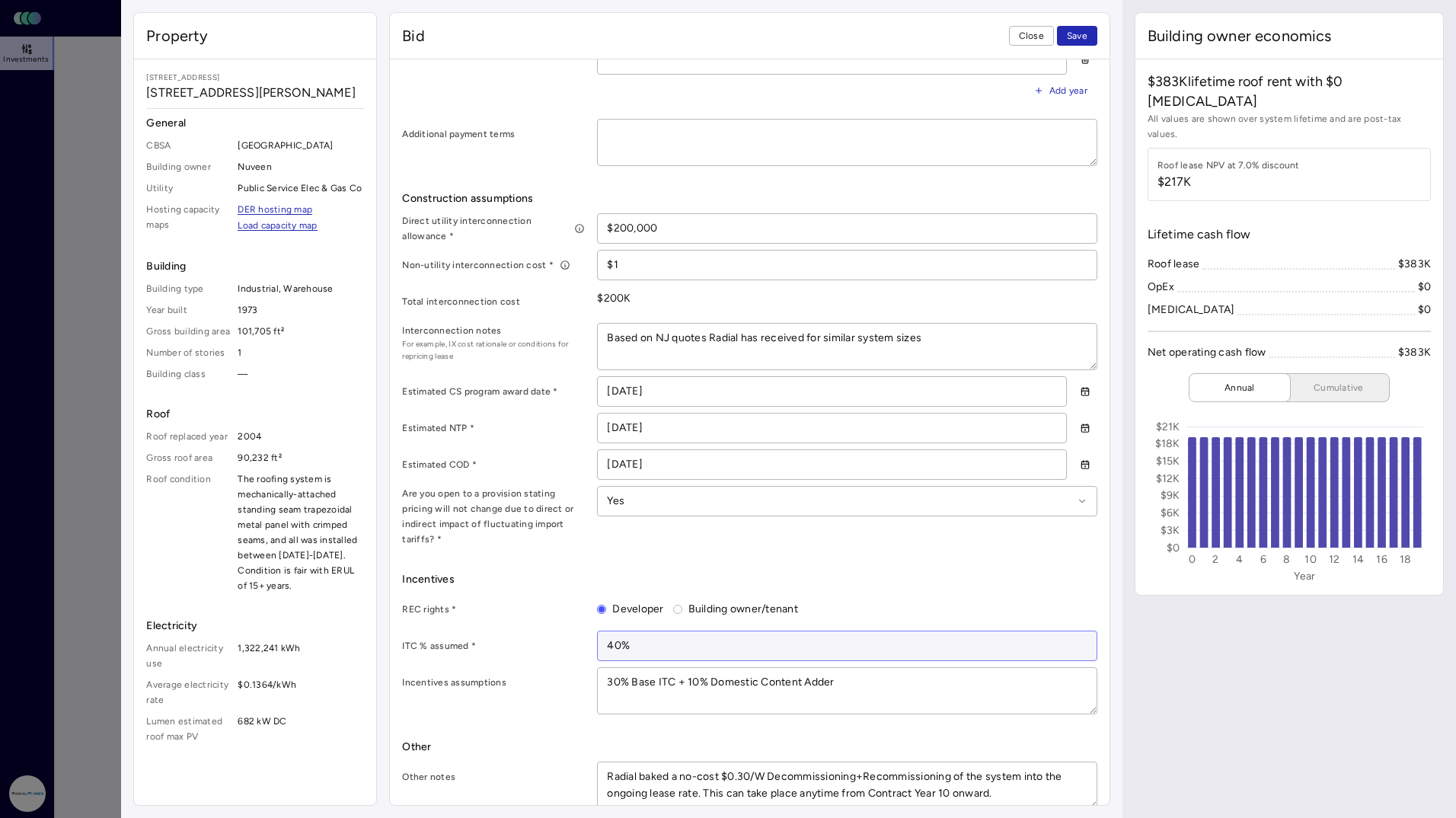
click at [615, 632] on input "40%" at bounding box center [847, 646] width 498 height 29
click at [722, 632] on input "0" at bounding box center [847, 646] width 498 height 29
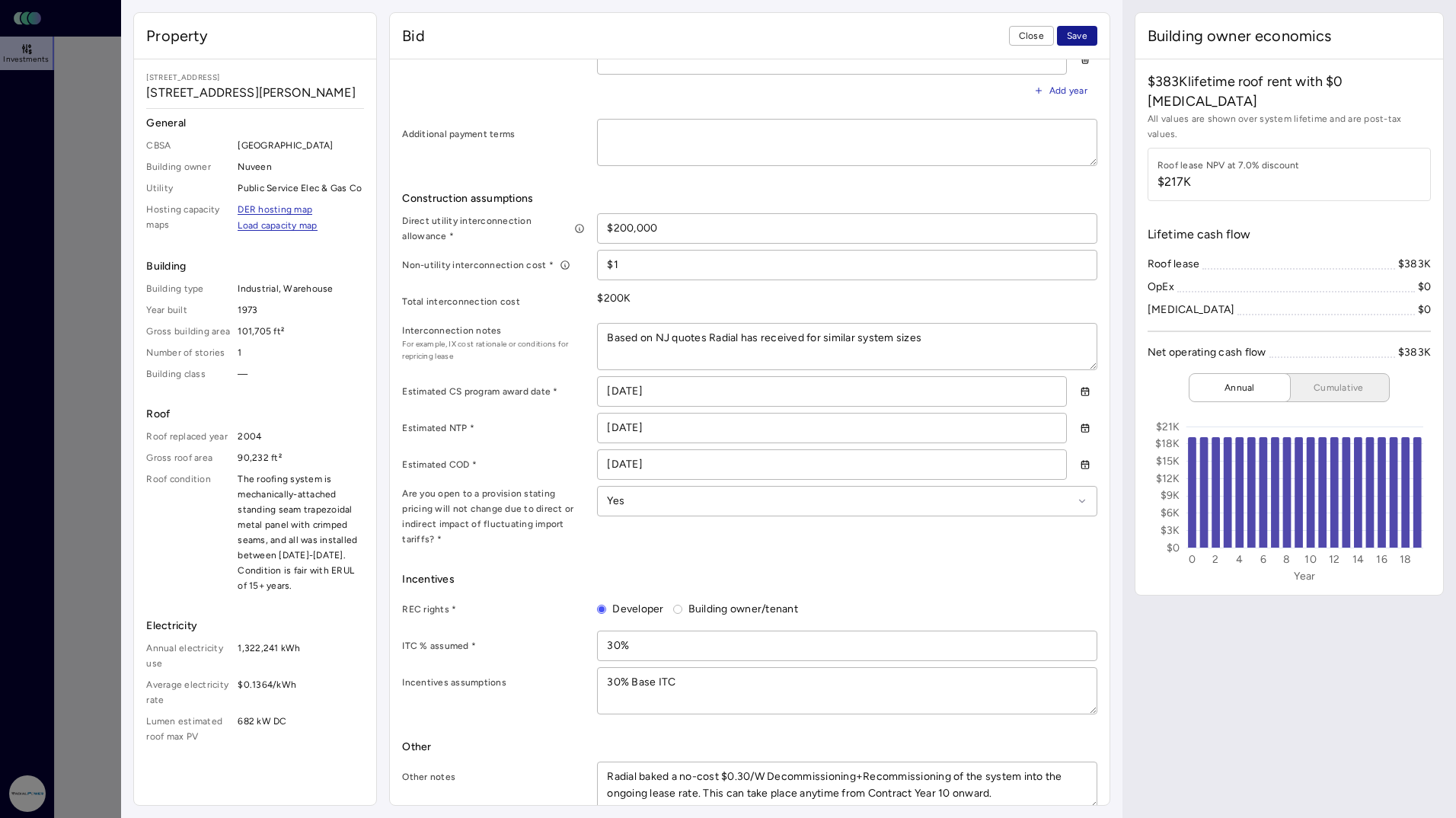
click at [1092, 39] on button "Save" at bounding box center [1077, 36] width 40 height 20
click at [1028, 36] on span "Close" at bounding box center [1032, 36] width 26 height 15
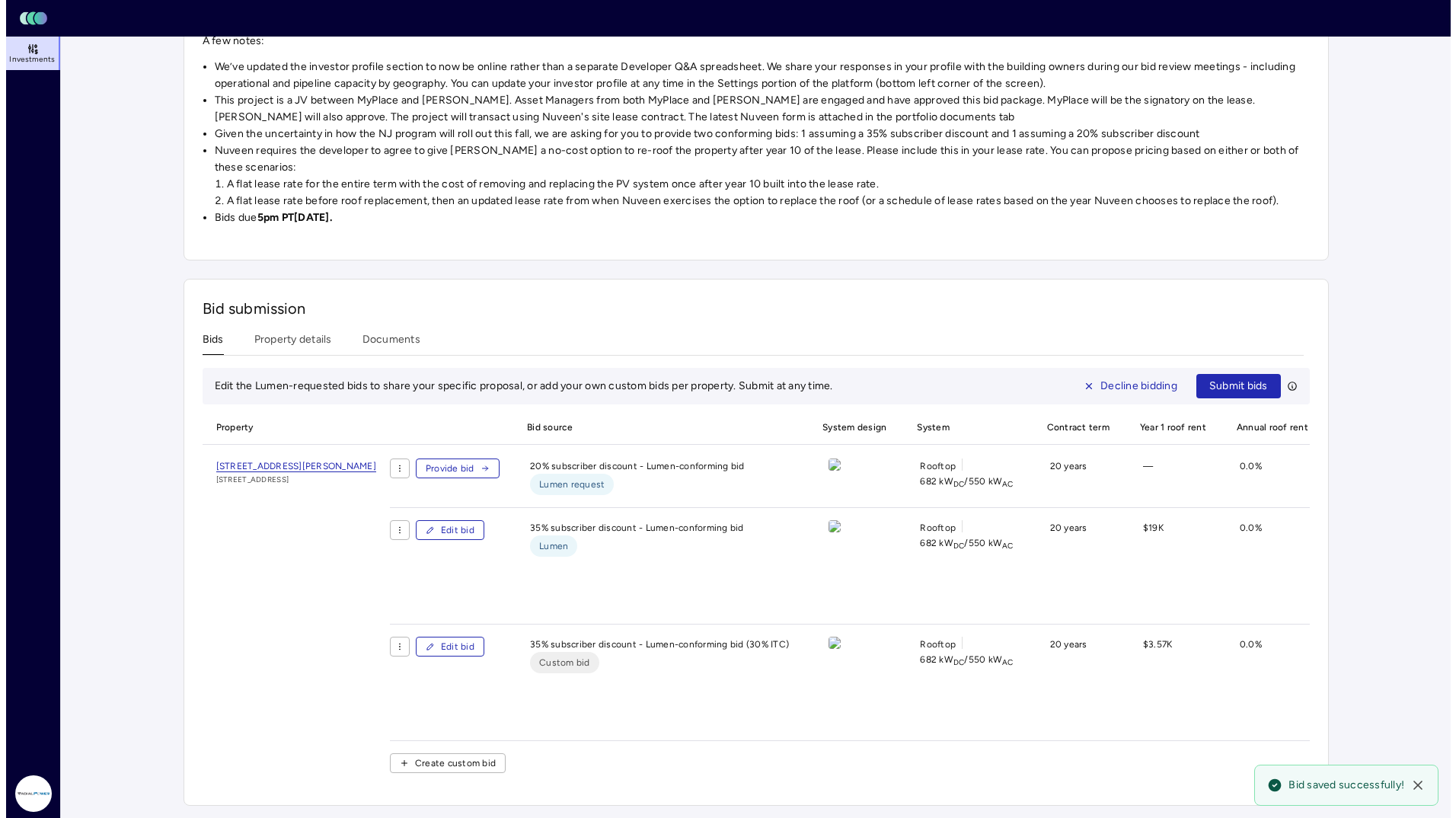
scroll to position [337, 0]
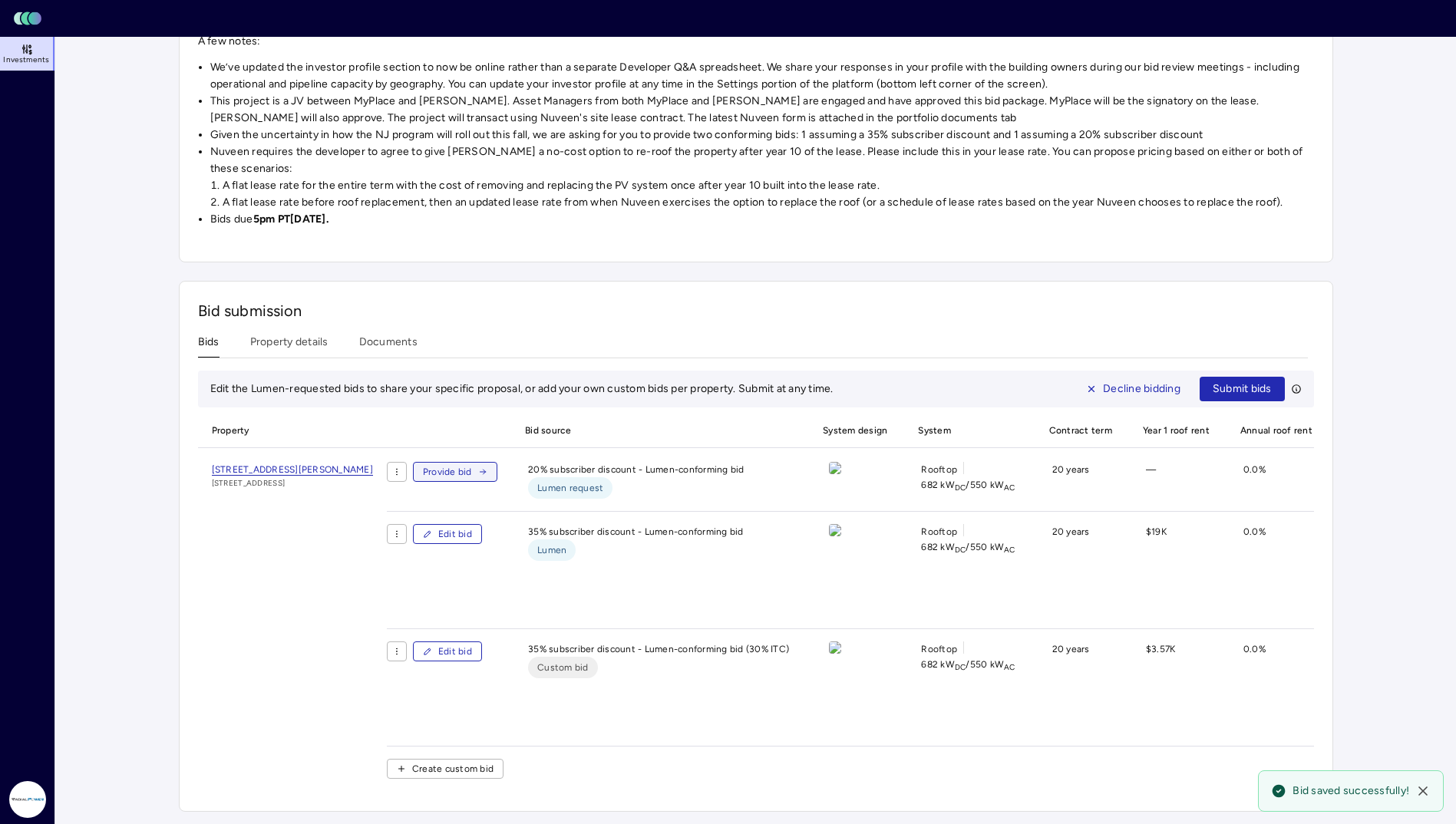
click at [472, 464] on span "Provide bid" at bounding box center [447, 472] width 49 height 16
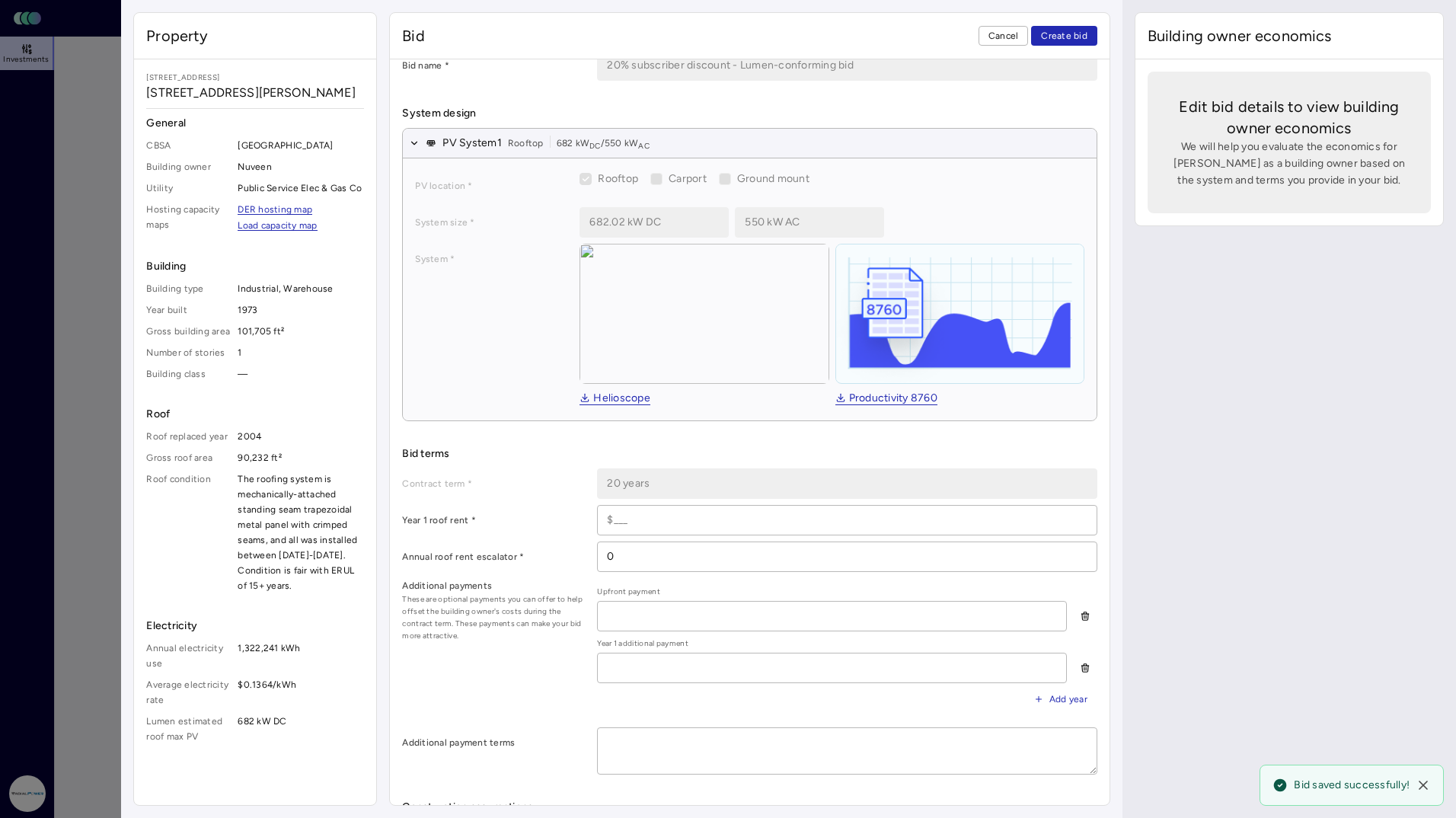
scroll to position [152, 0]
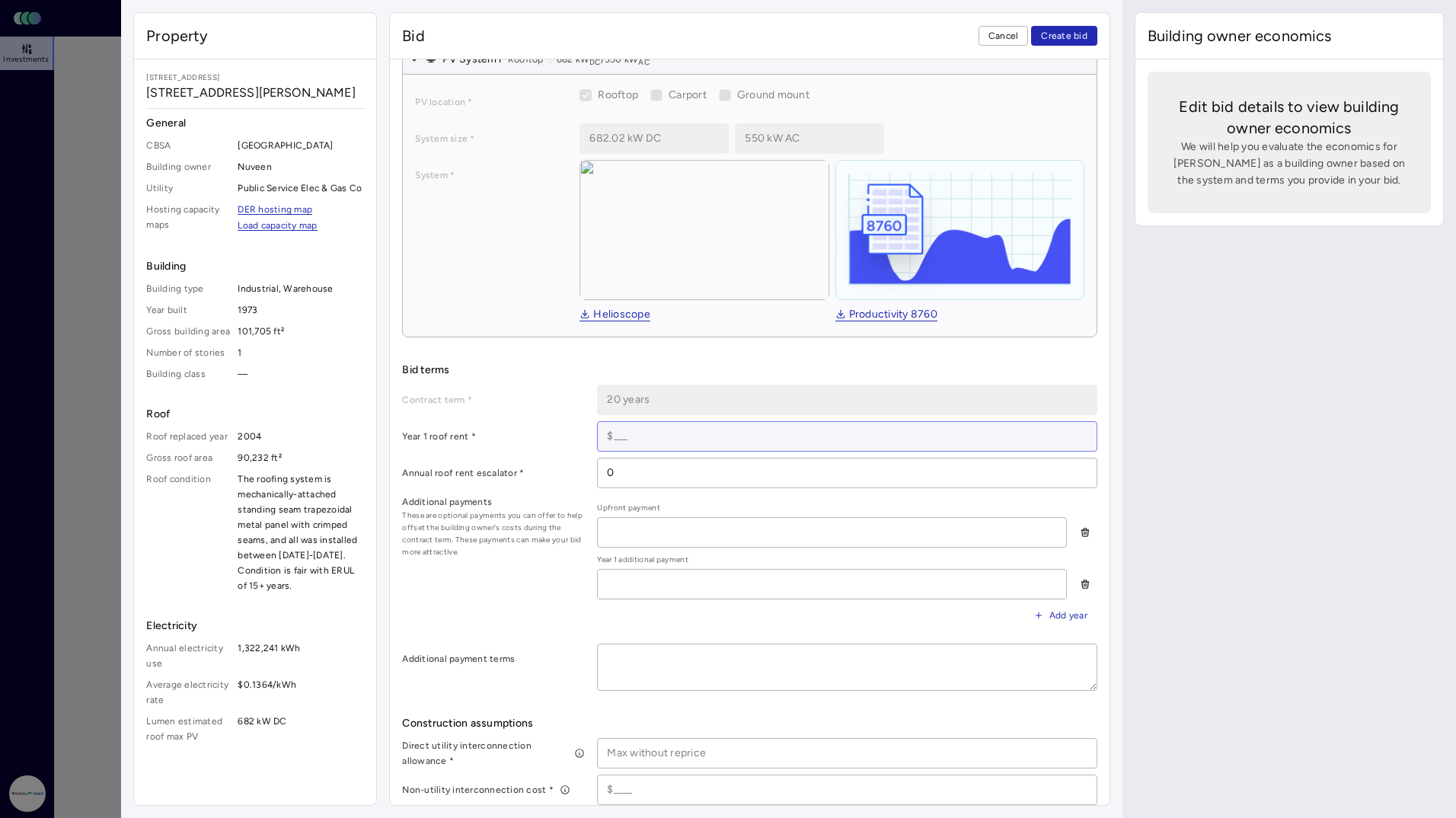
click at [702, 438] on input at bounding box center [847, 436] width 498 height 29
paste input "$56,850"
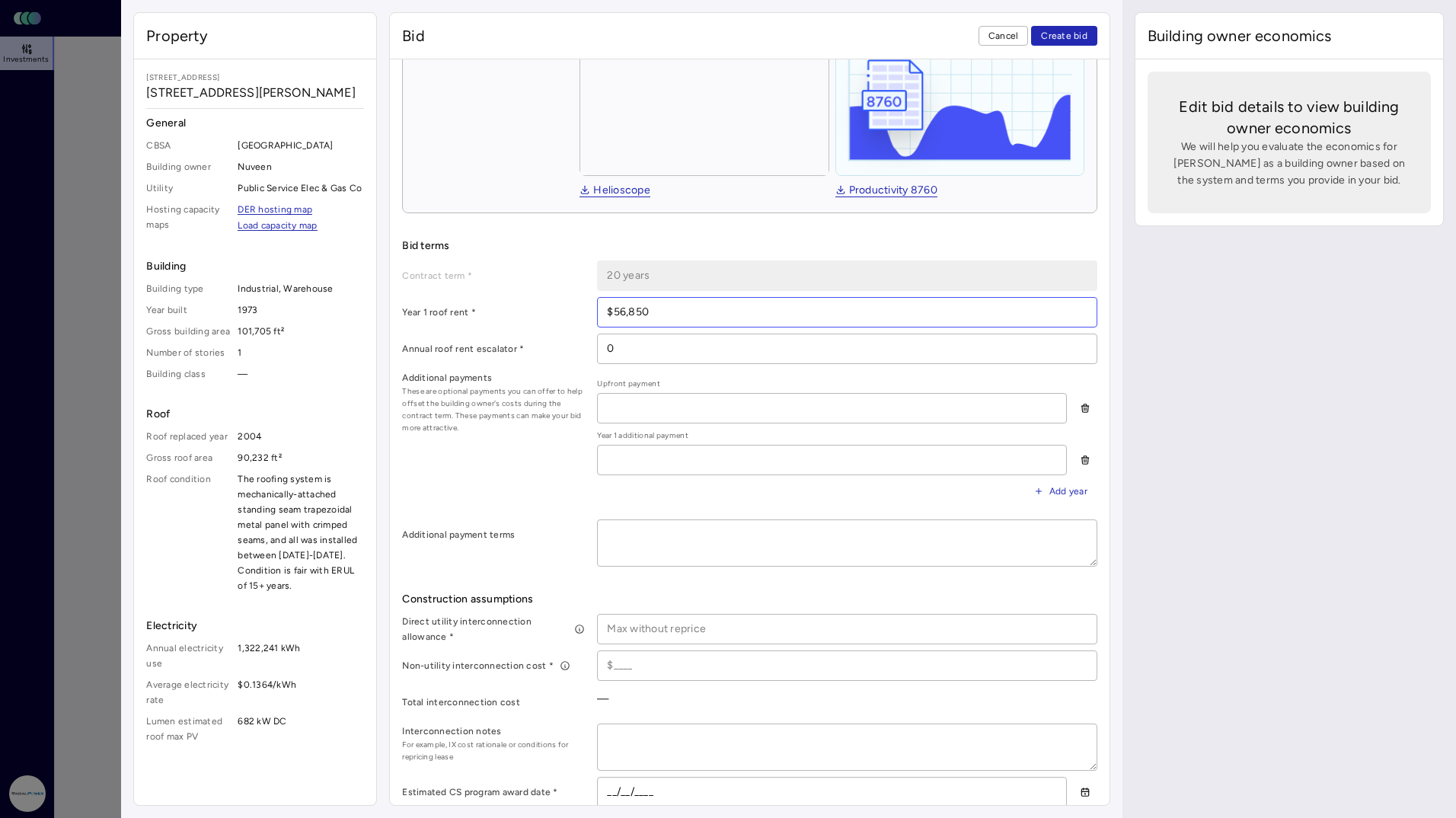
scroll to position [305, 0]
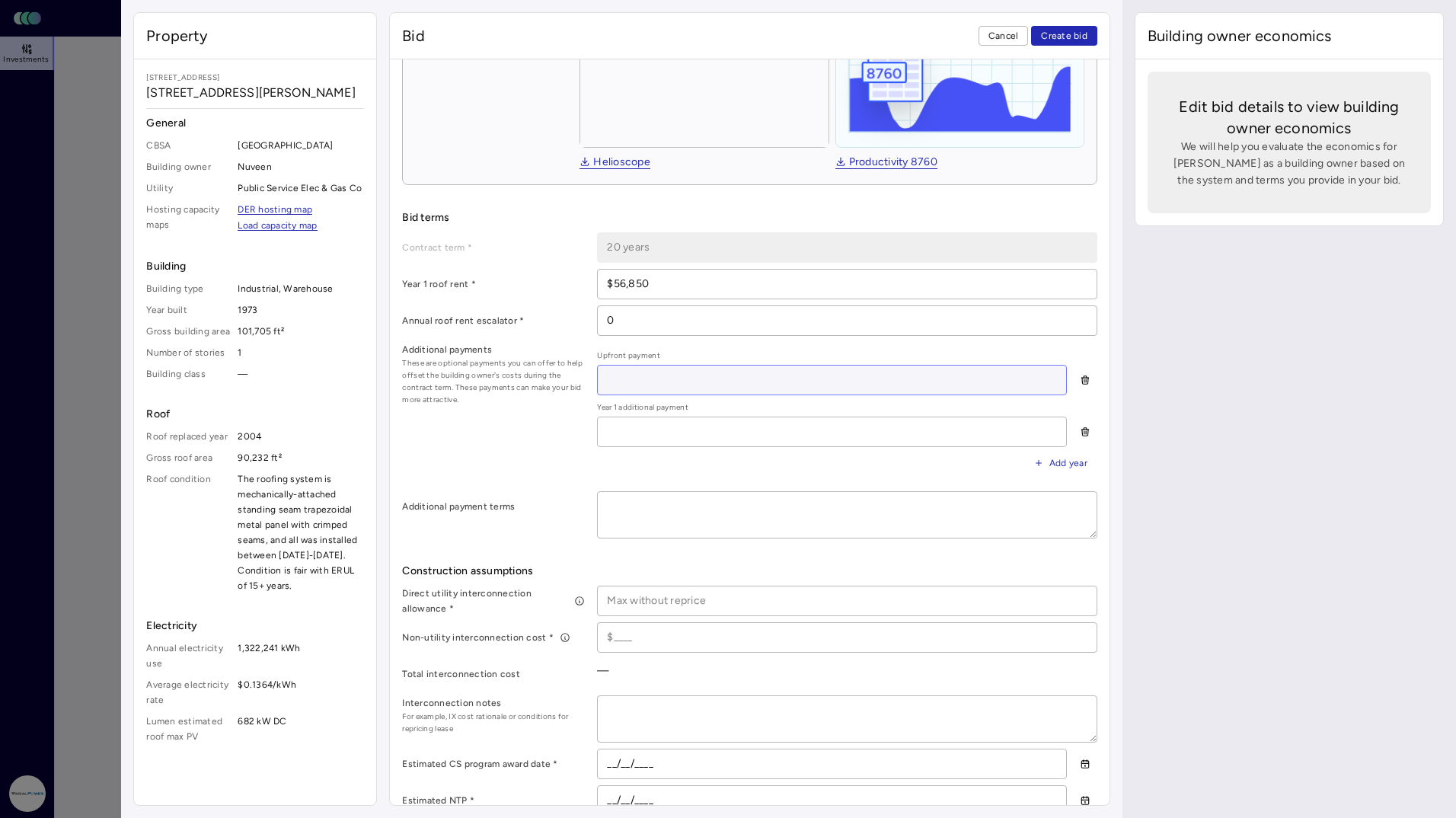
drag, startPoint x: 674, startPoint y: 373, endPoint x: 668, endPoint y: 386, distance: 14.3
click at [674, 373] on input at bounding box center [832, 380] width 468 height 29
click at [591, 521] on div "Additional payment terms" at bounding box center [749, 515] width 695 height 47
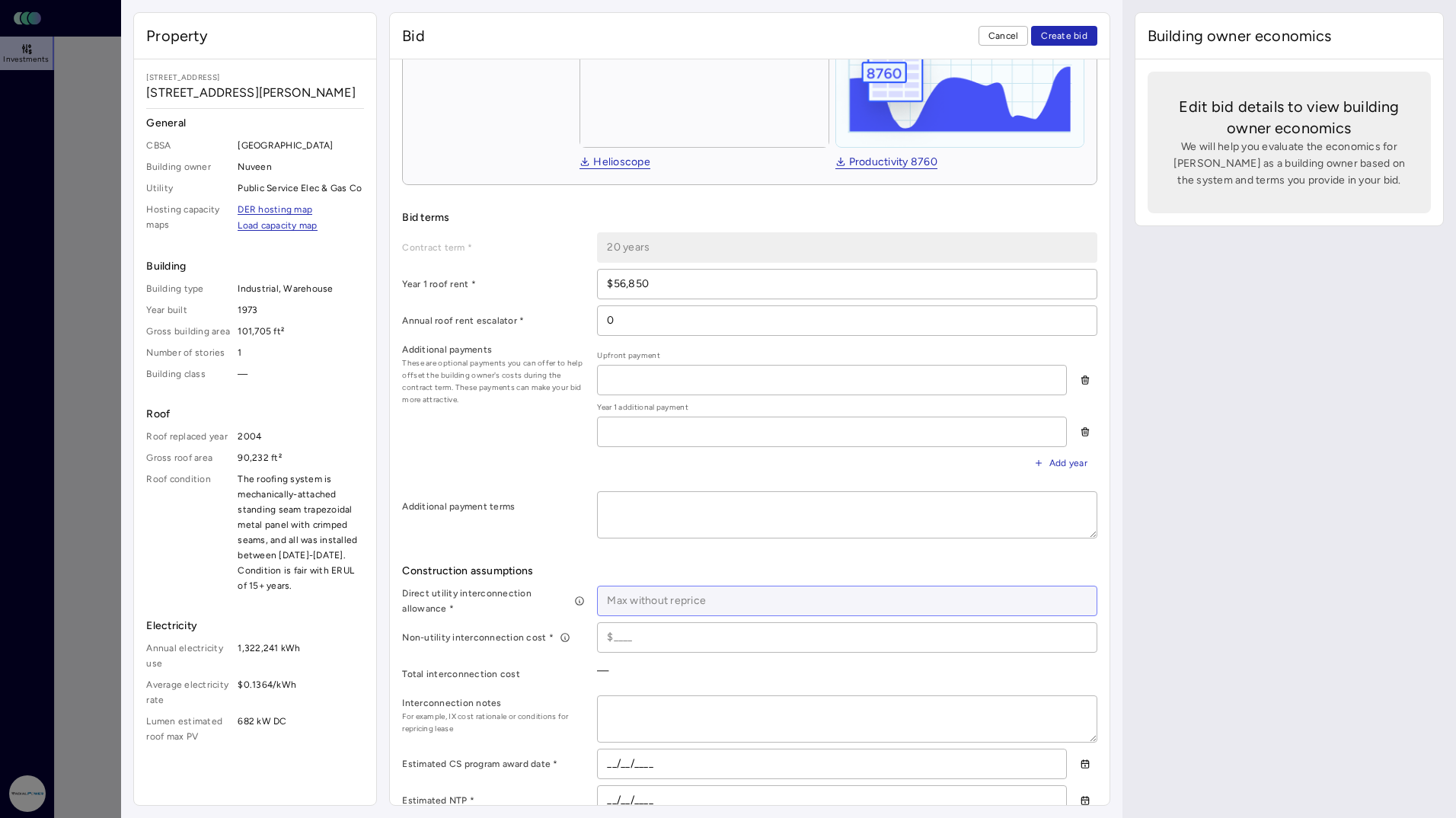
click at [672, 593] on input at bounding box center [847, 601] width 498 height 29
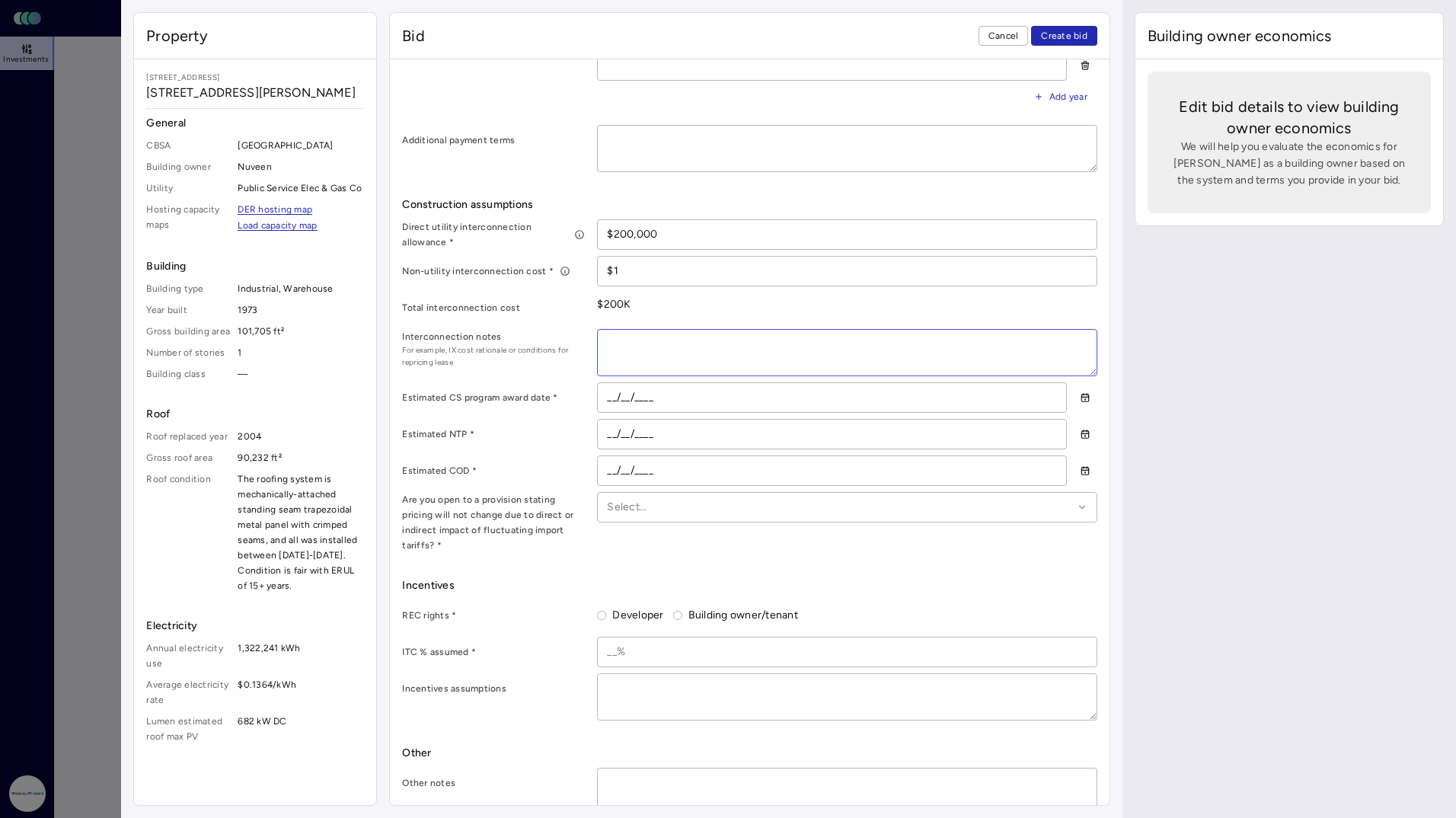
scroll to position [677, 0]
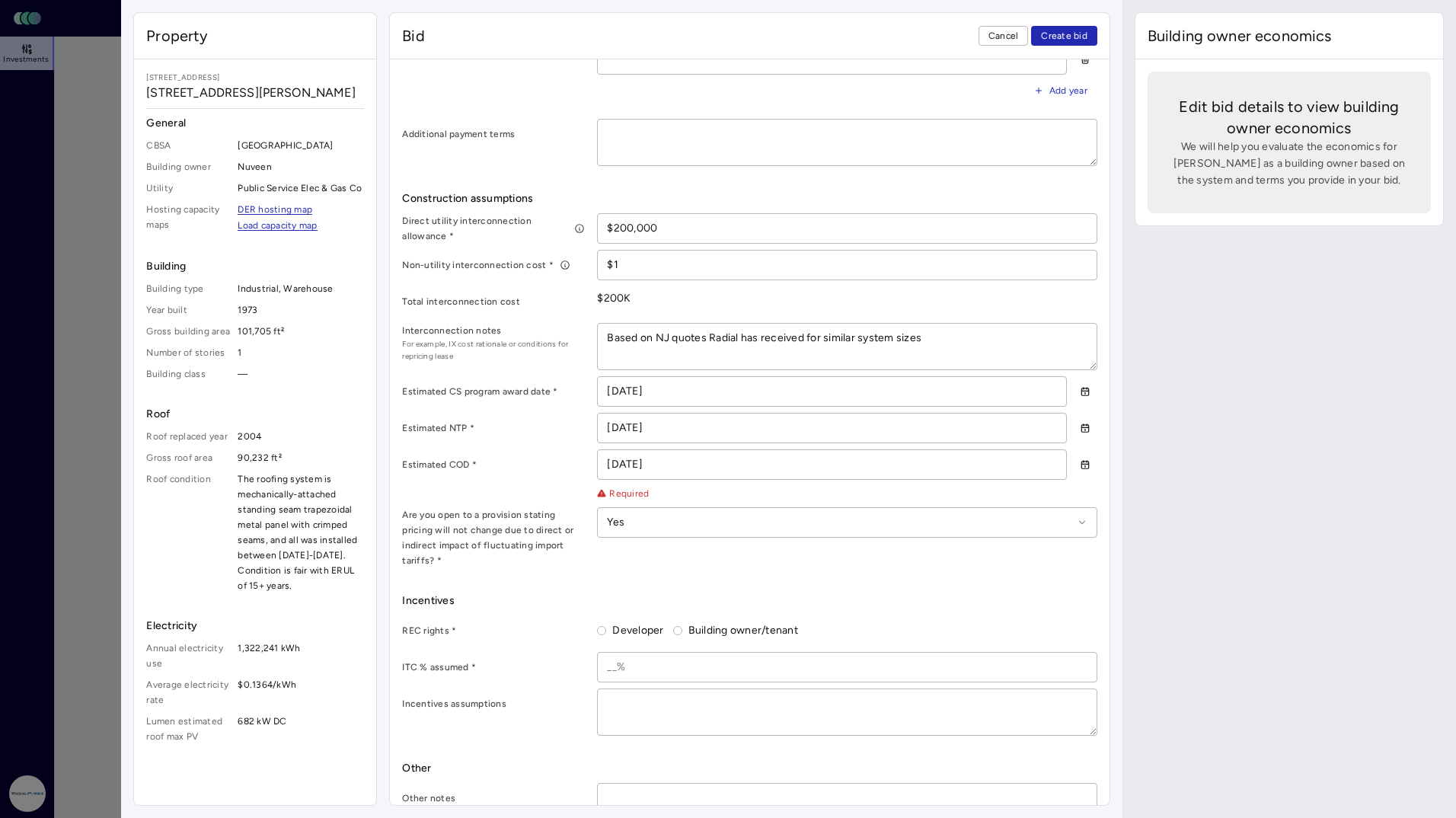
click at [607, 622] on label "Developer" at bounding box center [634, 631] width 57 height 17
click at [606, 626] on button "Developer" at bounding box center [602, 631] width 9 height 9
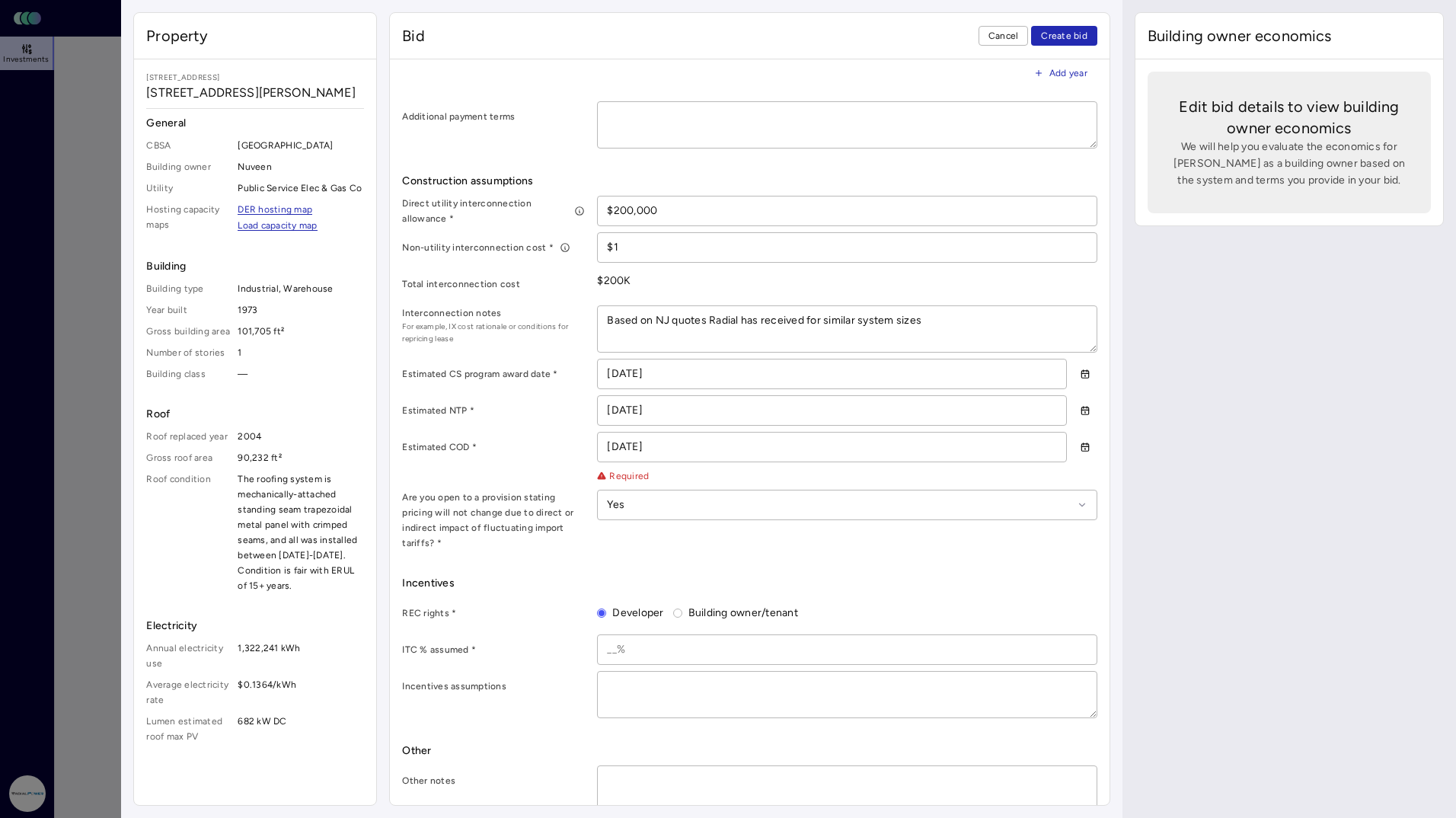
scroll to position [699, 0]
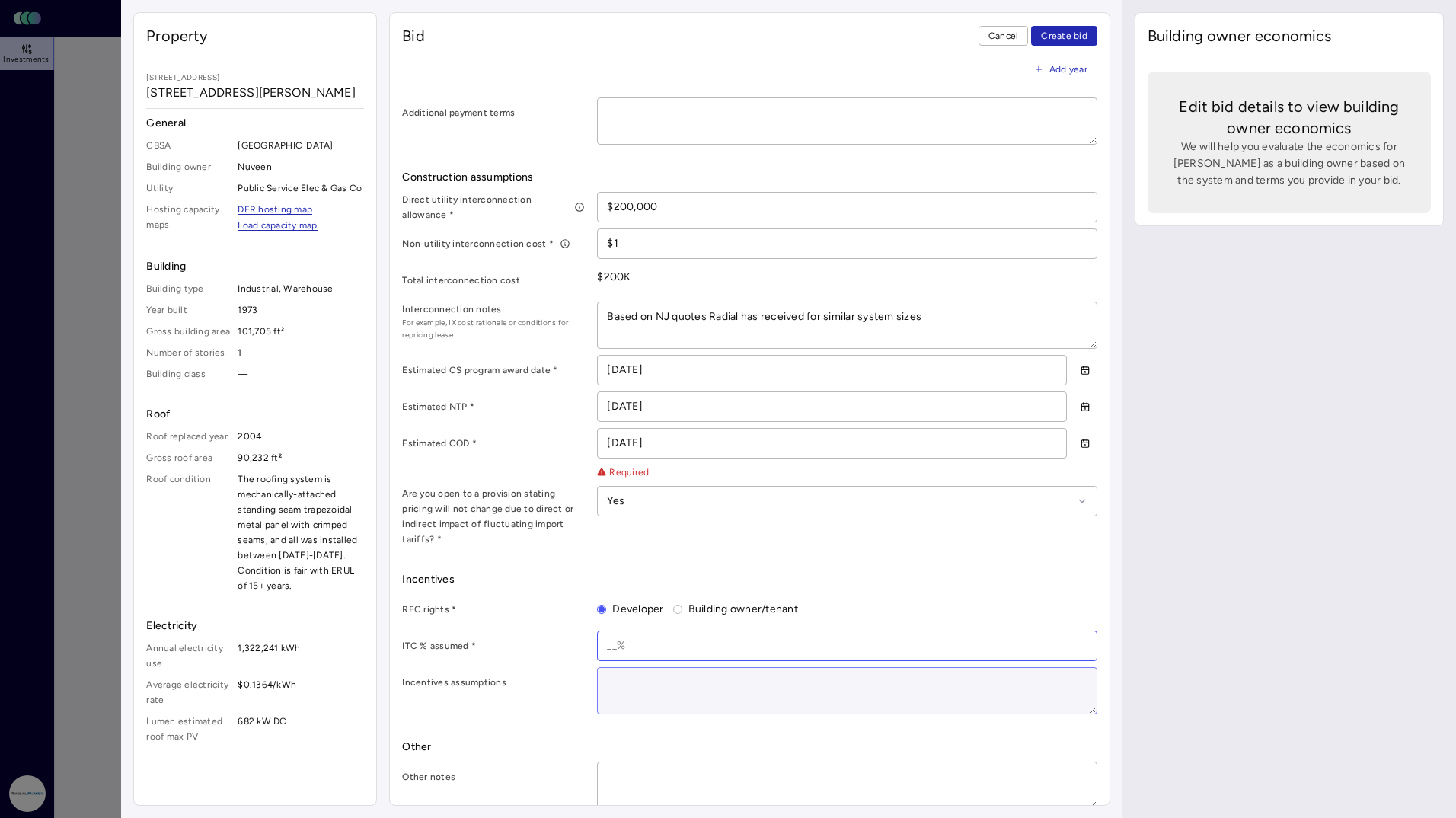
drag, startPoint x: 610, startPoint y: 626, endPoint x: 932, endPoint y: 679, distance: 326.3
click at [611, 632] on input at bounding box center [847, 646] width 498 height 29
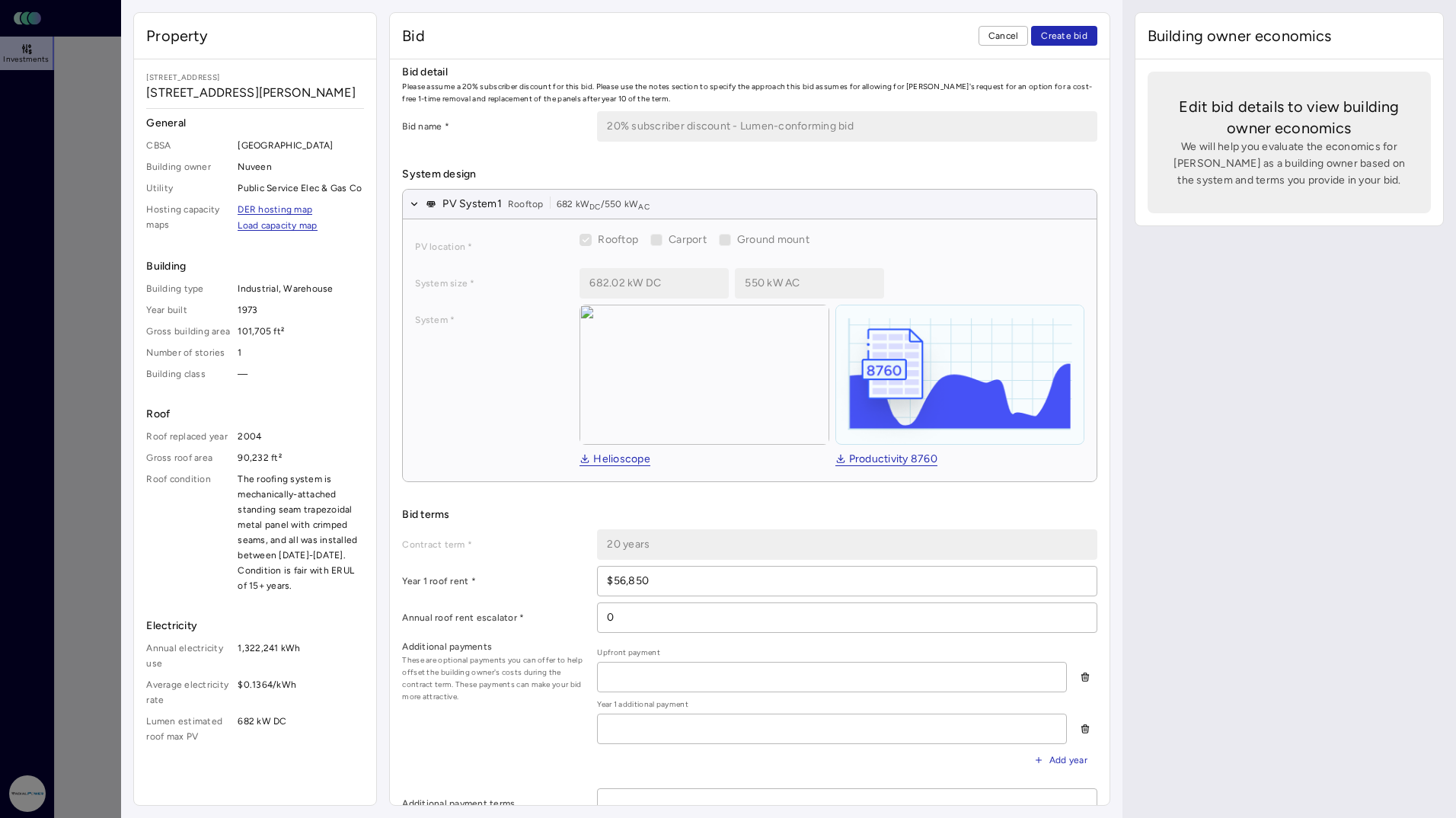
scroll to position [0, 0]
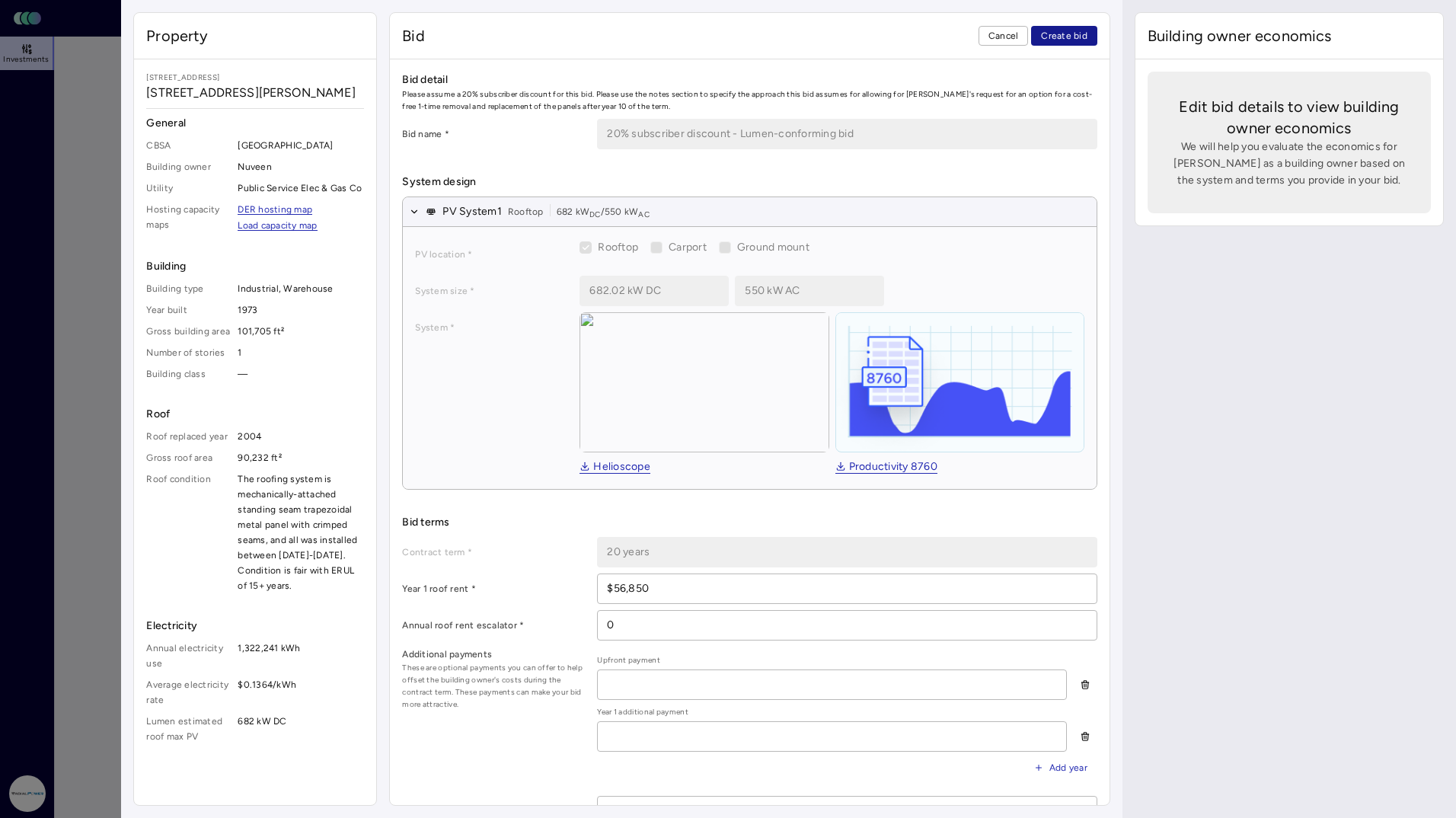
click at [1056, 35] on span "Create bid" at bounding box center [1064, 36] width 46 height 15
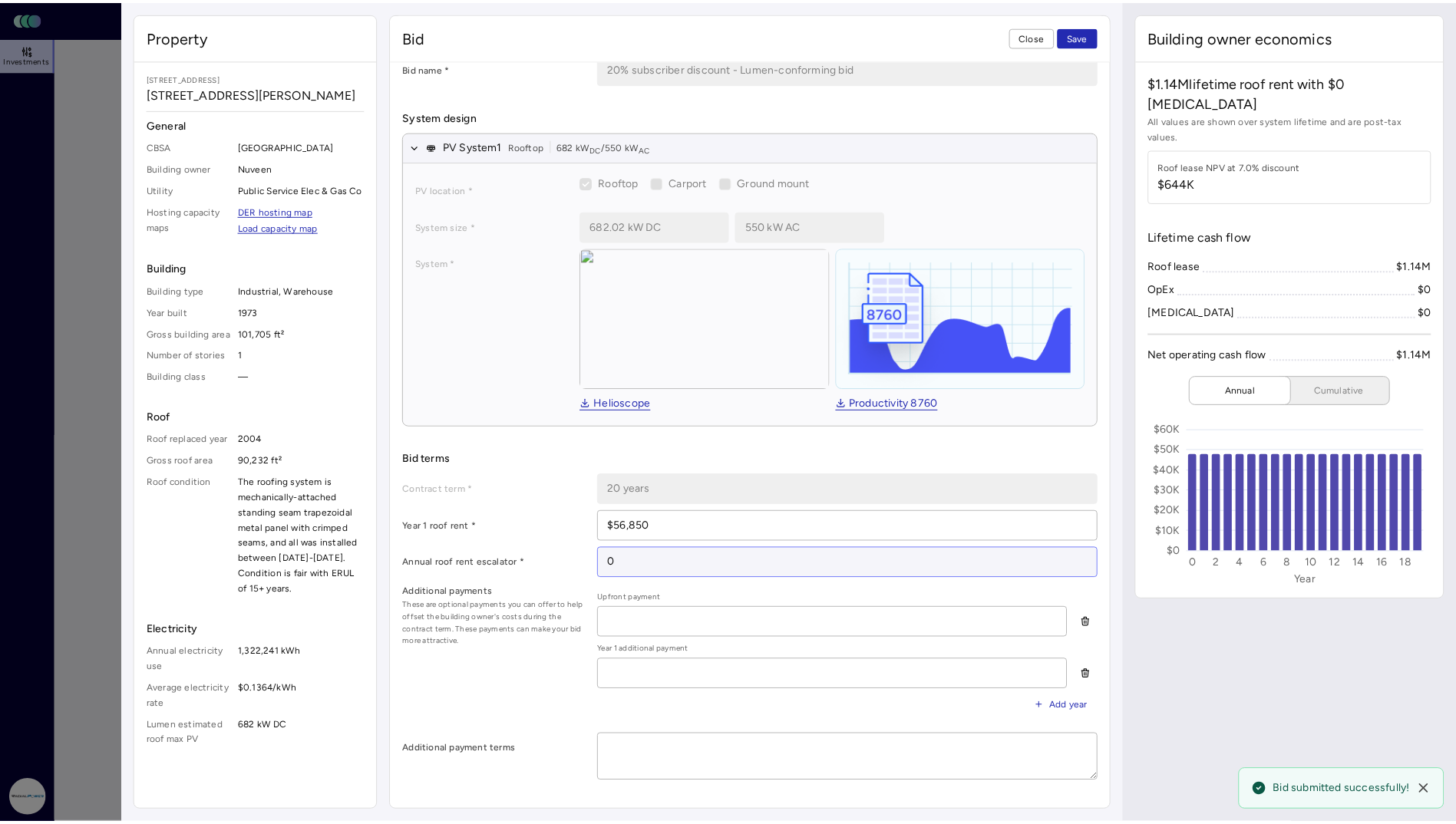
scroll to position [153, 0]
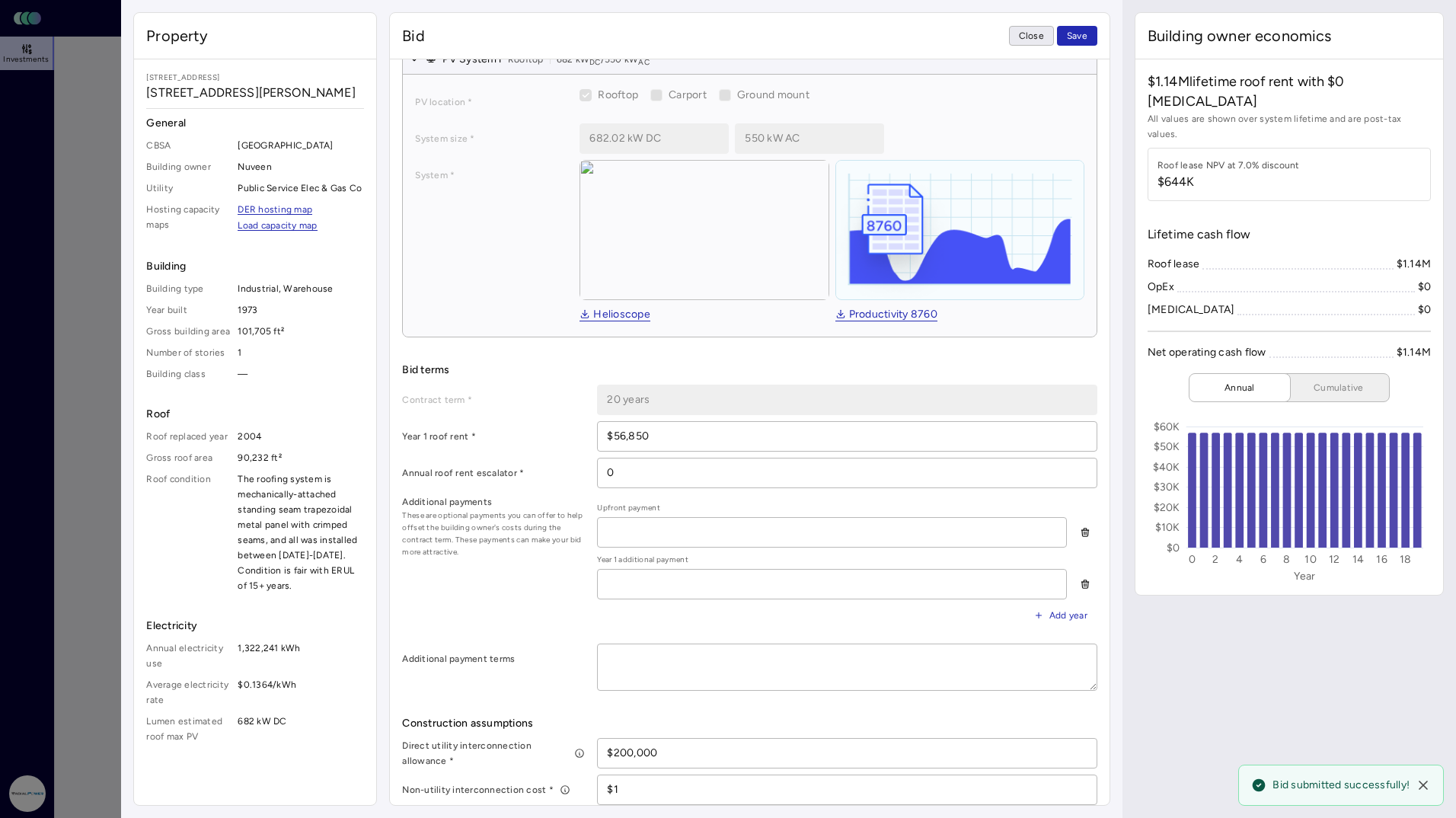
click at [1034, 46] on div "Bid Close Save" at bounding box center [750, 36] width 719 height 46
click at [1043, 26] on button "Close" at bounding box center [1032, 36] width 45 height 20
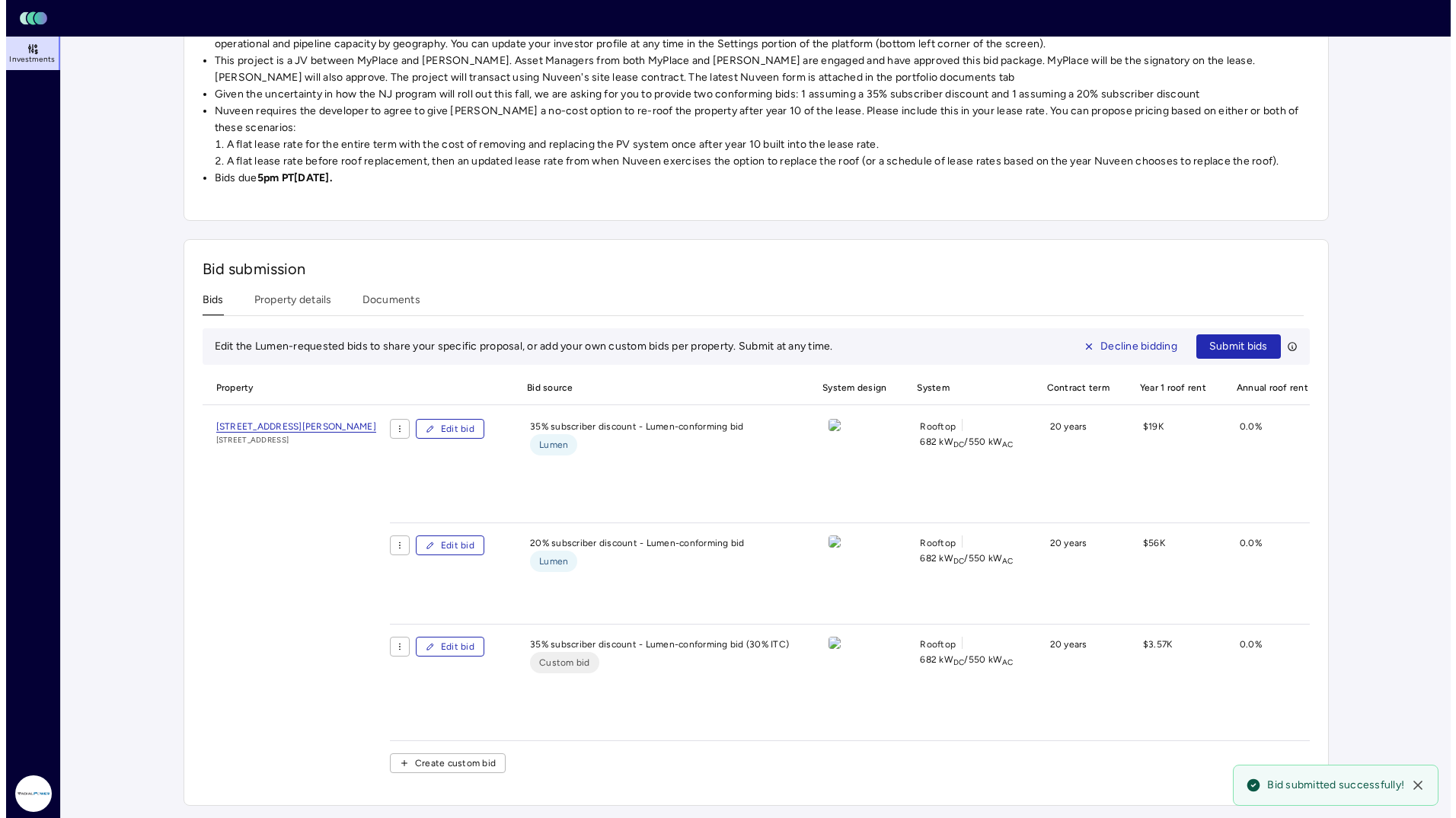
scroll to position [387, 0]
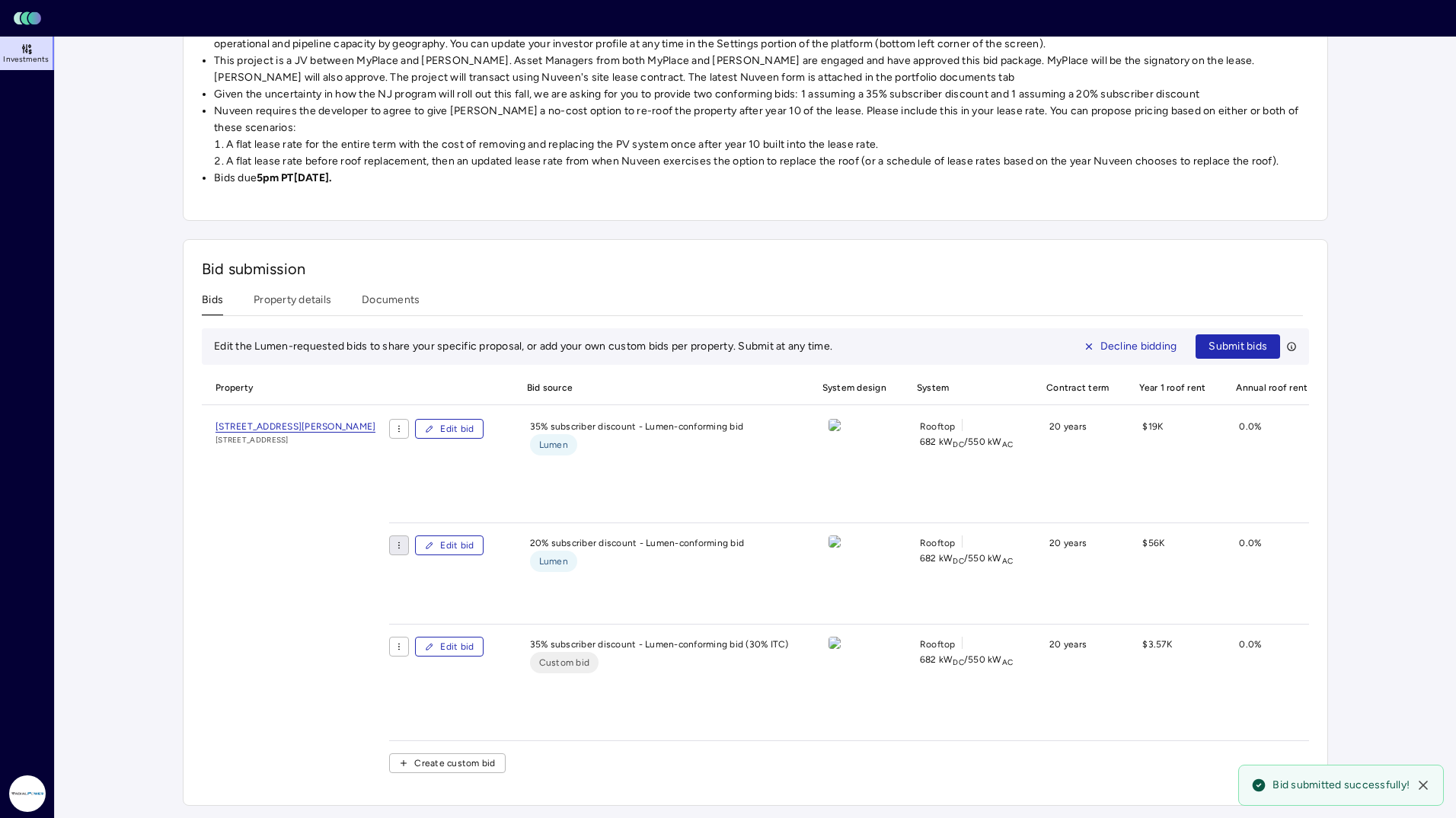
click at [445, 514] on html "Toggle Sidebar Lumen Energy Logo Investments Radial Power [PERSON_NAME] Investm…" at bounding box center [728, 233] width 1456 height 1170
click at [408, 549] on div "Duplicate provided bid" at bounding box center [450, 546] width 152 height 25
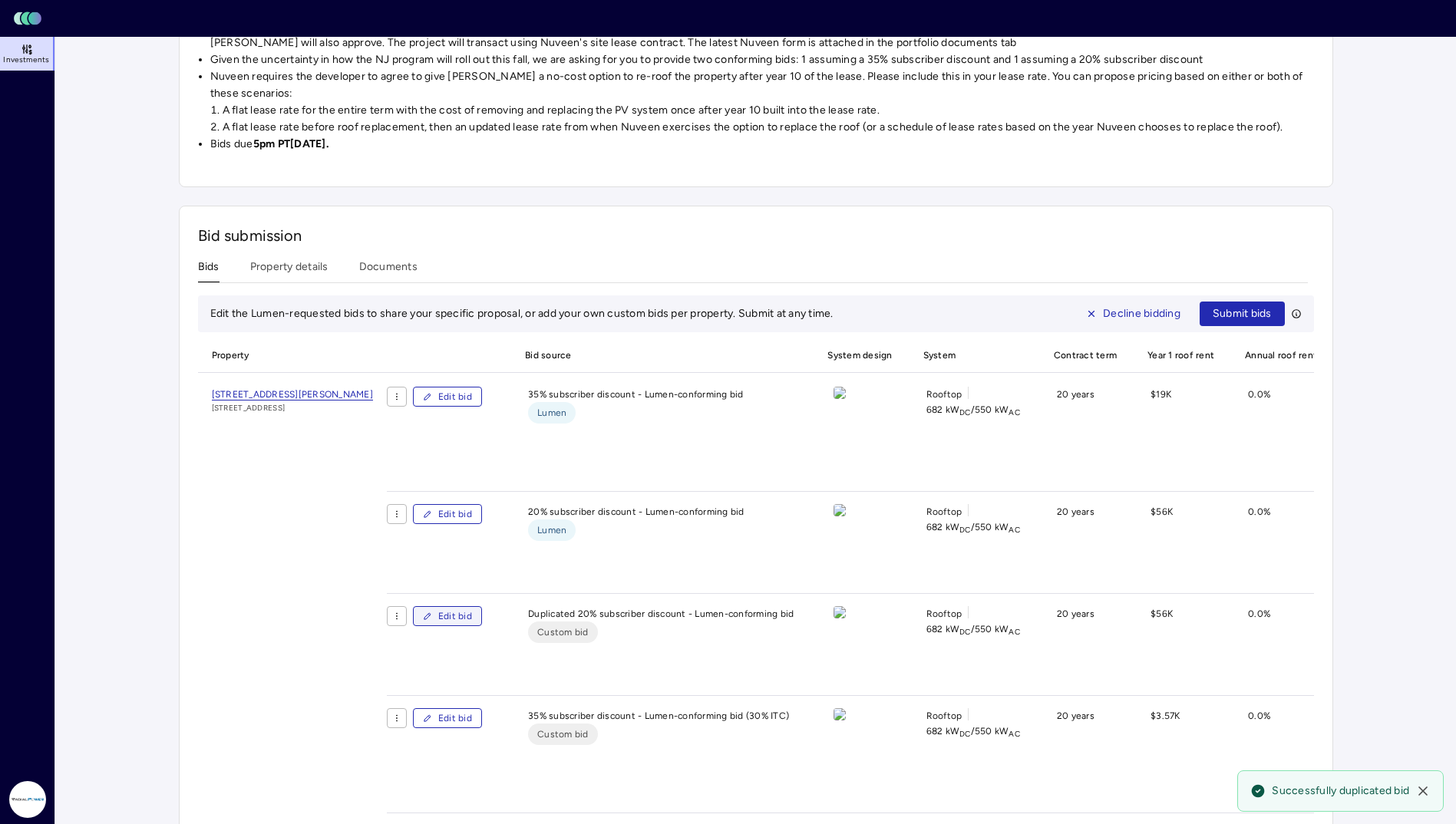
click at [472, 624] on span "Edit bid" at bounding box center [455, 616] width 33 height 16
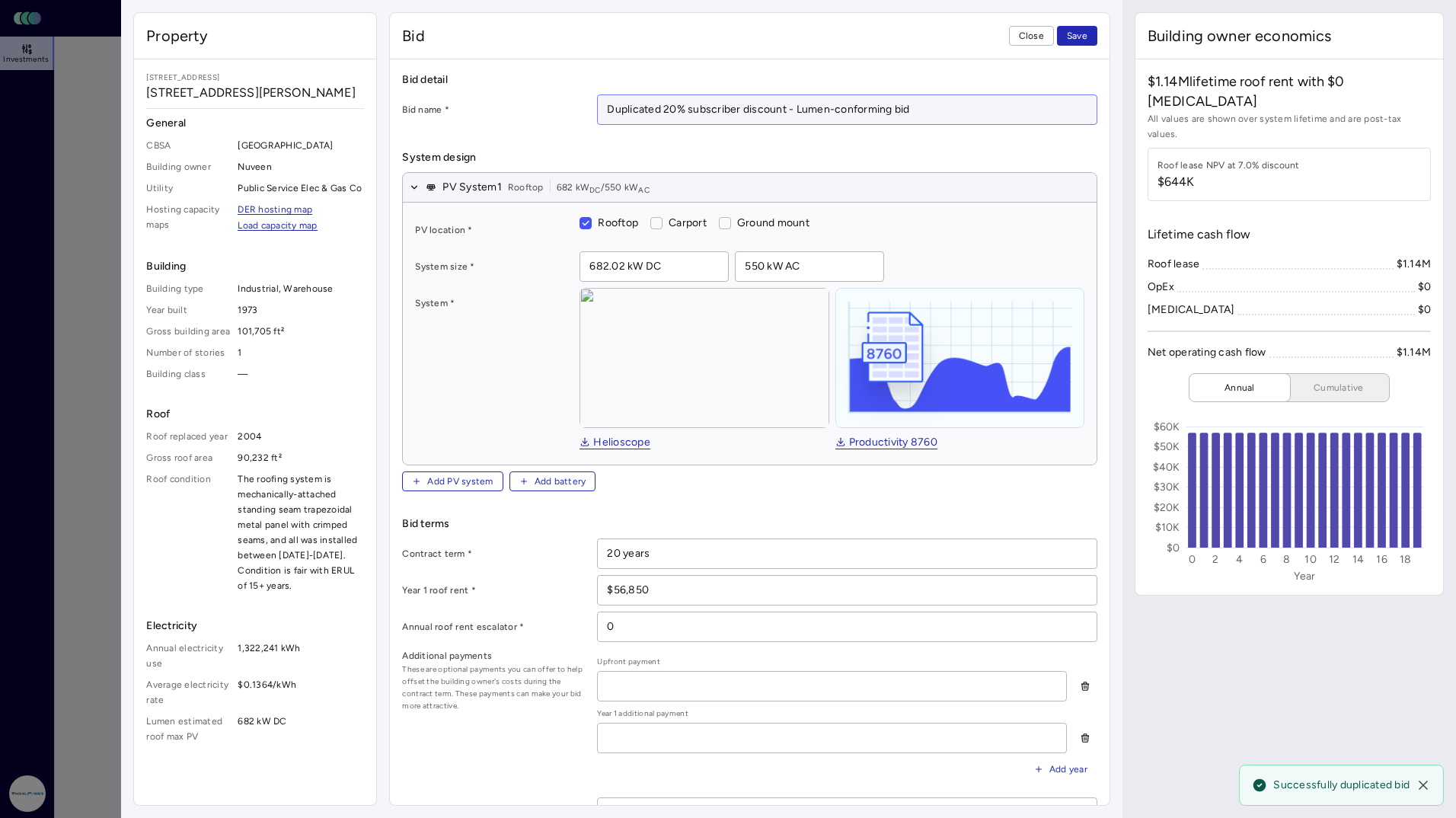
click at [667, 96] on input "Duplicated 20% subscriber discount - Lumen-conforming bid" at bounding box center [847, 109] width 498 height 29
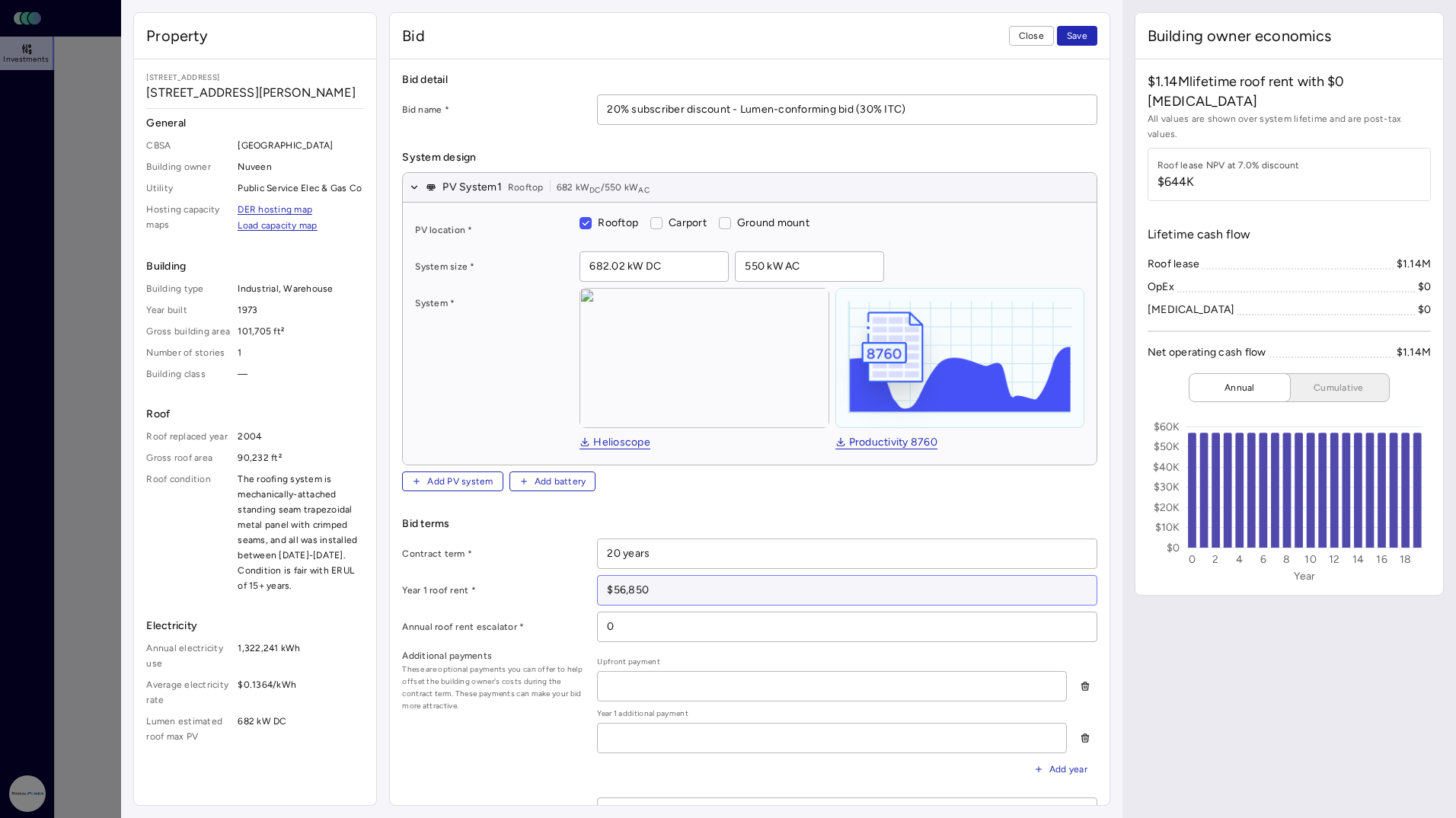
click at [730, 596] on input "$56,850" at bounding box center [847, 590] width 498 height 29
paste input "41,467"
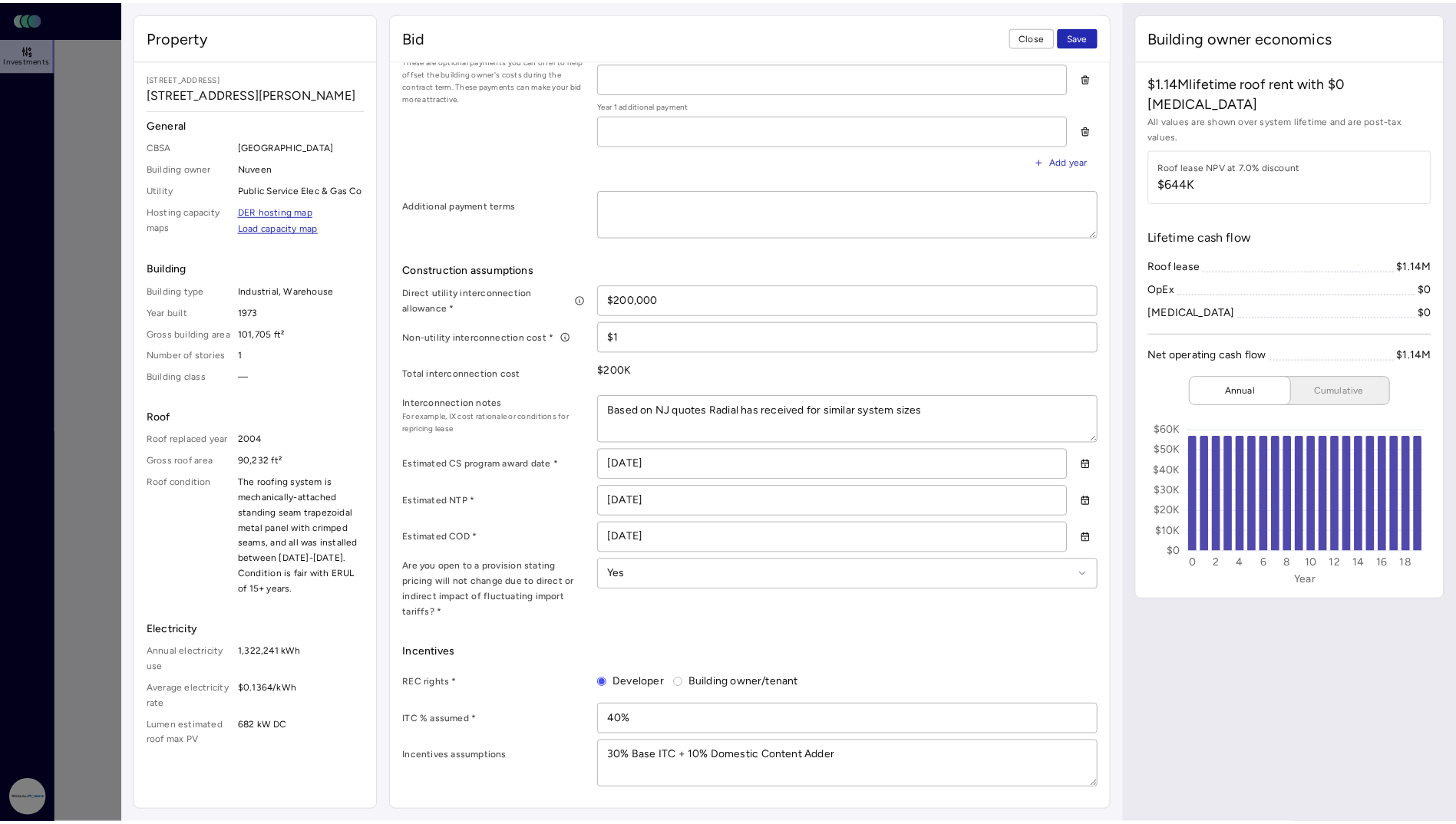
scroll to position [684, 0]
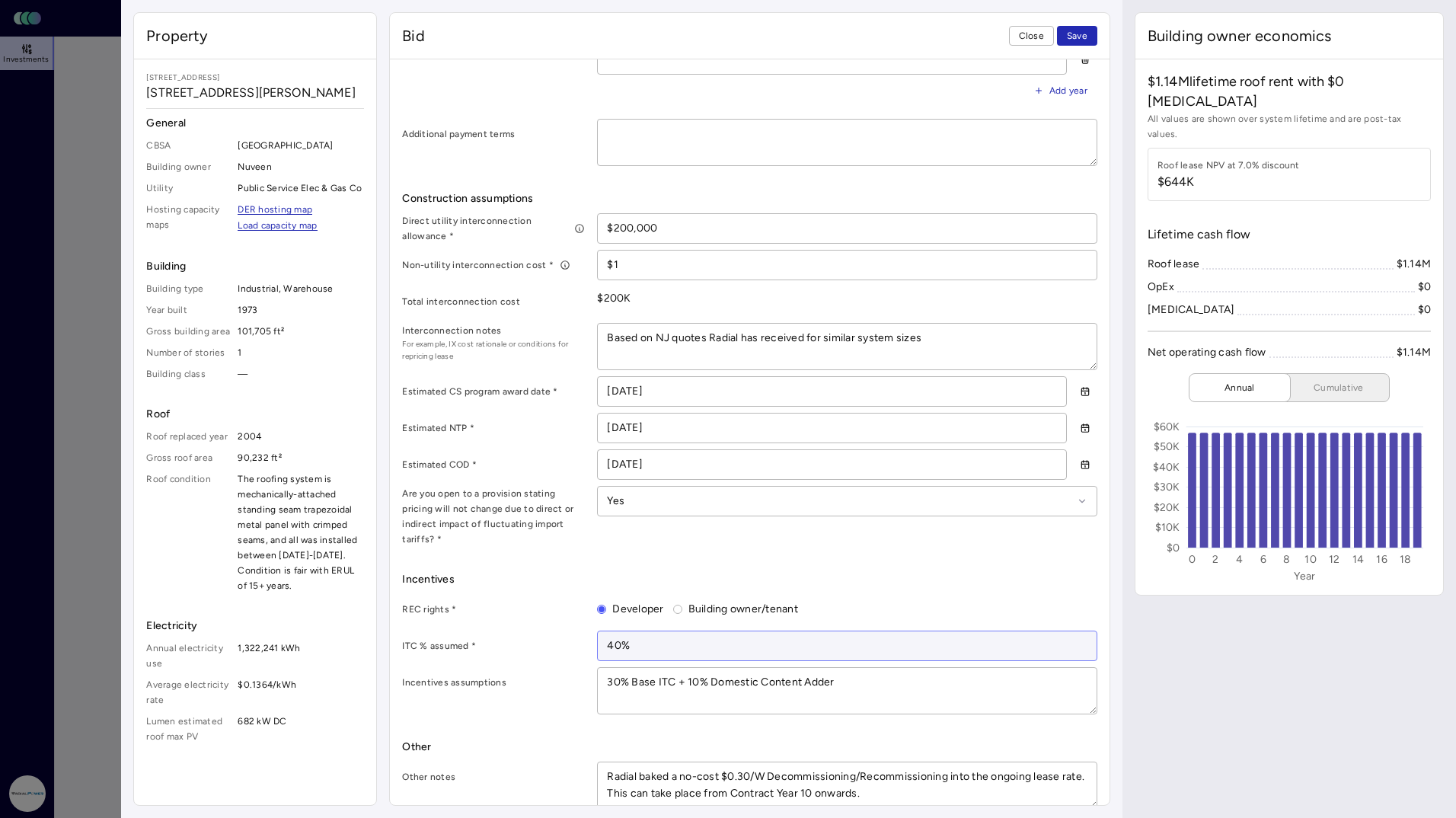
click at [612, 632] on input "40%" at bounding box center [847, 646] width 498 height 29
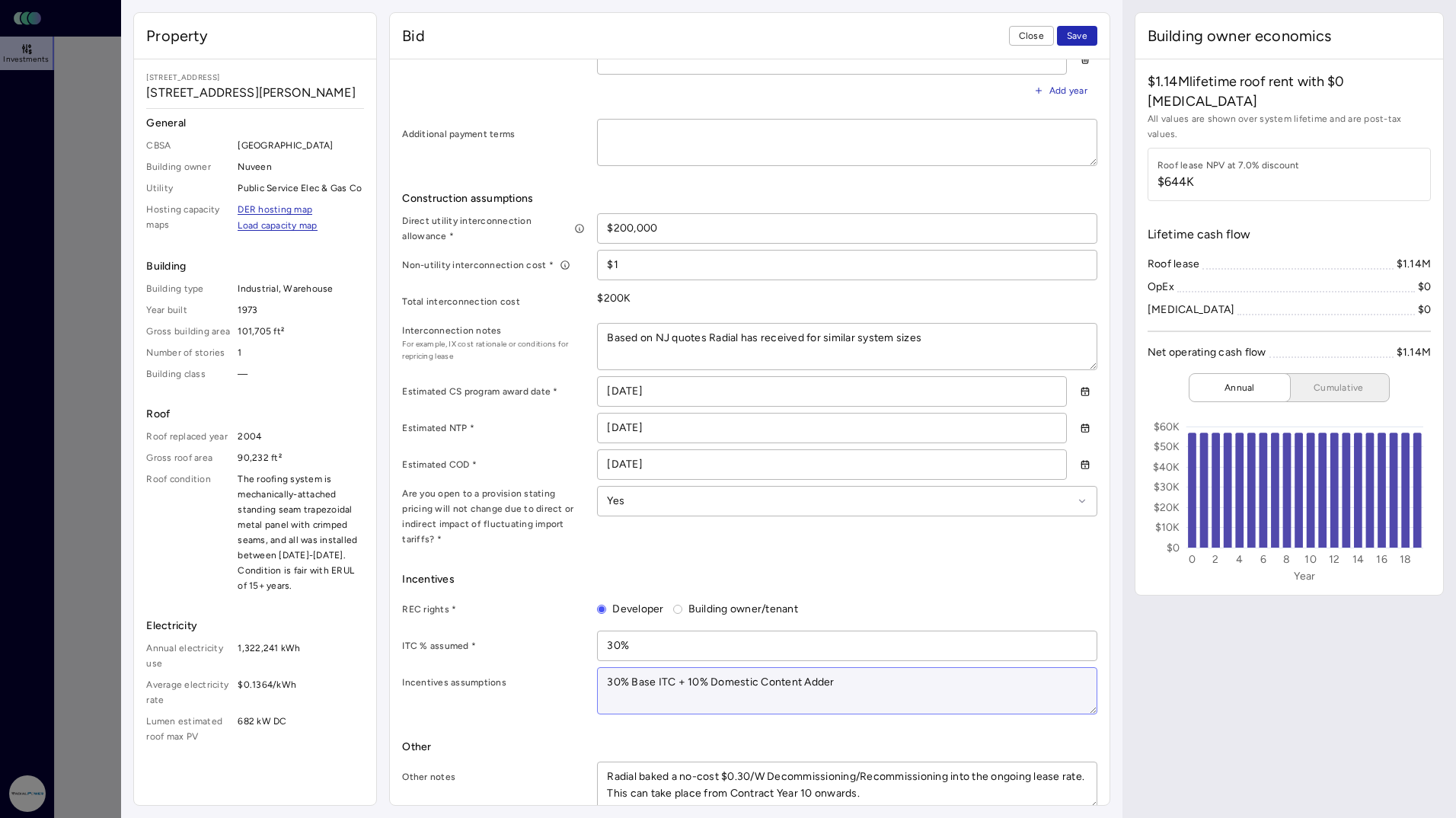
click at [883, 668] on textarea "30% Base ITC + 10% Domestic Content Adder" at bounding box center [847, 690] width 498 height 46
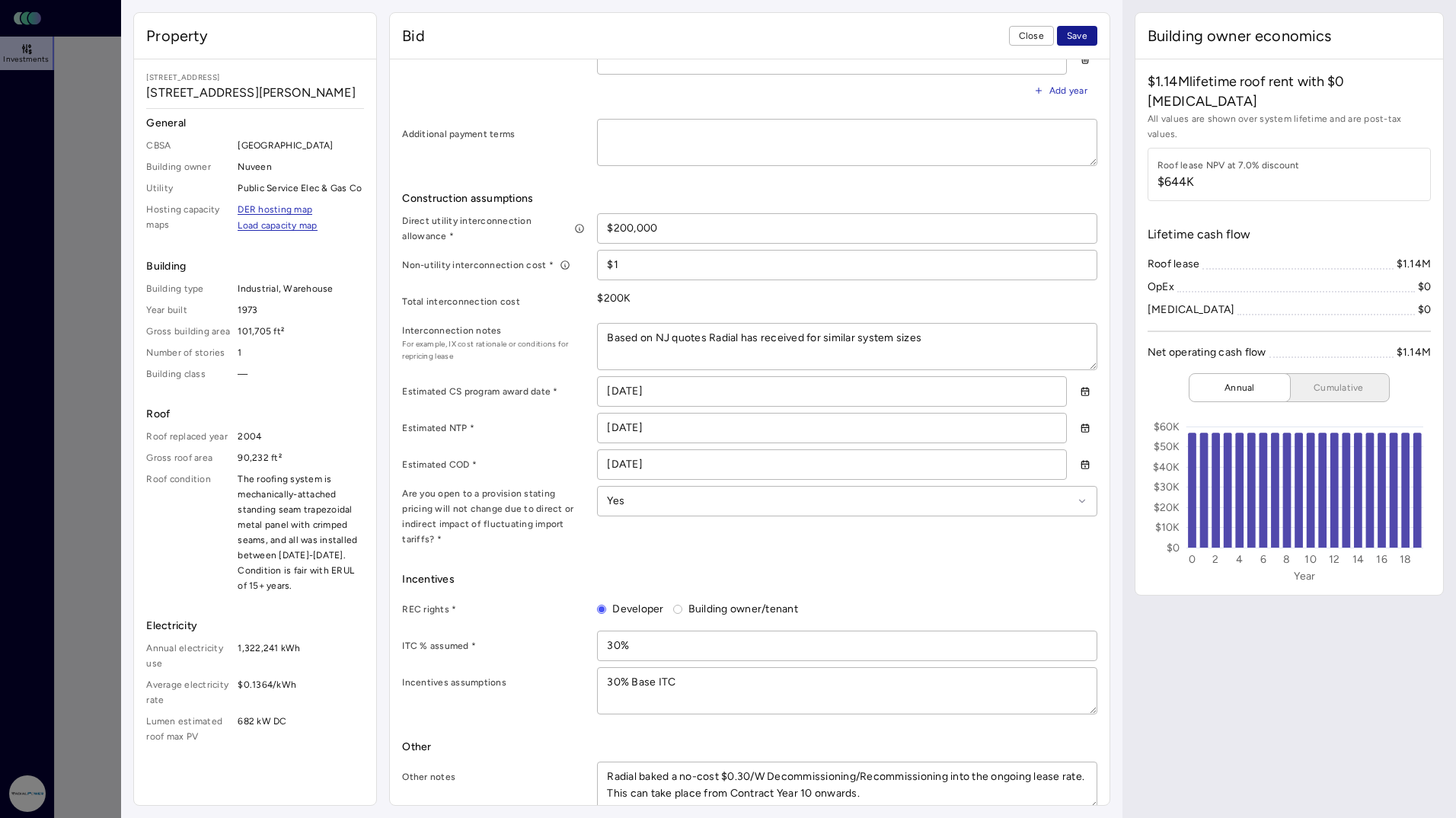
click at [1083, 39] on span "Save" at bounding box center [1077, 36] width 21 height 15
click at [1026, 33] on span "Close" at bounding box center [1032, 36] width 26 height 15
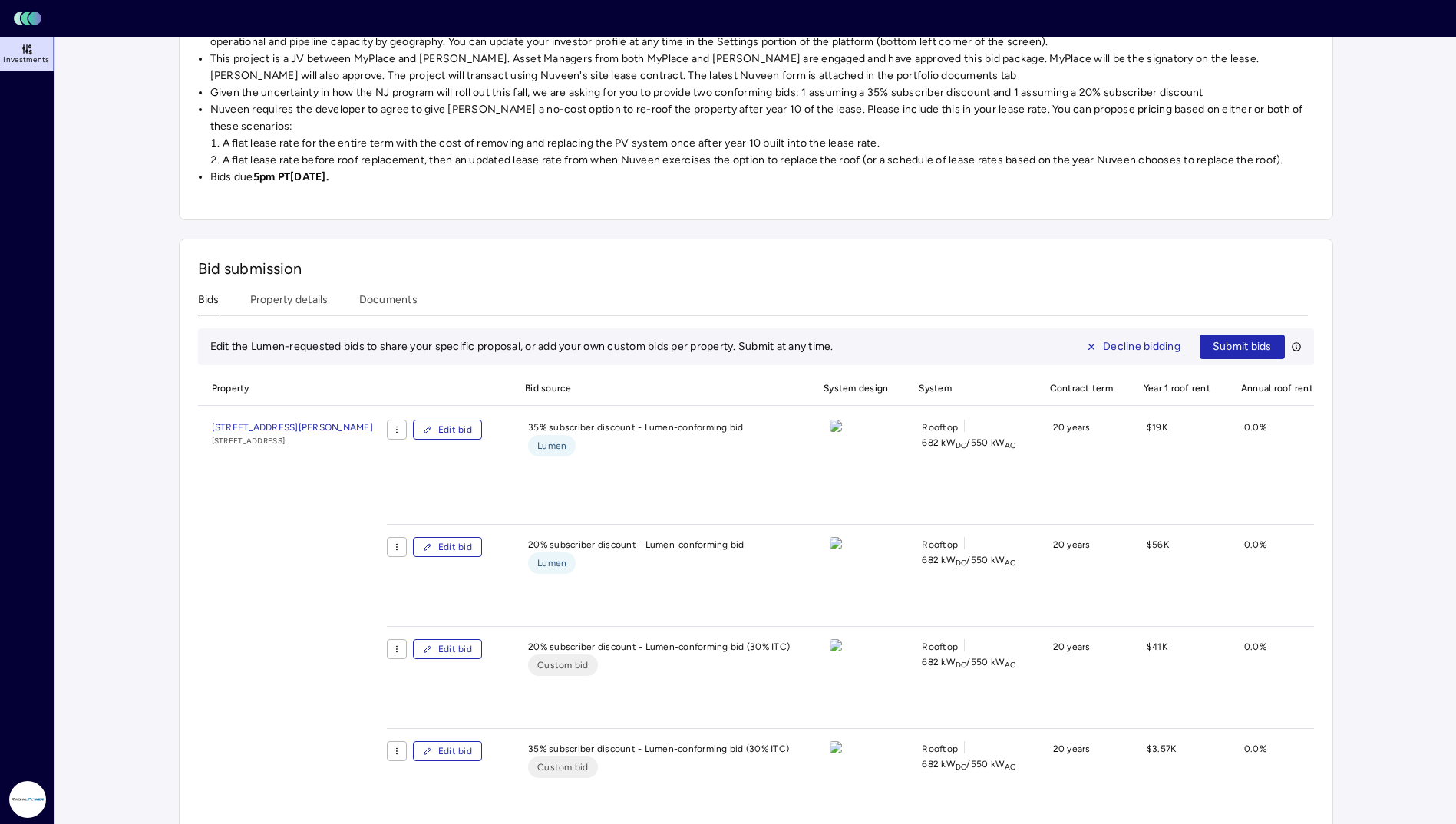
scroll to position [460, 0]
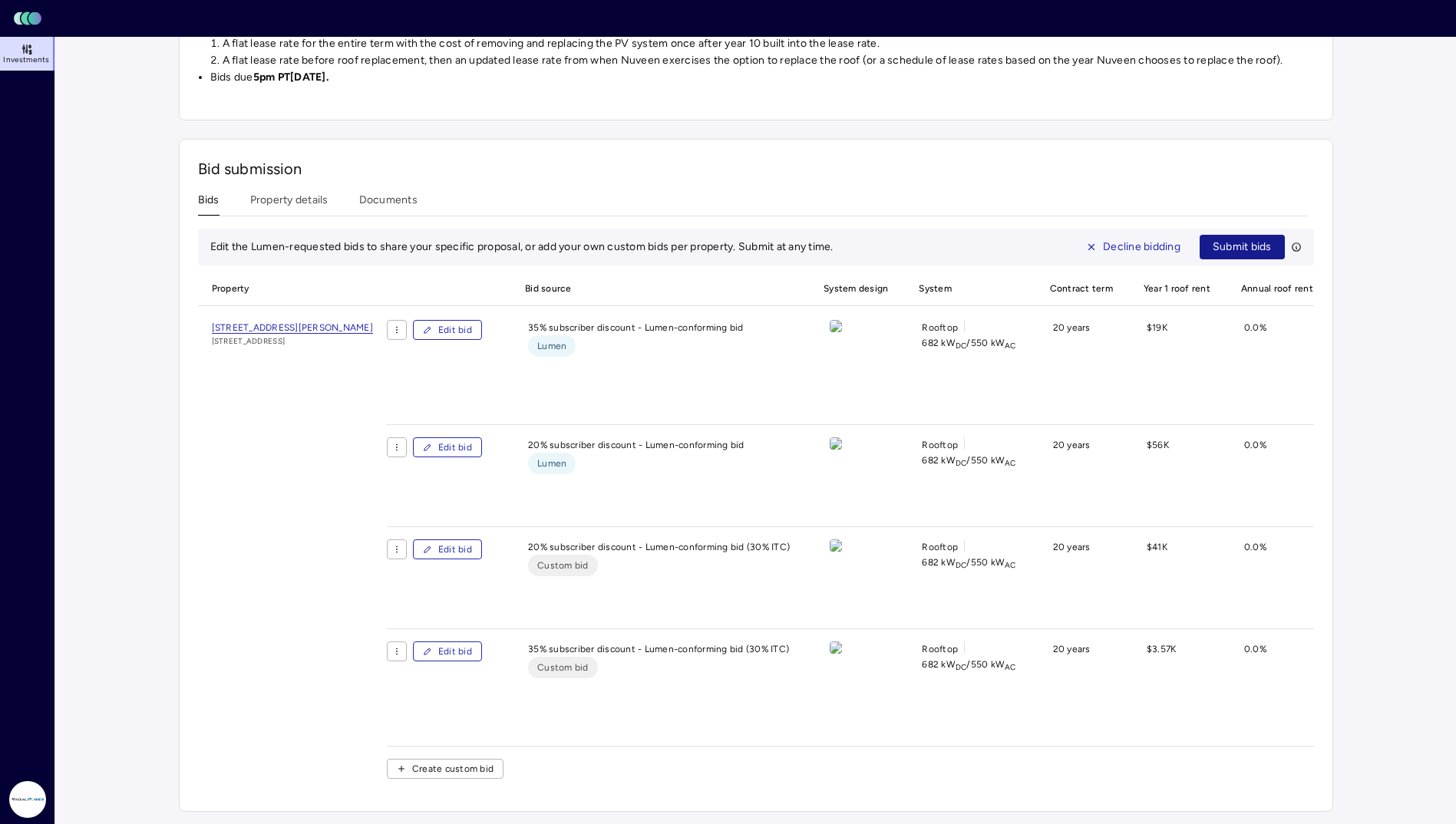
click at [1238, 241] on span "Submit bids" at bounding box center [1243, 247] width 59 height 17
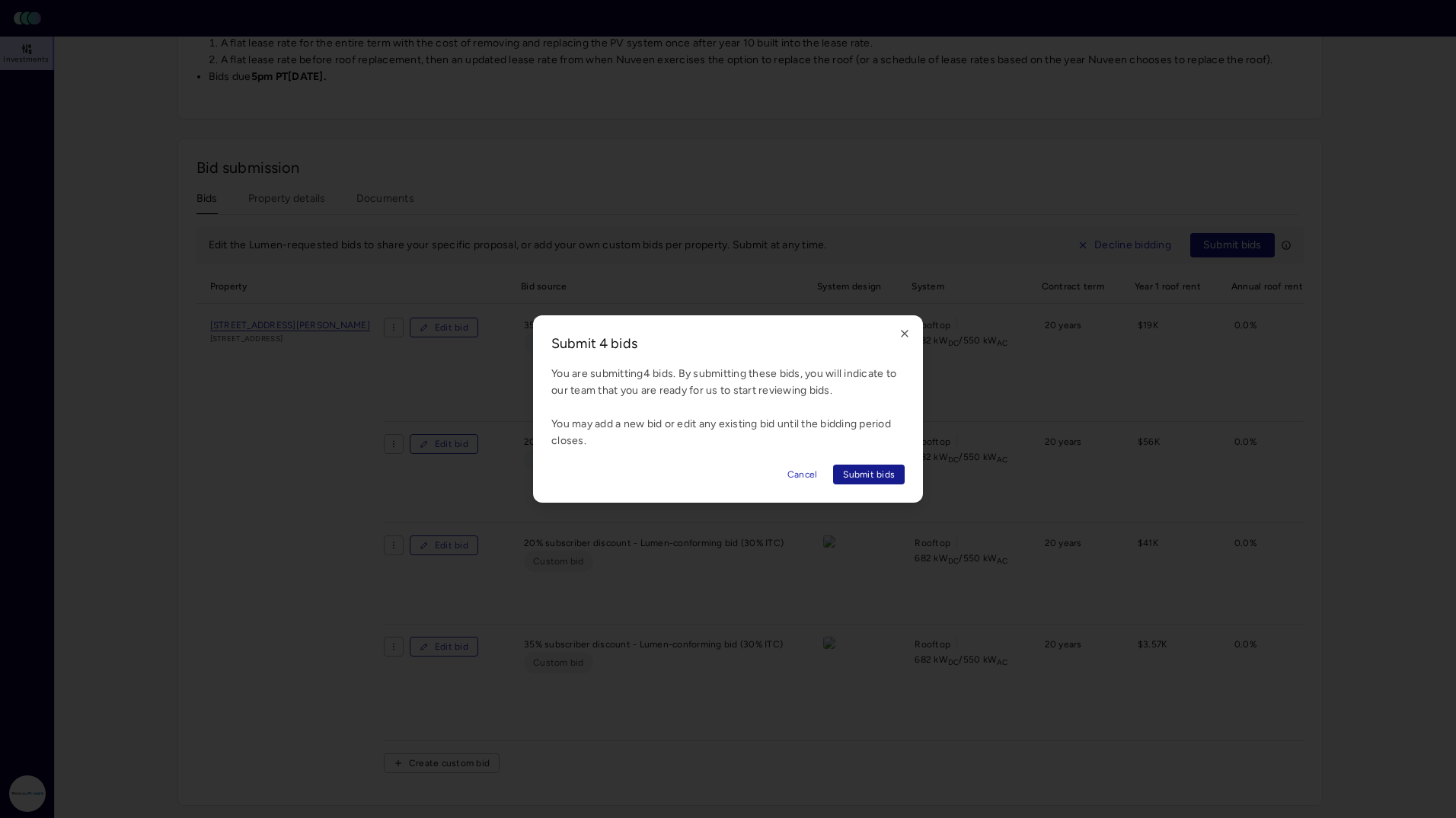
click at [859, 467] on span "Submit bids" at bounding box center [869, 475] width 52 height 15
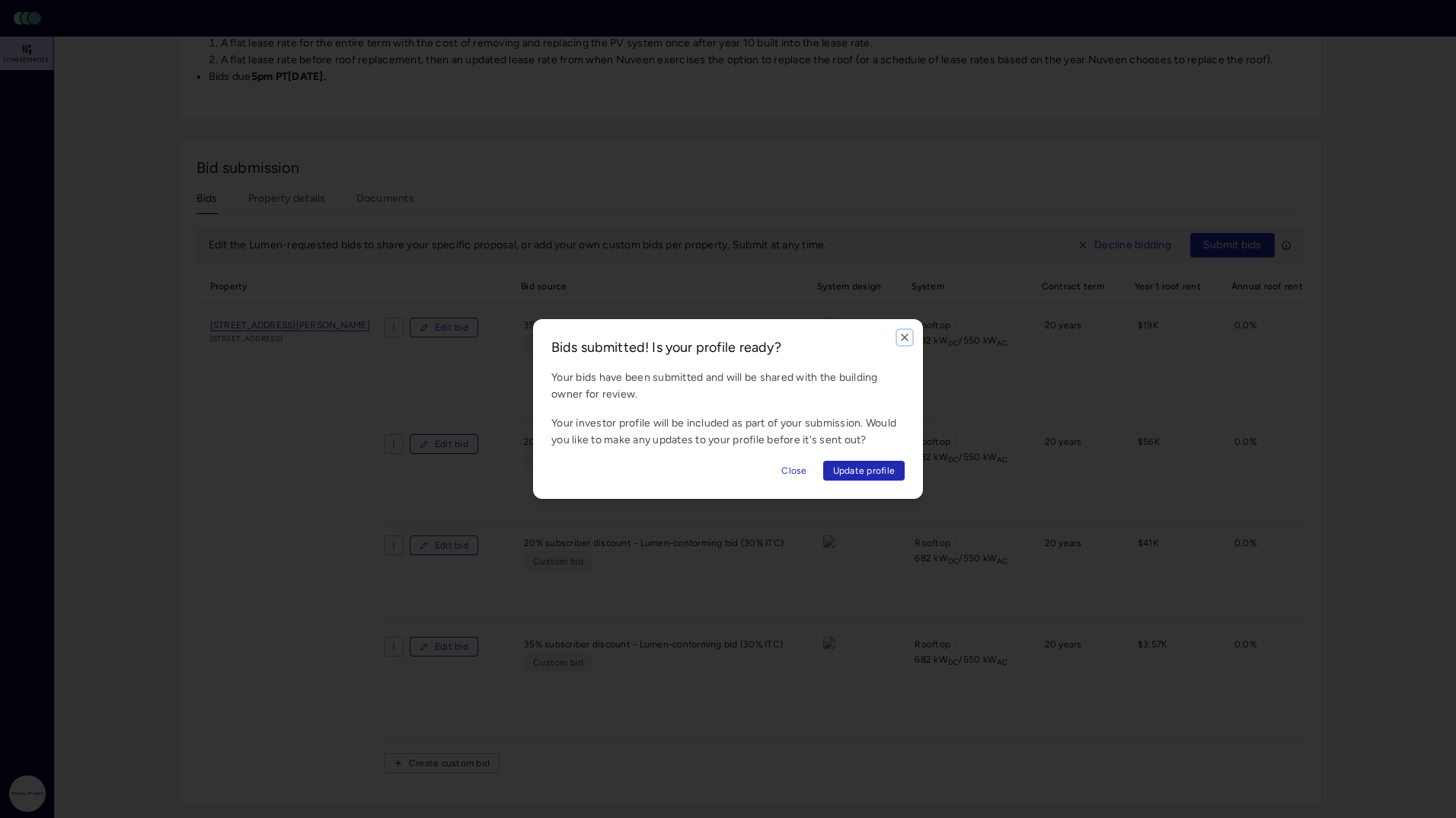
drag, startPoint x: 901, startPoint y: 338, endPoint x: 885, endPoint y: 343, distance: 16.8
click at [901, 338] on icon "button" at bounding box center [905, 338] width 12 height 12
